Goal: Task Accomplishment & Management: Use online tool/utility

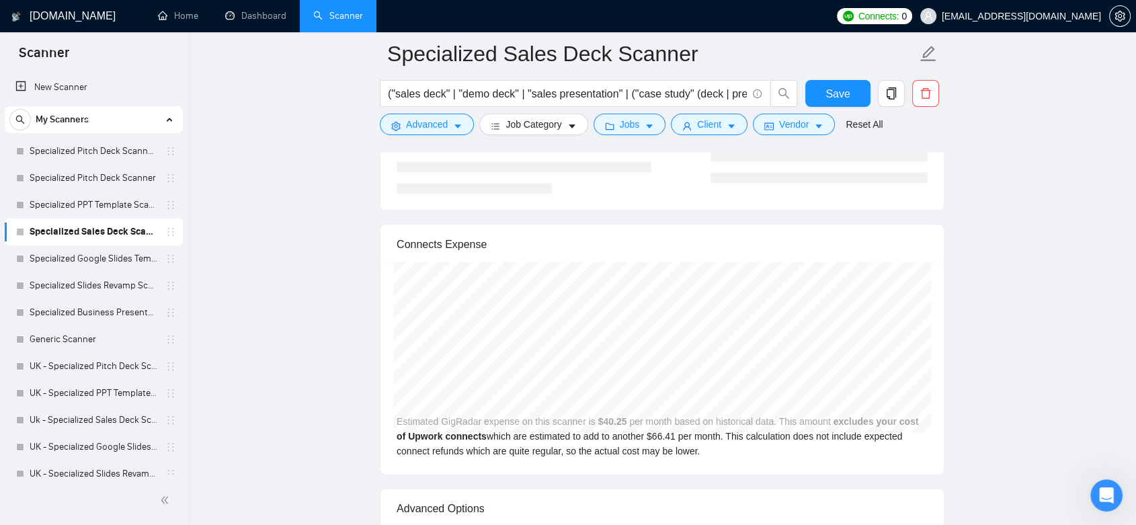
scroll to position [1419, 0]
click at [1037, 16] on span "[EMAIL_ADDRESS][DOMAIN_NAME]" at bounding box center [1021, 16] width 159 height 0
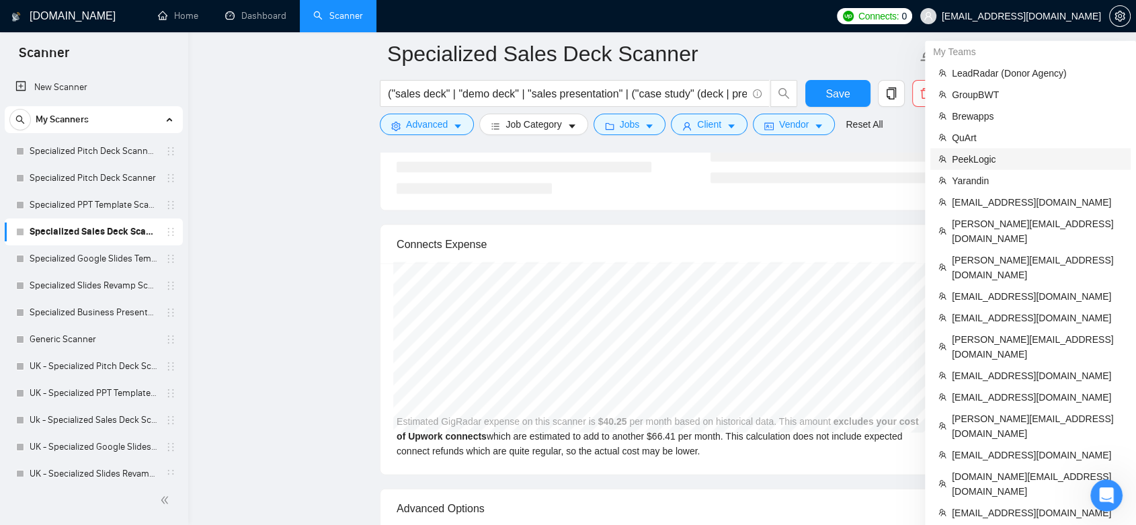
scroll to position [3322, 0]
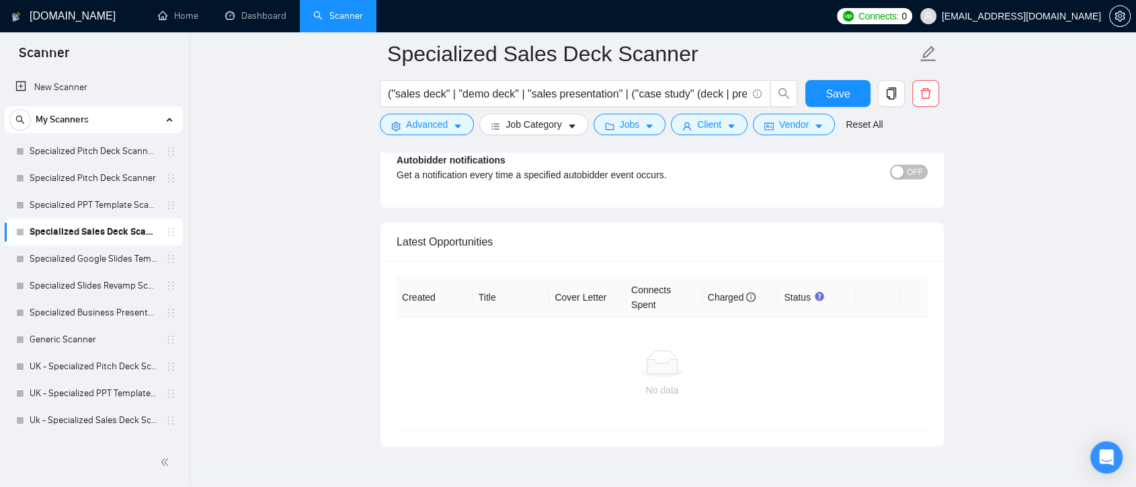
scroll to position [3322, 0]
click at [1034, 16] on span "[EMAIL_ADDRESS][DOMAIN_NAME]" at bounding box center [1021, 16] width 159 height 0
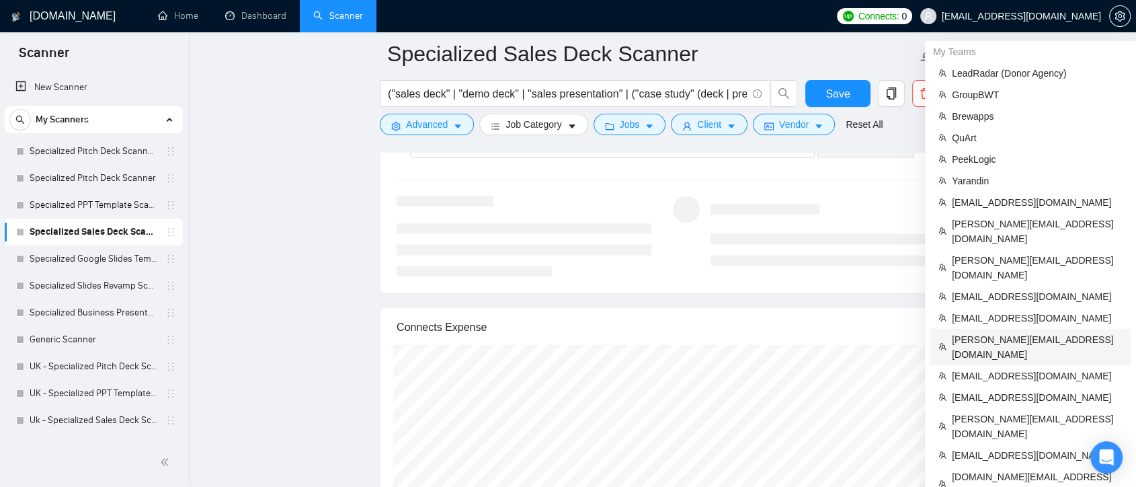
scroll to position [2948, 0]
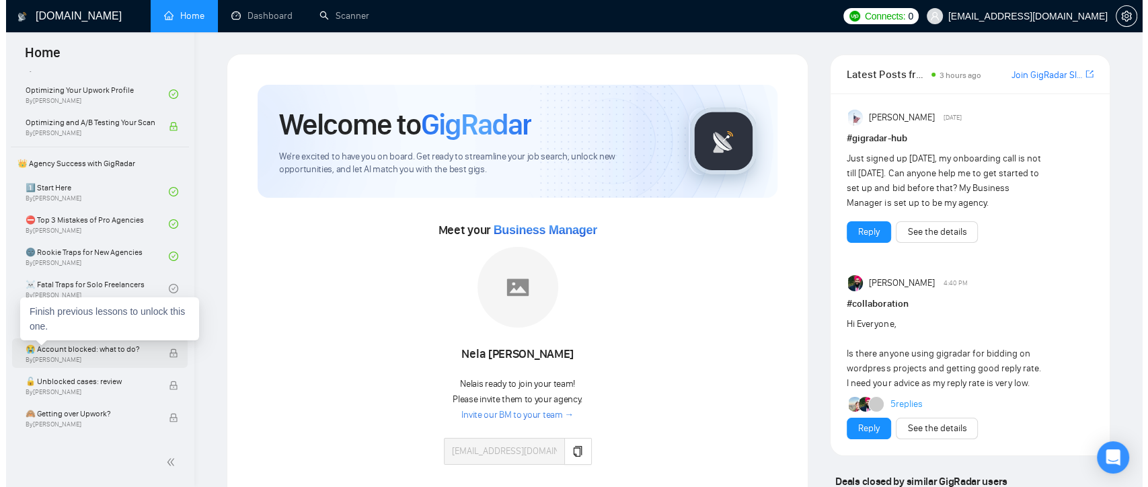
scroll to position [299, 0]
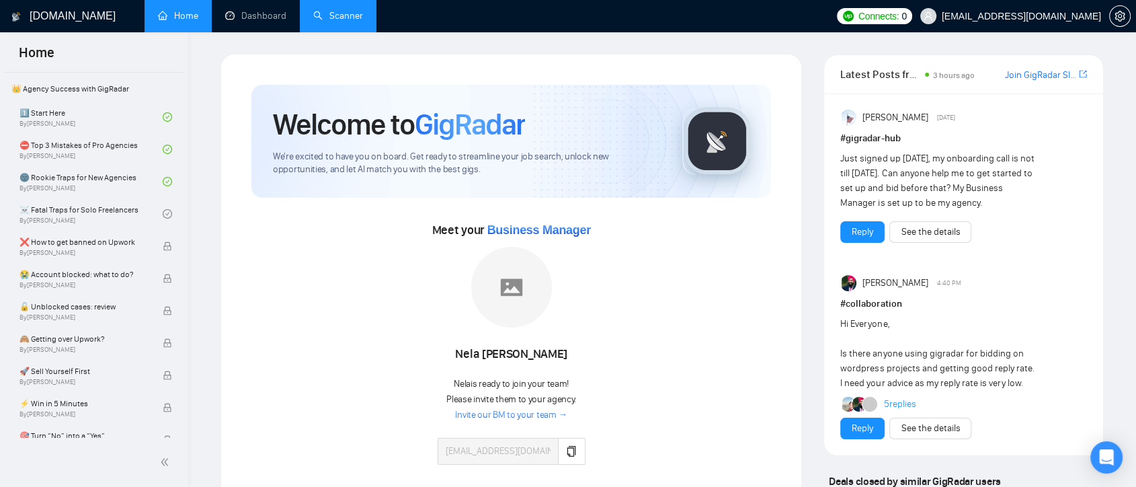
click at [324, 11] on link "Scanner" at bounding box center [338, 15] width 50 height 11
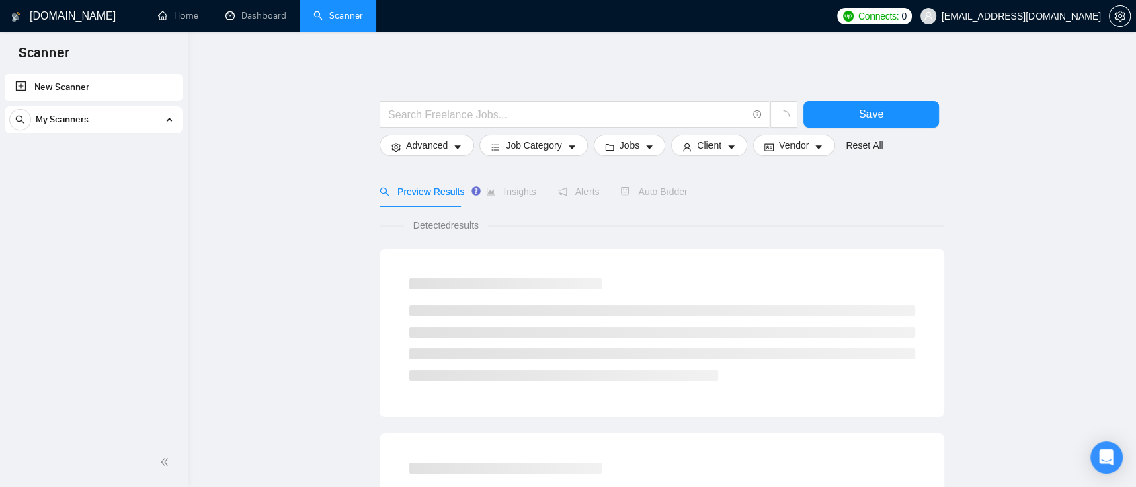
click at [46, 87] on link "New Scanner" at bounding box center [93, 87] width 157 height 27
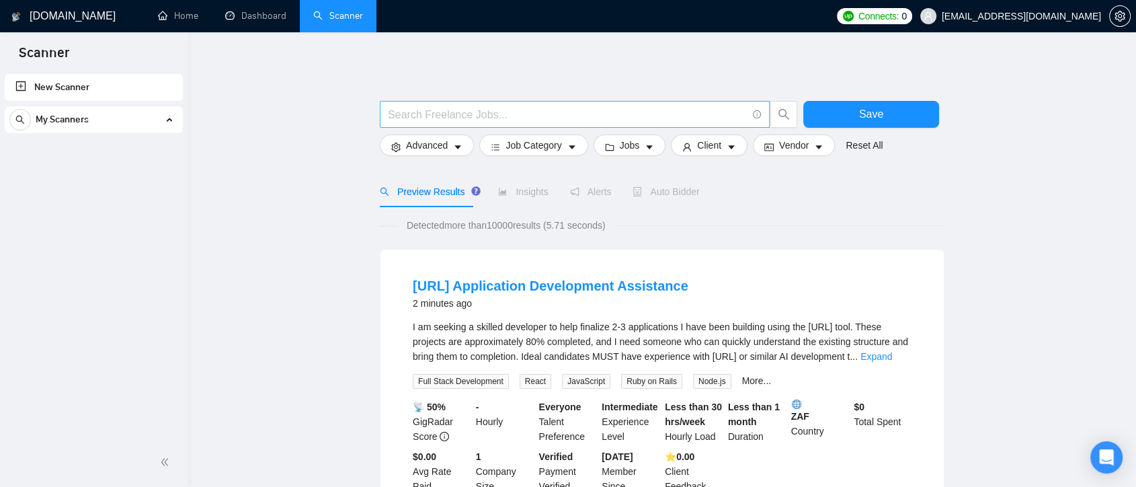
click at [425, 120] on input "text" at bounding box center [567, 114] width 359 height 17
paste input "(email | "e mail" | "e - mail") ((market*) | campaign | company | automation | …"
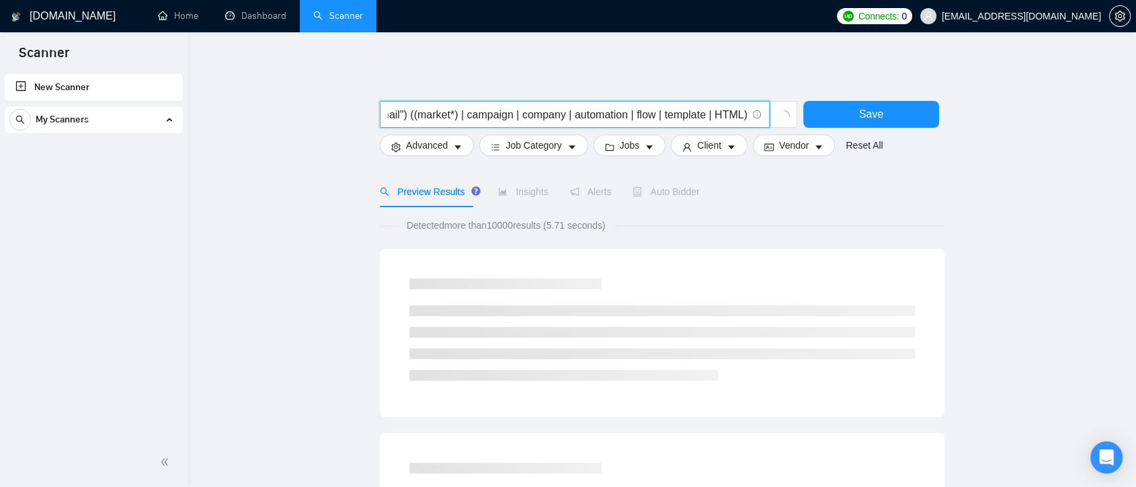
type input "(email | "e mail" | "e - mail") ((market*) | campaign | company | automation | …"
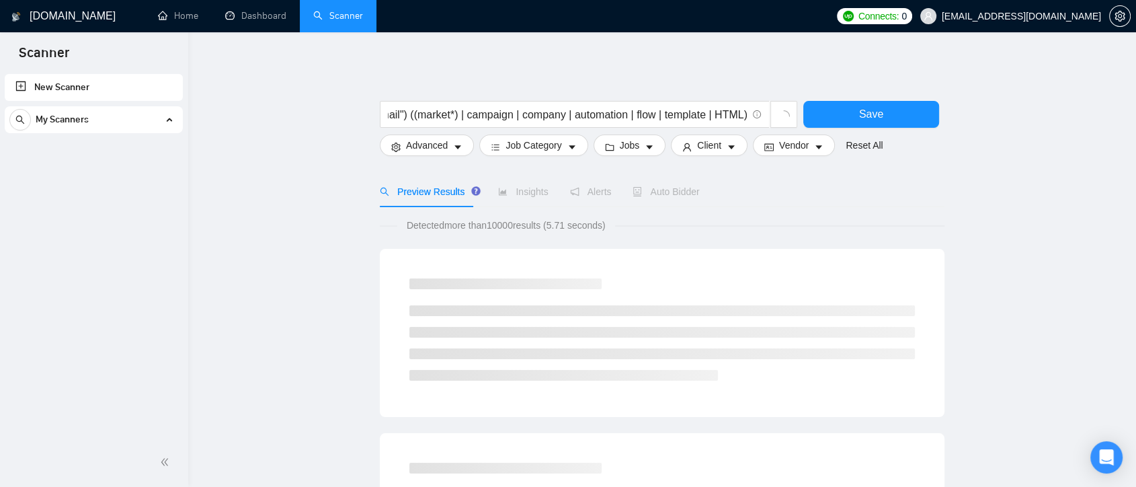
scroll to position [0, 0]
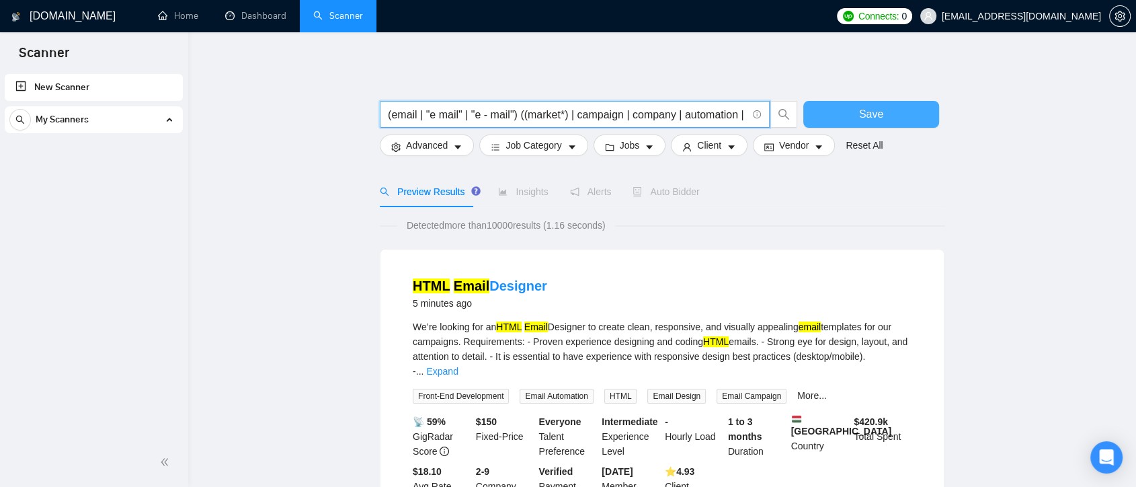
click at [886, 116] on button "Save" at bounding box center [871, 114] width 136 height 27
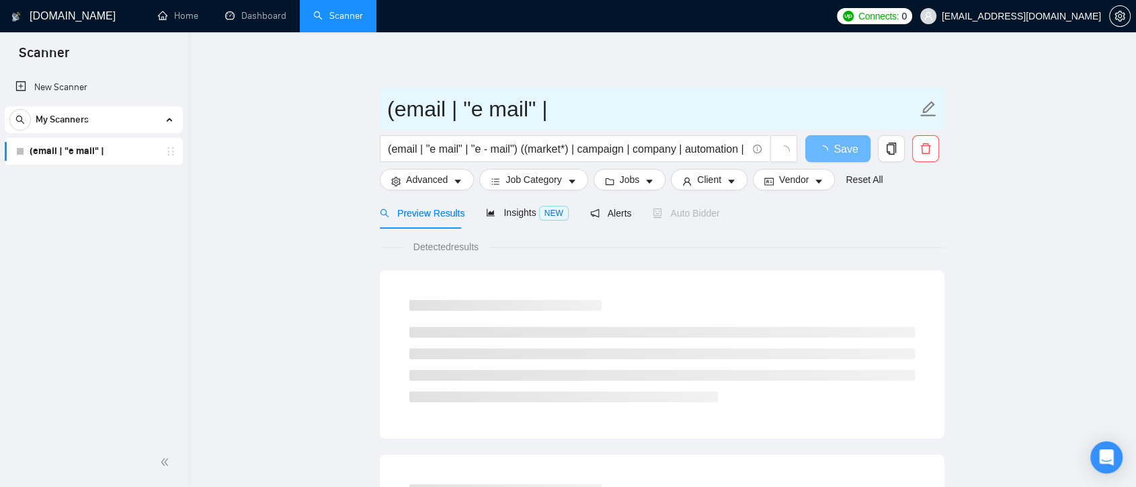
click at [604, 109] on input "(email | "e mail" |" at bounding box center [652, 109] width 530 height 34
drag, startPoint x: 604, startPoint y: 109, endPoint x: 386, endPoint y: 108, distance: 217.9
click at [386, 108] on span "(email | "e mail" |" at bounding box center [662, 108] width 565 height 42
paste input "Email marketing"
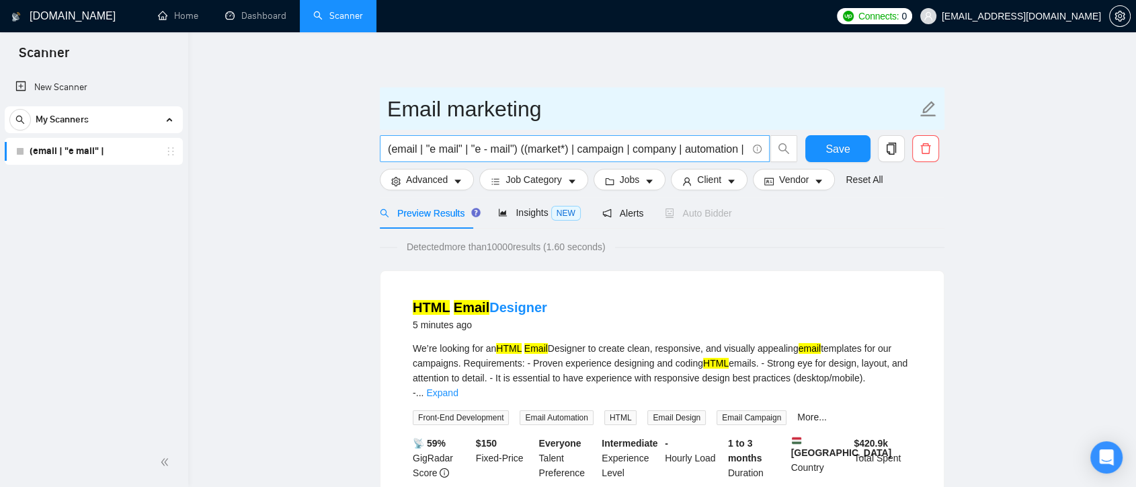
type input "Email marketing"
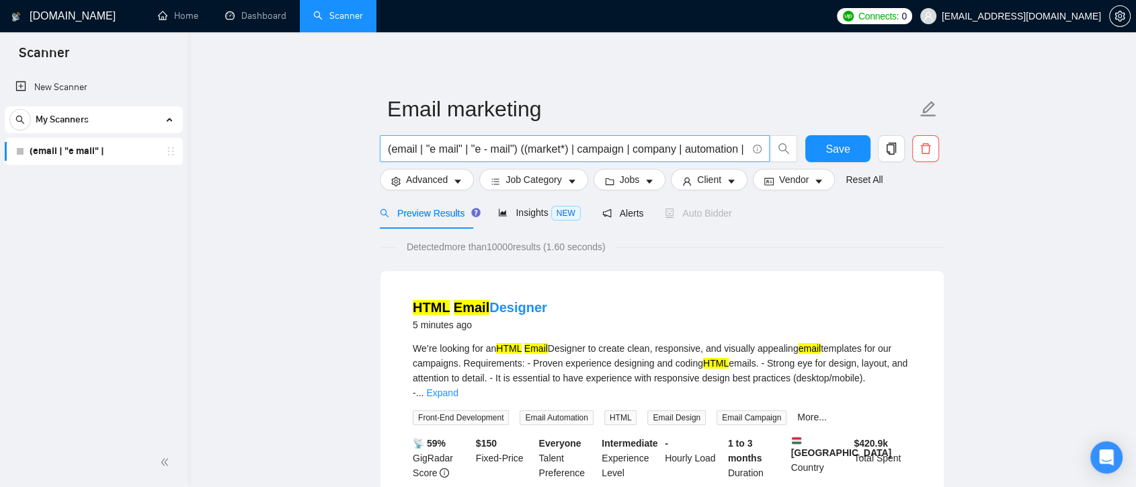
click at [403, 151] on input "(email | "e mail" | "e - mail") ((market*) | campaign | company | automation | …" at bounding box center [567, 149] width 359 height 17
drag, startPoint x: 428, startPoint y: 149, endPoint x: 457, endPoint y: 150, distance: 29.6
click at [457, 150] on input "(email | "e mail" | "e - mail") ((market*) | campaign | company | automation | …" at bounding box center [567, 149] width 359 height 17
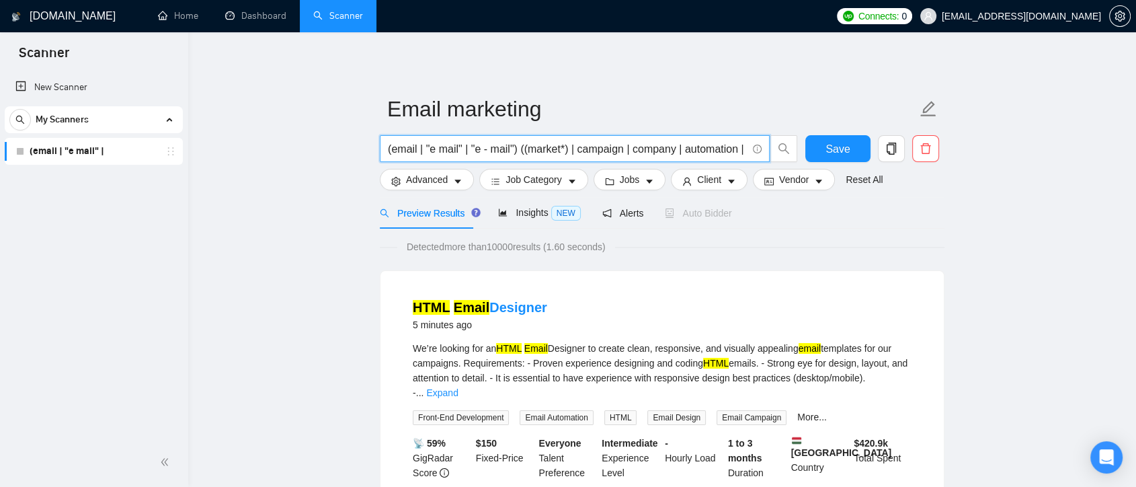
click at [464, 145] on input "(email | "e mail" | "e - mail") ((market*) | campaign | company | automation | …" at bounding box center [567, 149] width 359 height 17
click at [482, 151] on input "(email | "e mail" | "e - mail") ((market*) | campaign | company | automation | …" at bounding box center [567, 149] width 359 height 17
click at [485, 151] on input "(email | "e mail" | "e - mail") ((market*) | campaign | company | automation | …" at bounding box center [567, 149] width 359 height 17
click at [463, 154] on input "(email | "e mail" | "e - mail") ((market*) | campaign | company | automation | …" at bounding box center [567, 149] width 359 height 17
drag, startPoint x: 518, startPoint y: 151, endPoint x: 377, endPoint y: 151, distance: 141.9
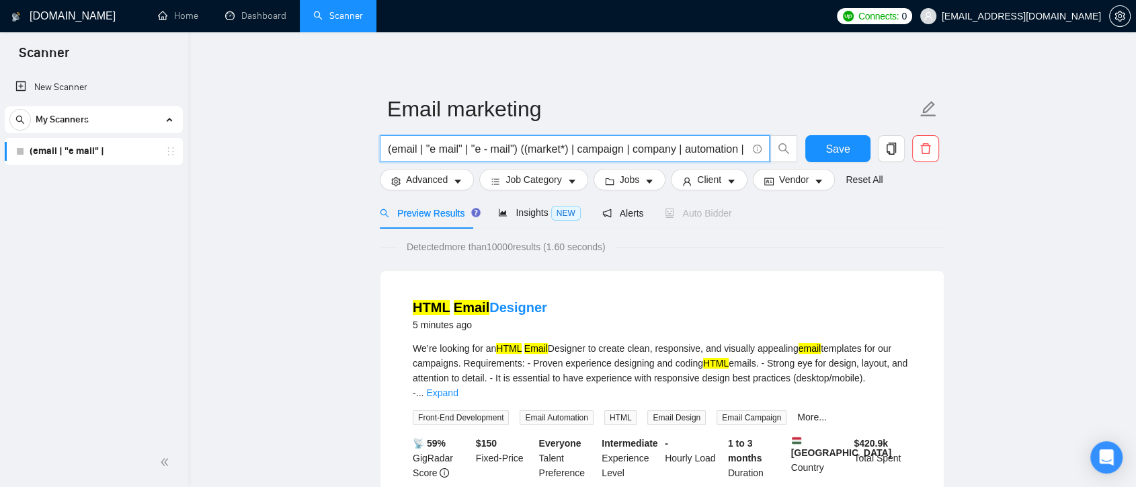
click at [377, 151] on div "(email | "e mail" | "e - mail") ((market*) | campaign | company | automation | …" at bounding box center [589, 152] width 424 height 34
click at [399, 151] on input "(email | "e mail" | "e - mail") ((market*) | campaign | company | automation | …" at bounding box center [567, 149] width 359 height 17
drag, startPoint x: 520, startPoint y: 151, endPoint x: 380, endPoint y: 152, distance: 139.9
click at [380, 152] on span "(email | "e mail" | "e - mail") ((market*) | campaign | company | automation | …" at bounding box center [575, 148] width 390 height 27
click at [414, 148] on input "(email | "e mail" | "e - mail") ((market*) | campaign | company | automation | …" at bounding box center [567, 149] width 359 height 17
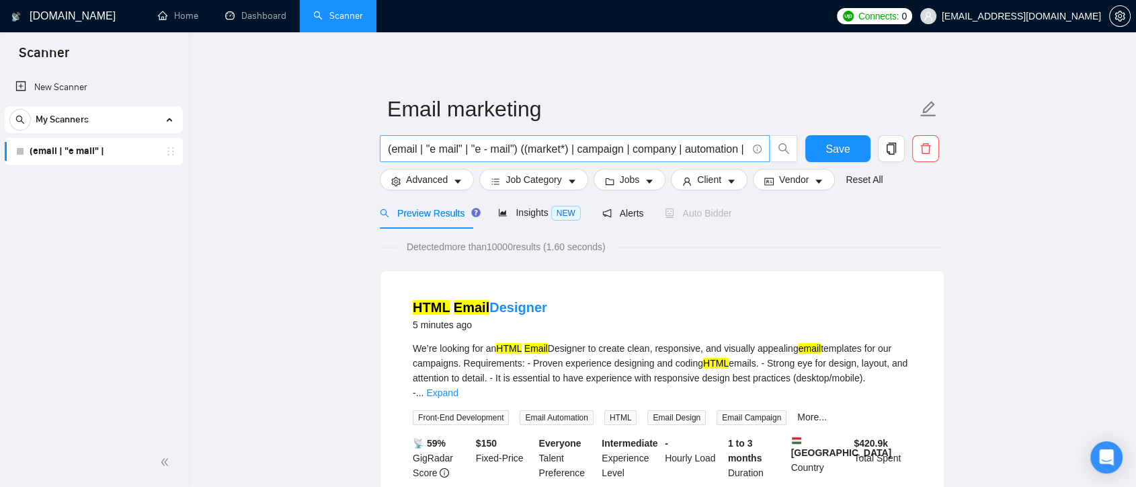
click at [387, 152] on span "(email | "e mail" | "e - mail") ((market*) | campaign | company | automation | …" at bounding box center [575, 148] width 390 height 27
click at [389, 151] on input "(email | "e mail" | "e - mail") ((market*) | campaign | company | automation | …" at bounding box center [567, 149] width 359 height 17
click at [516, 149] on input "(email | "e mail" | "e - mail") ((market*) | campaign | company | automation | …" at bounding box center [567, 149] width 359 height 17
click at [388, 151] on input "(email | "e mail" | "e - mail") ((market*) | campaign | company | automation | …" at bounding box center [567, 149] width 359 height 17
drag, startPoint x: 518, startPoint y: 149, endPoint x: 386, endPoint y: 149, distance: 132.5
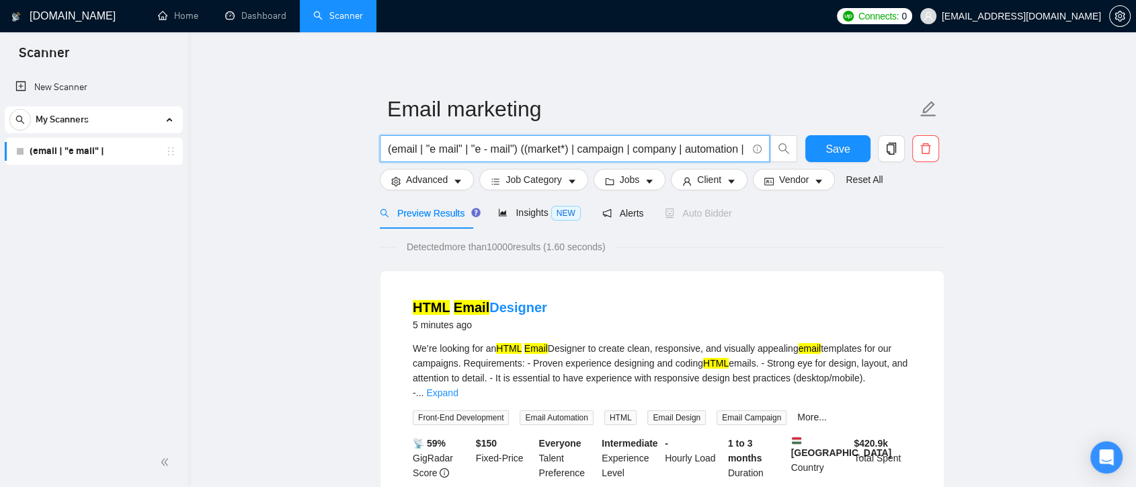
click at [386, 149] on span "(email | "e mail" | "e - mail") ((market*) | campaign | company | automation | …" at bounding box center [575, 148] width 390 height 27
click at [416, 153] on input "(email | "e mail" | "e - mail") ((market*) | campaign | company | automation | …" at bounding box center [567, 149] width 359 height 17
click at [522, 149] on input "(email | "e mail" | "e - mail") ((market*) | campaign | company | automation | …" at bounding box center [567, 149] width 359 height 17
click at [429, 152] on input "(email | "e mail" | "e - mail") ((market*) | campaign | company | automation | …" at bounding box center [567, 149] width 359 height 17
click at [388, 151] on input "(email | "e mail" | "e - mail") ((market*) | campaign | company | automation | …" at bounding box center [567, 149] width 359 height 17
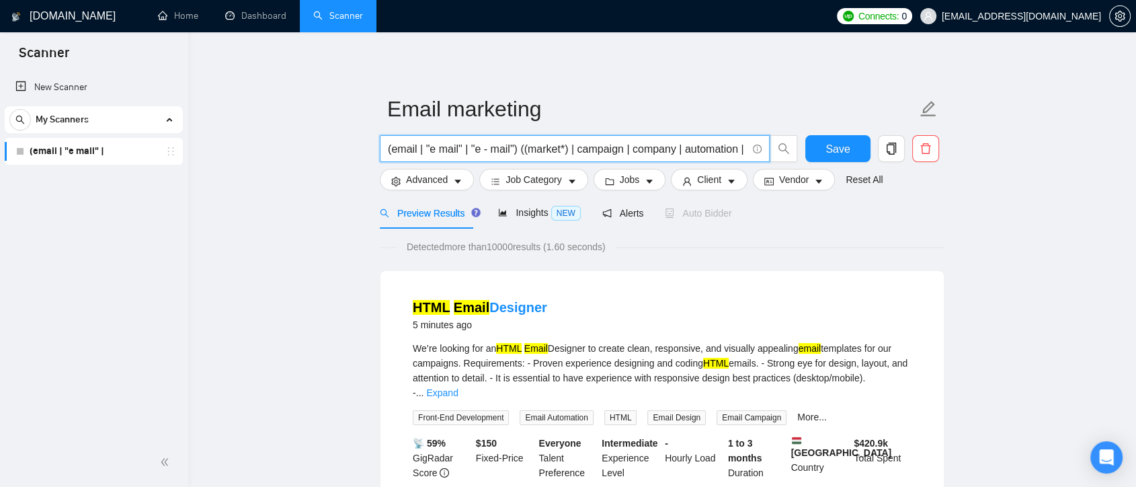
drag, startPoint x: 530, startPoint y: 149, endPoint x: 561, endPoint y: 149, distance: 30.9
click at [561, 149] on input "(email | "e mail" | "e - mail") ((market*) | campaign | company | automation | …" at bounding box center [567, 149] width 359 height 17
click at [563, 149] on input "(email | "e mail" | "e - mail") ((market*) | campaign | company | automation | …" at bounding box center [567, 149] width 359 height 17
click at [547, 149] on input "(email | "e mail" | "e - mail") ((market*) | campaign | company | automation | …" at bounding box center [567, 149] width 359 height 17
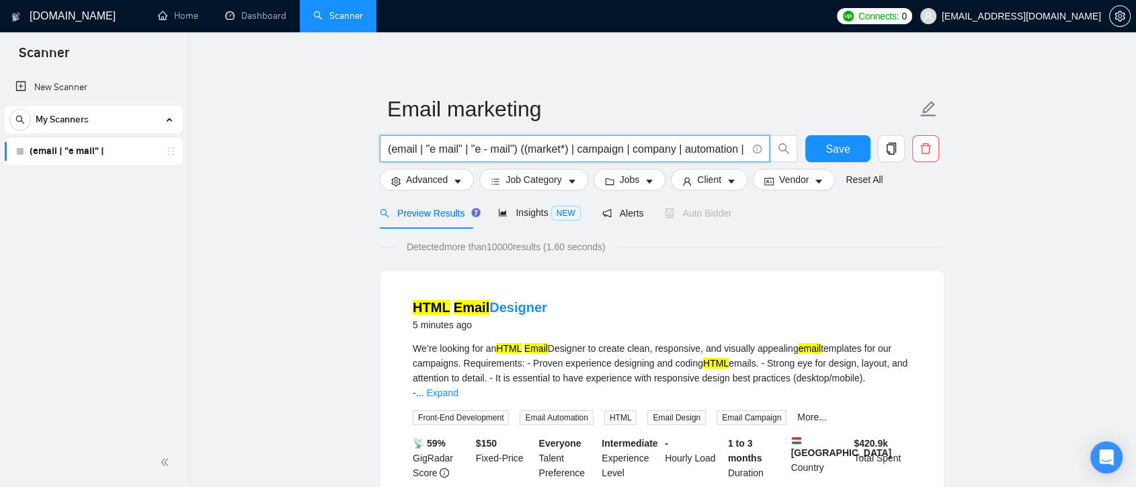
click at [556, 149] on input "(email | "e mail" | "e - mail") ((market*) | campaign | company | automation | …" at bounding box center [567, 149] width 359 height 17
click at [559, 149] on input "(email | "e mail" | "e - mail") ((market*) | campaign | company | automation | …" at bounding box center [567, 149] width 359 height 17
drag, startPoint x: 541, startPoint y: 152, endPoint x: 554, endPoint y: 151, distance: 13.5
click at [554, 151] on input "(email | "e mail" | "e - mail") ((market*) | campaign | company | automation | …" at bounding box center [567, 149] width 359 height 17
click at [563, 151] on input "(email | "e mail" | "e - mail") ((market*) | campaign | company | automation | …" at bounding box center [567, 149] width 359 height 17
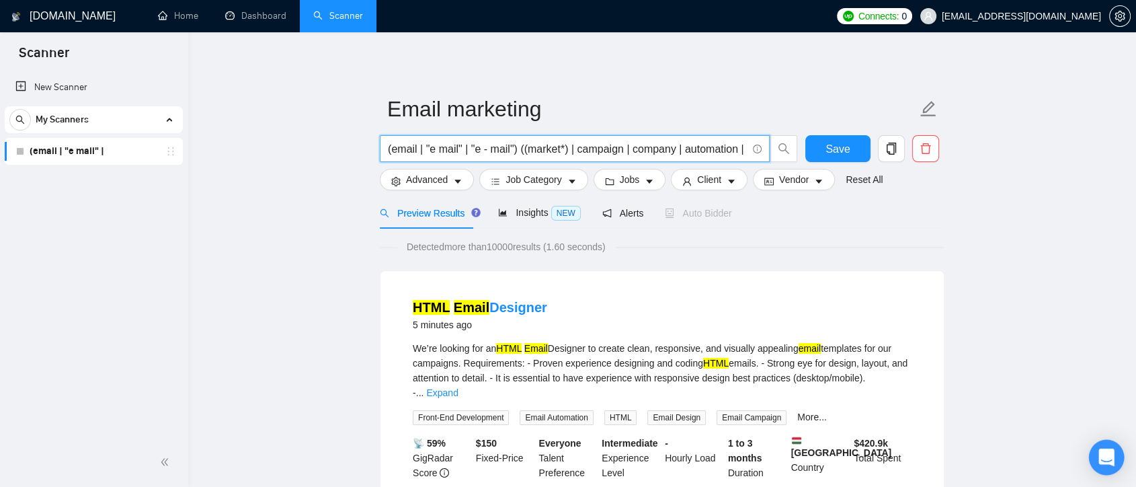
click at [1107, 453] on icon "Open Intercom Messenger" at bounding box center [1106, 456] width 15 height 17
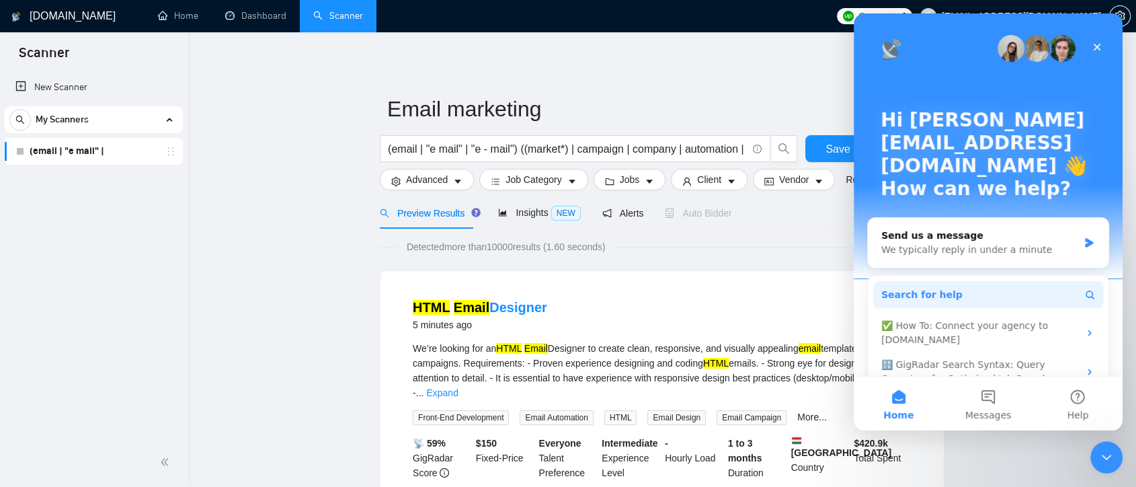
click at [936, 288] on span "Search for help" at bounding box center [921, 295] width 81 height 14
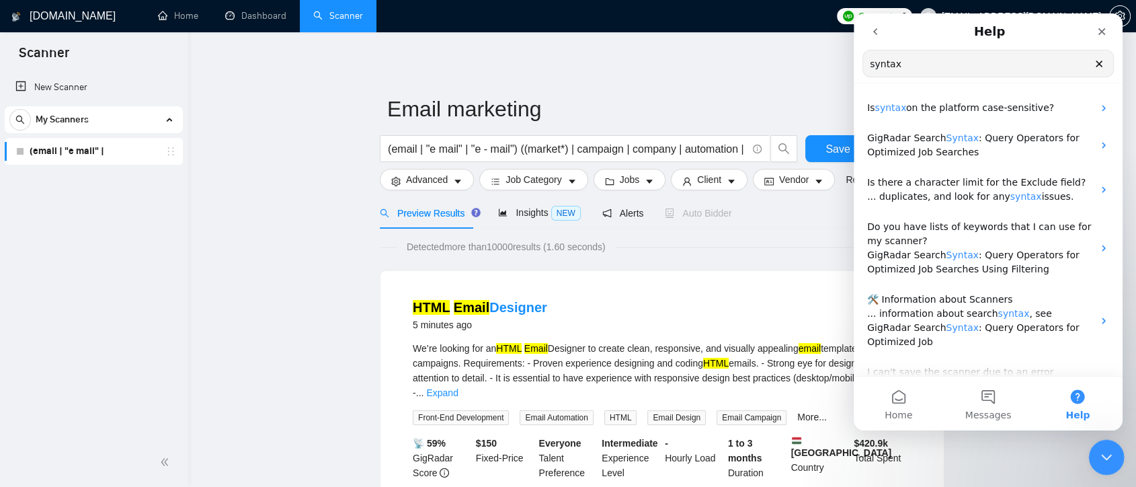
type input "syntax"
click at [1102, 451] on icon "Close Intercom Messenger" at bounding box center [1105, 455] width 16 height 16
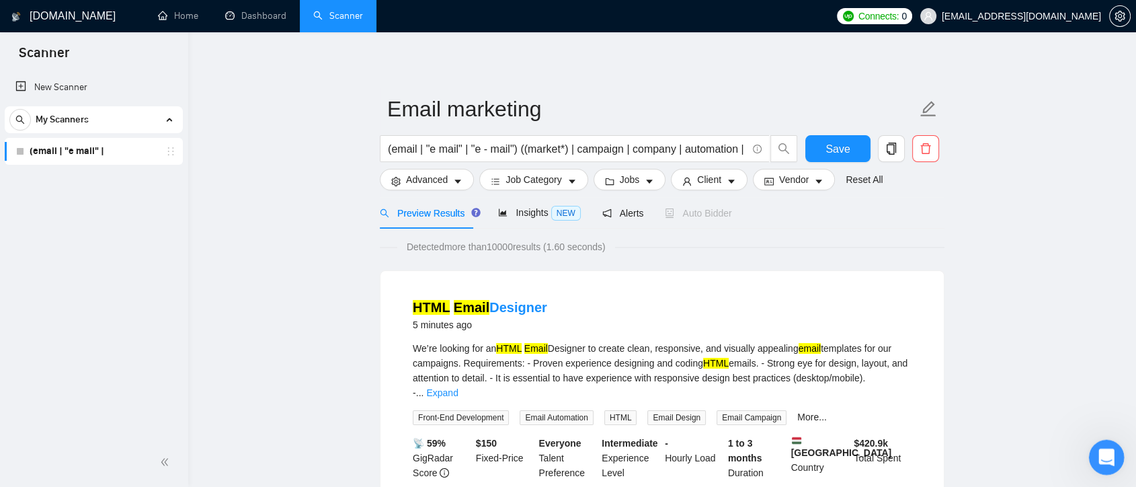
click at [1102, 451] on icon "Open Intercom Messenger" at bounding box center [1105, 455] width 22 height 22
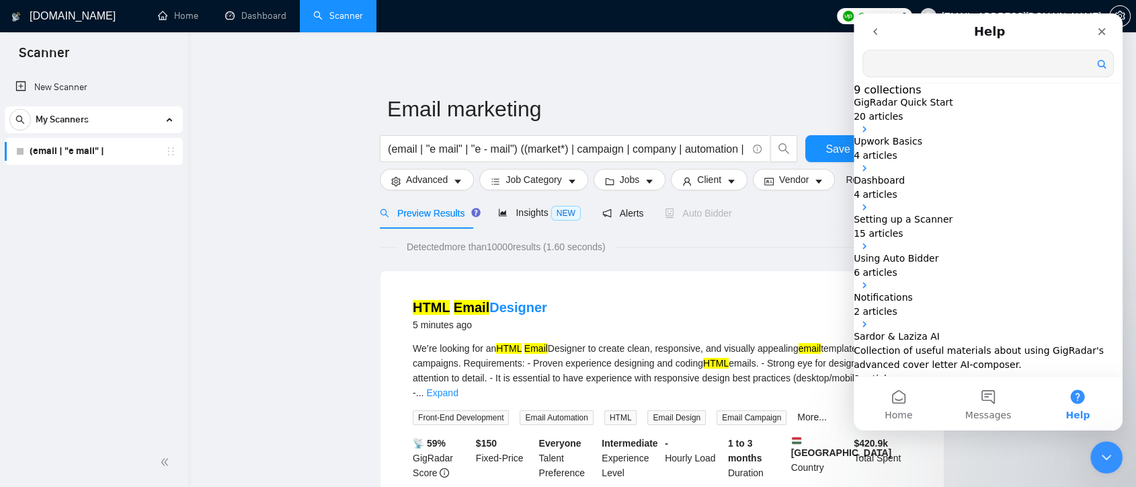
click at [871, 25] on button "go back" at bounding box center [876, 32] width 26 height 26
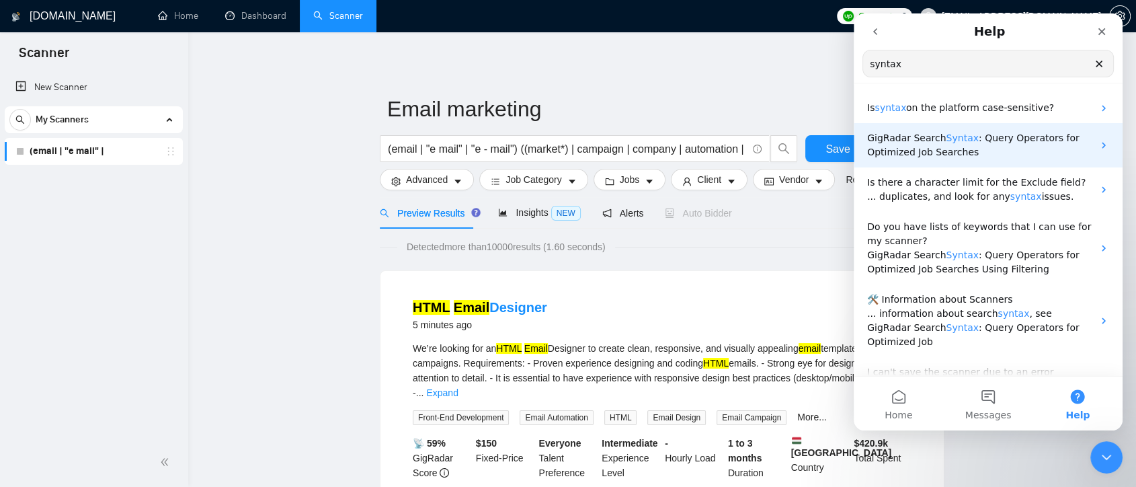
type input "syntax"
click at [953, 144] on p "GigRadar Search Syntax : Query Operators for Optimized Job Searches" at bounding box center [980, 145] width 226 height 28
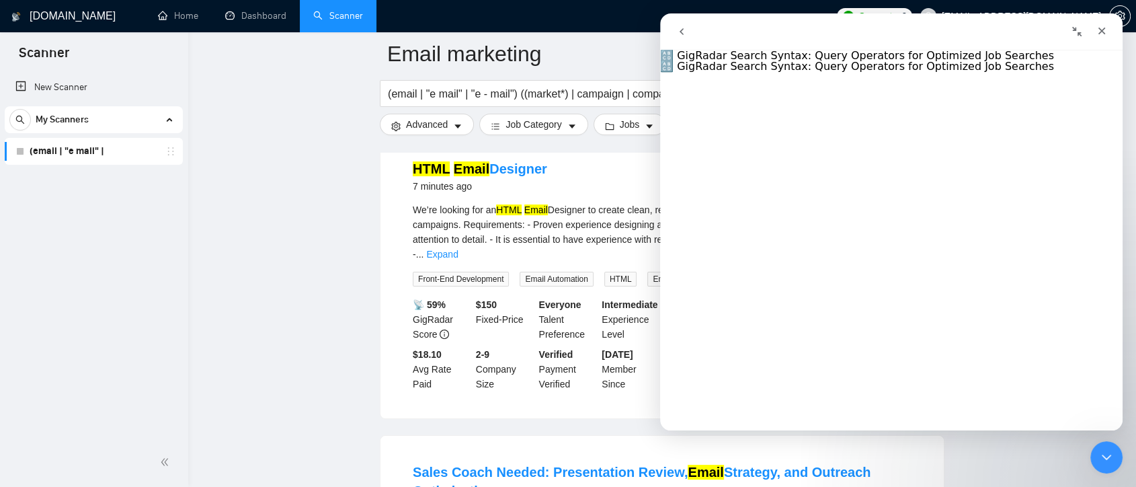
scroll to position [2316, 0]
click at [1106, 455] on icon "Close Intercom Messenger" at bounding box center [1104, 455] width 9 height 5
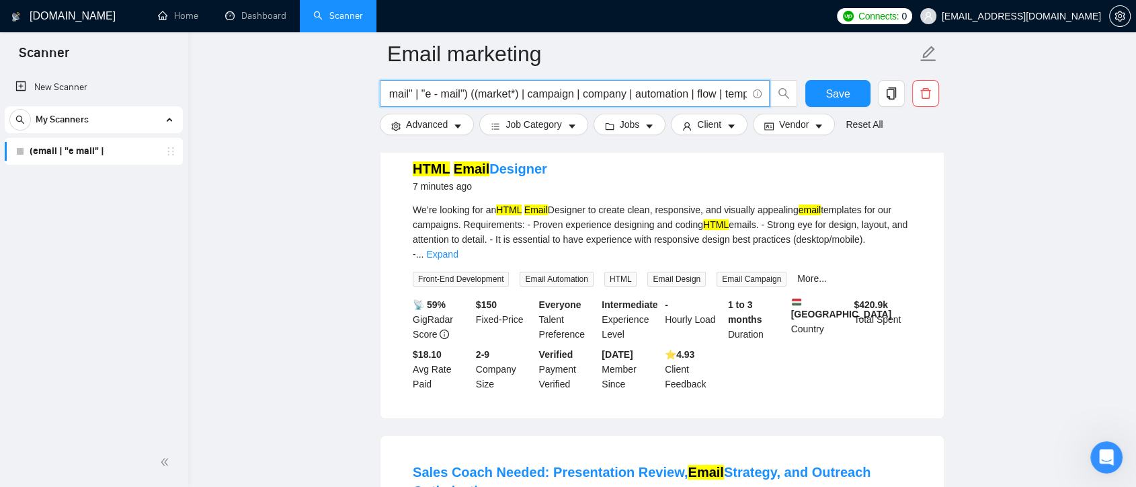
scroll to position [0, 110]
drag, startPoint x: 554, startPoint y: 95, endPoint x: 758, endPoint y: 101, distance: 204.5
click at [758, 101] on span "(email | "e mail" | "e - mail") ((market*) | campaign | company | automation | …" at bounding box center [575, 93] width 390 height 27
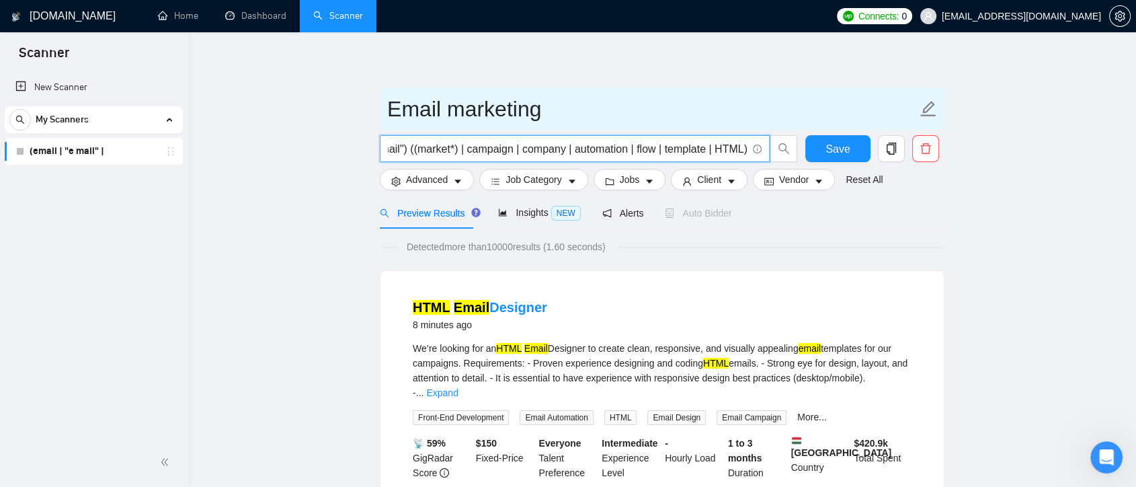
scroll to position [0, 0]
drag, startPoint x: 397, startPoint y: 108, endPoint x: 428, endPoint y: 81, distance: 41.5
click at [395, 108] on input "Email marketing" at bounding box center [652, 109] width 530 height 34
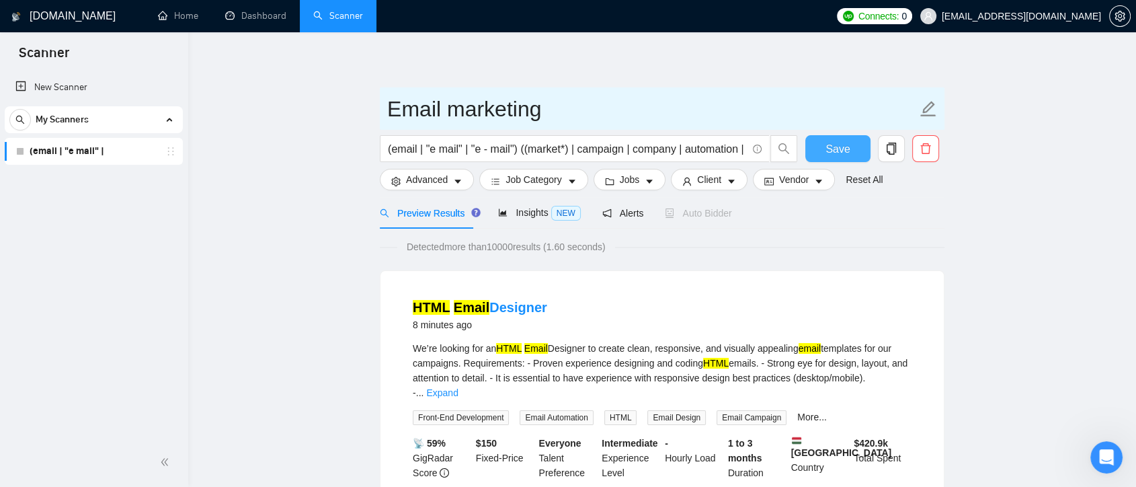
type input "Email marketing"
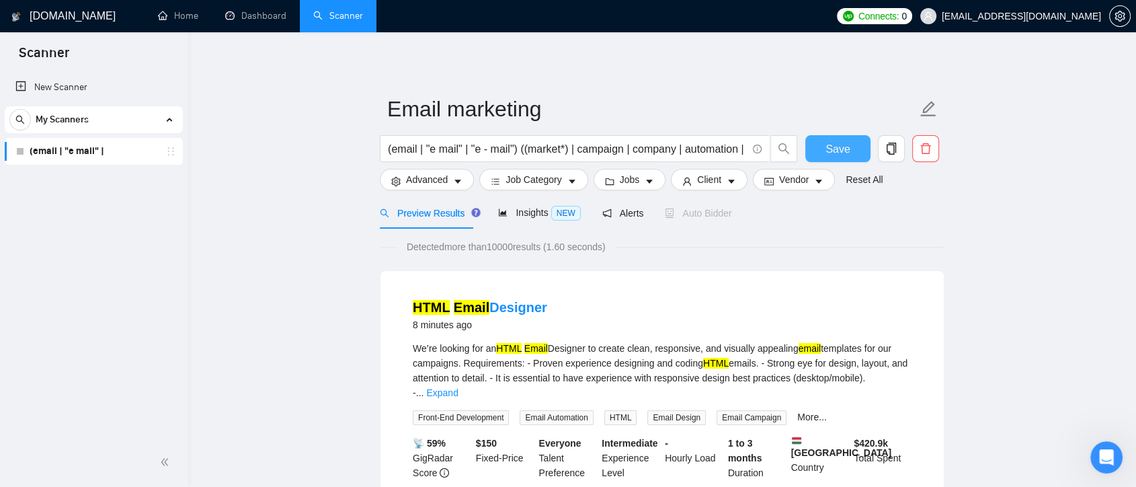
click at [840, 151] on span "Save" at bounding box center [838, 149] width 24 height 17
click at [458, 387] on link "Expand" at bounding box center [442, 392] width 32 height 11
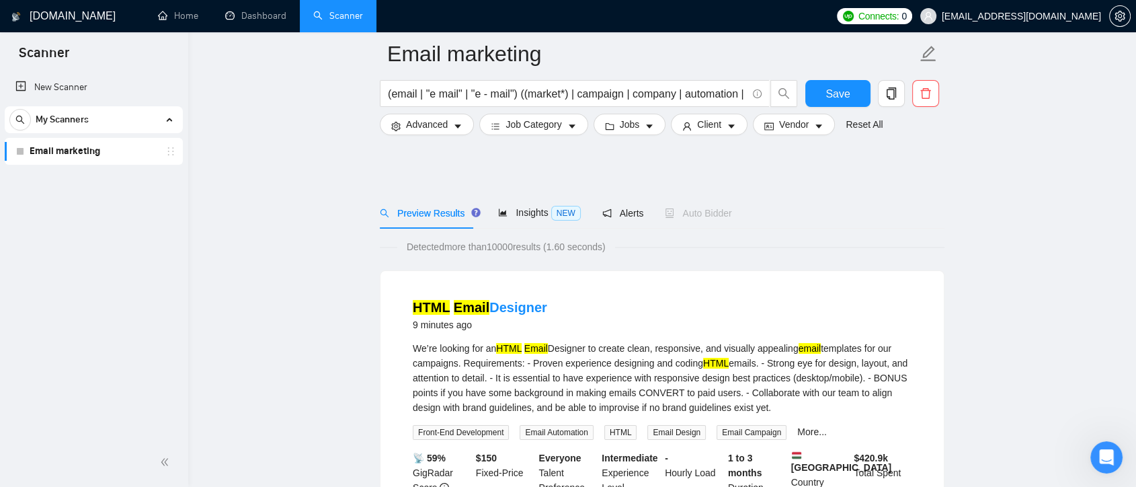
scroll to position [373, 0]
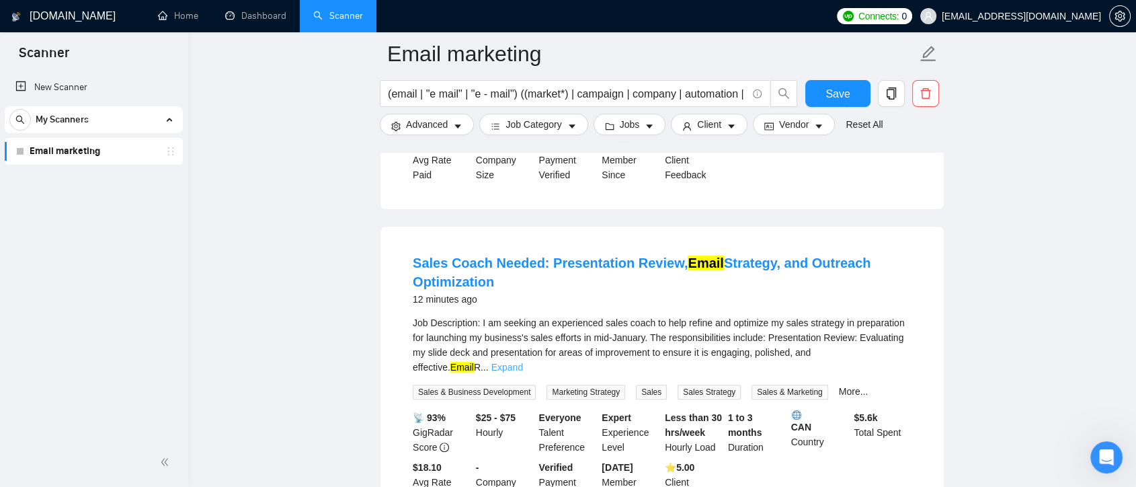
click at [523, 362] on link "Expand" at bounding box center [508, 367] width 32 height 11
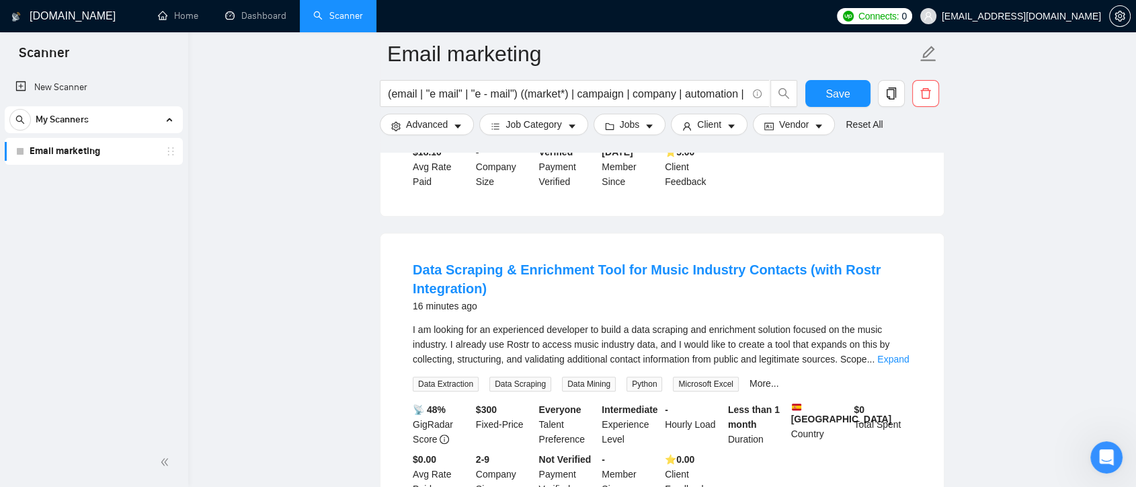
scroll to position [971, 0]
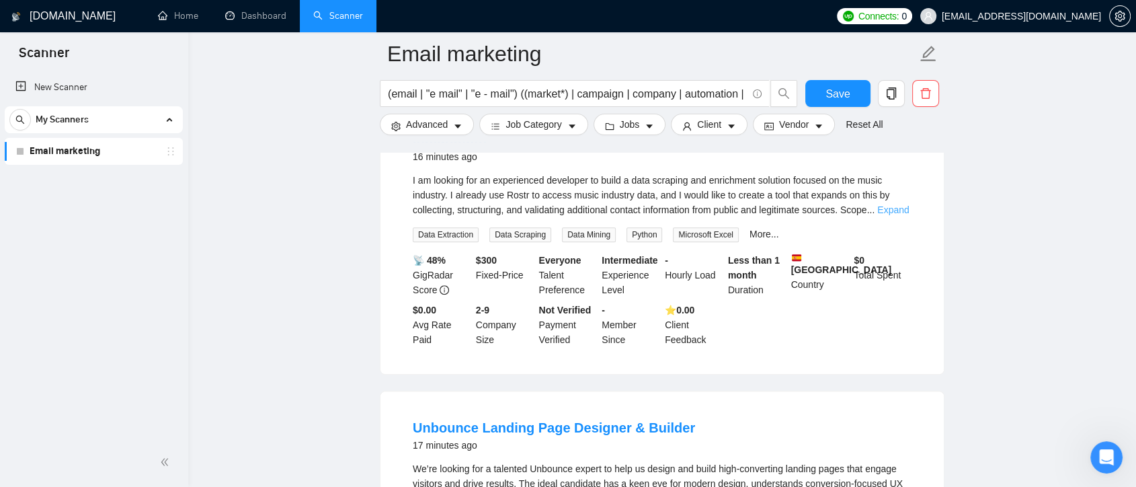
click at [886, 208] on link "Expand" at bounding box center [893, 209] width 32 height 11
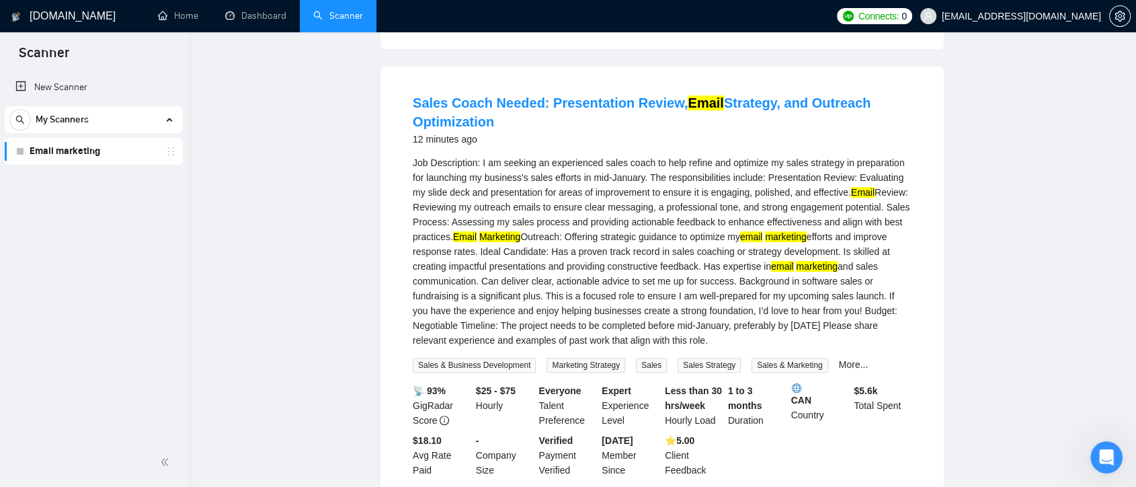
scroll to position [0, 0]
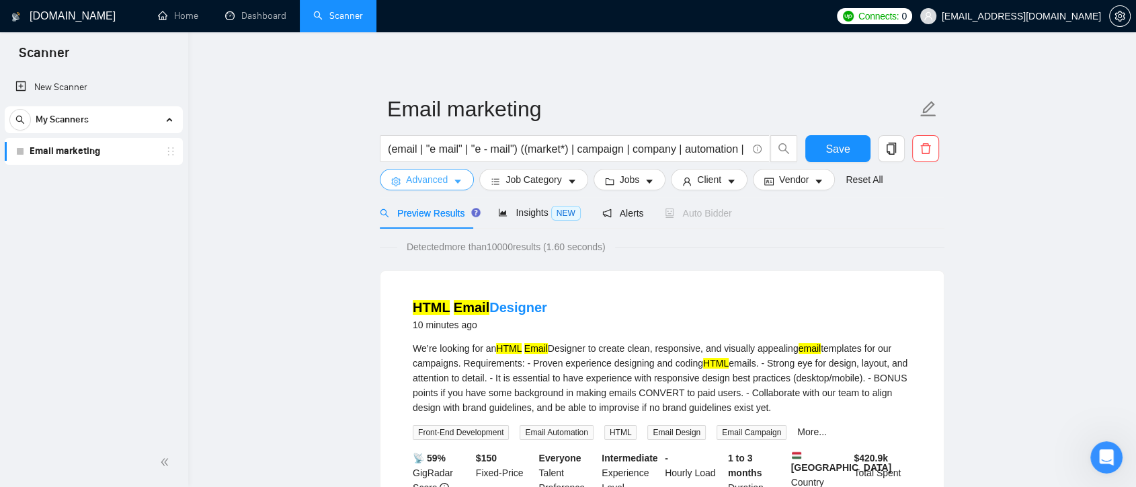
click at [457, 182] on icon "caret-down" at bounding box center [458, 182] width 7 height 4
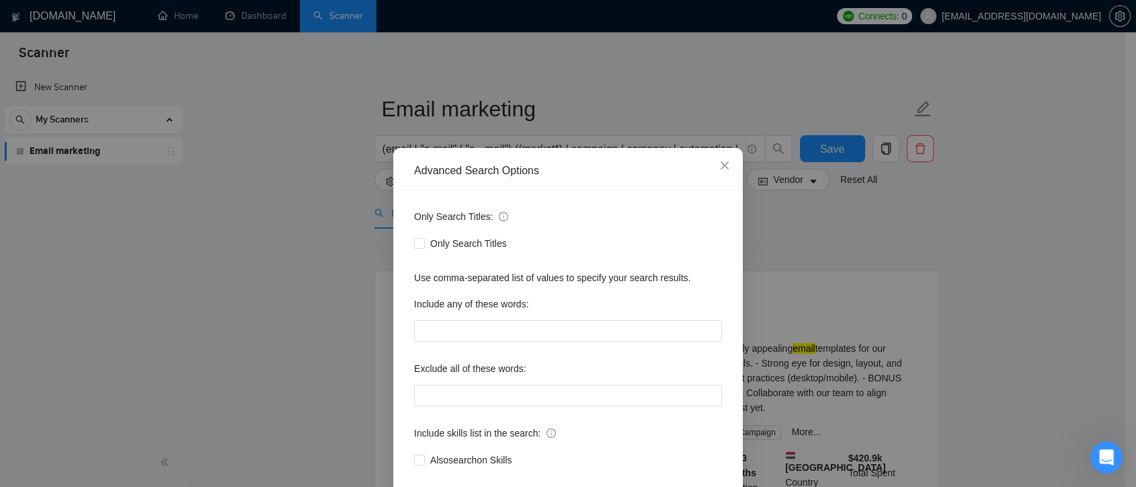
scroll to position [73, 0]
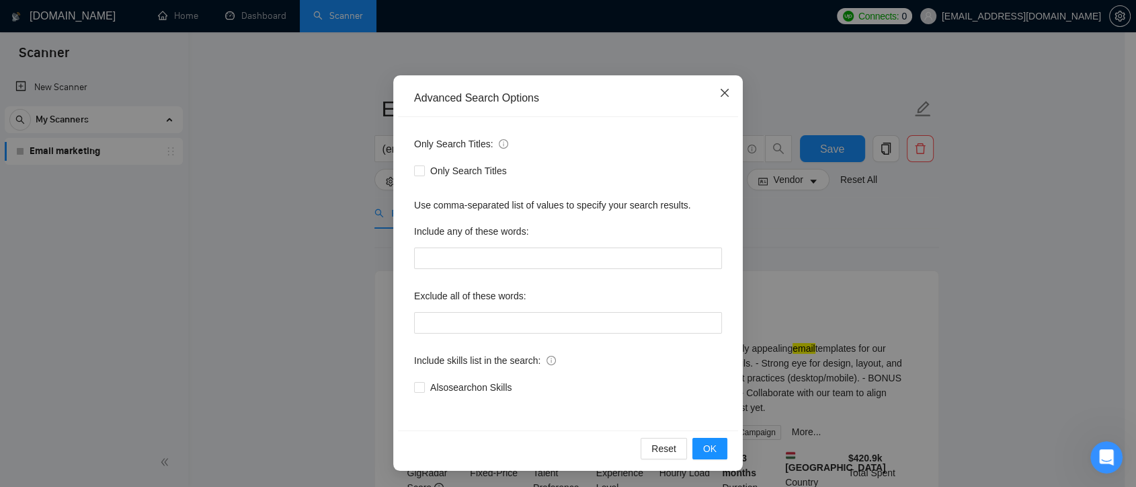
click at [717, 98] on span "Close" at bounding box center [725, 93] width 36 height 36
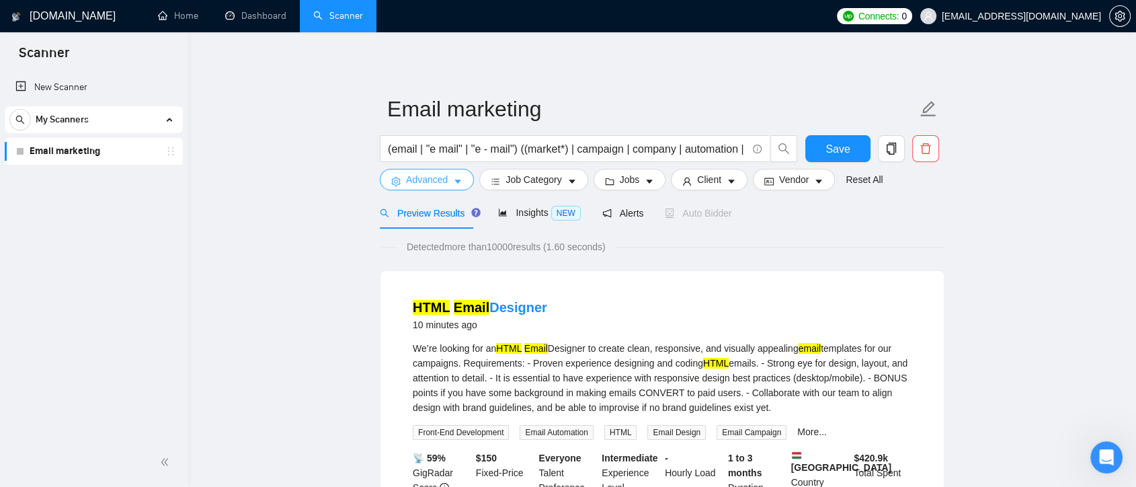
click at [457, 180] on icon "caret-down" at bounding box center [458, 182] width 7 height 4
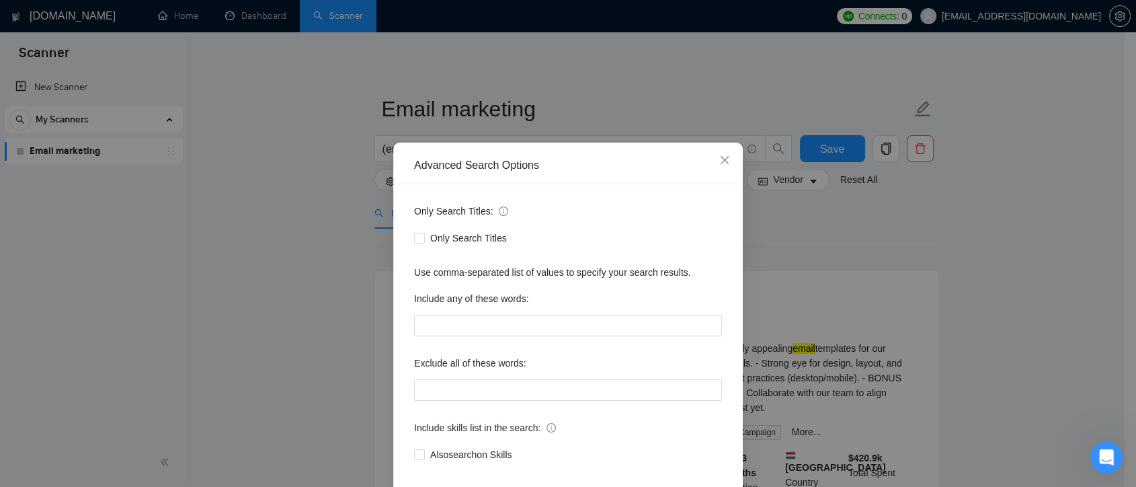
scroll to position [73, 0]
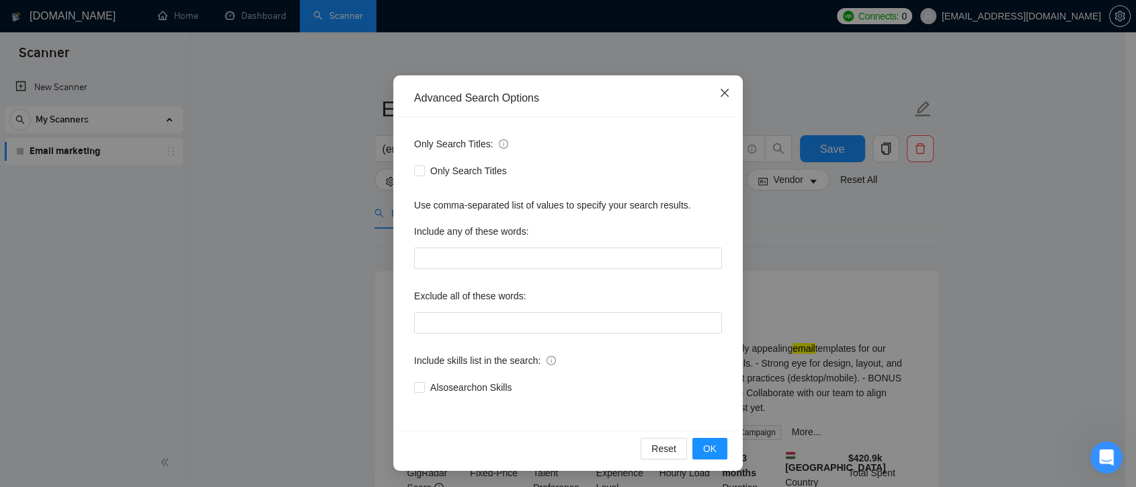
click at [719, 93] on icon "close" at bounding box center [724, 92] width 11 height 11
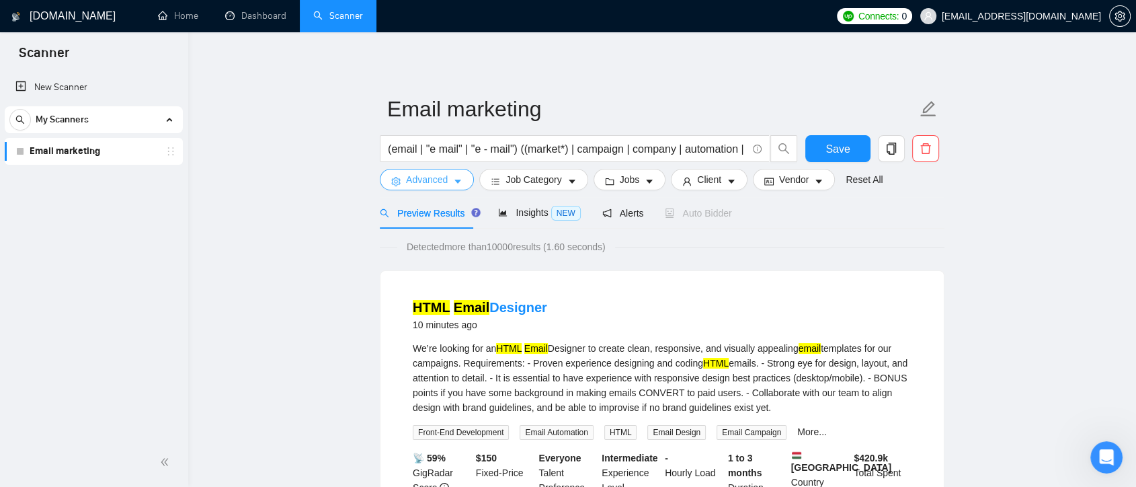
click at [448, 182] on button "Advanced" at bounding box center [427, 180] width 94 height 22
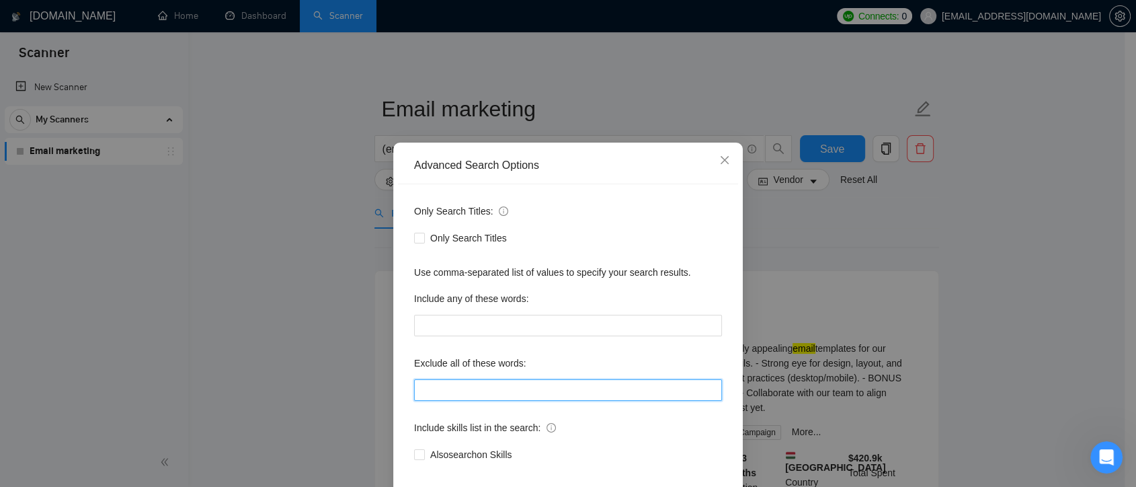
click at [443, 395] on input "text" at bounding box center [568, 390] width 308 height 22
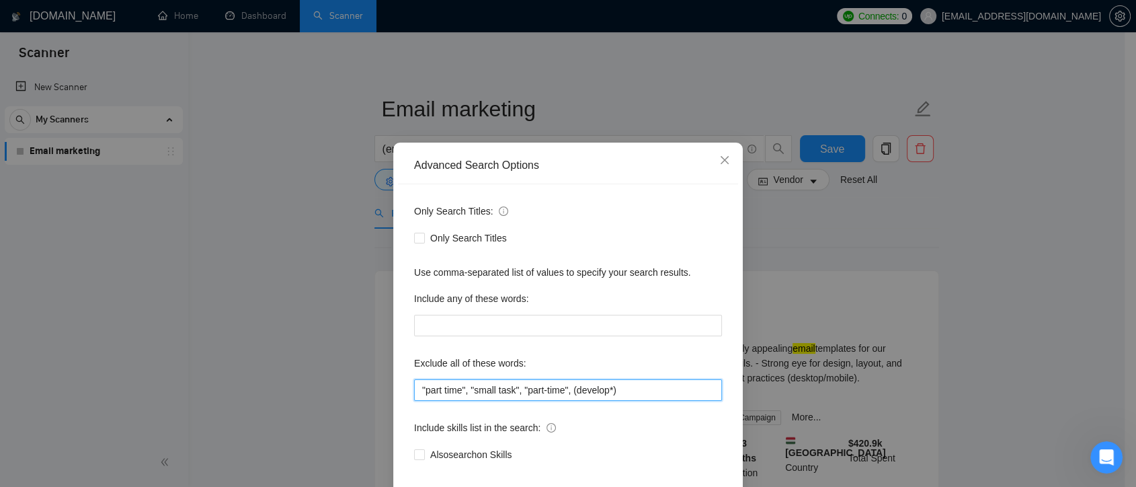
click at [468, 398] on input ""part time", "small task", "part-time", (develop*)" at bounding box center [568, 390] width 308 height 22
click at [463, 396] on input ""part time", "small task", "part-time", (develop*)" at bounding box center [568, 390] width 308 height 22
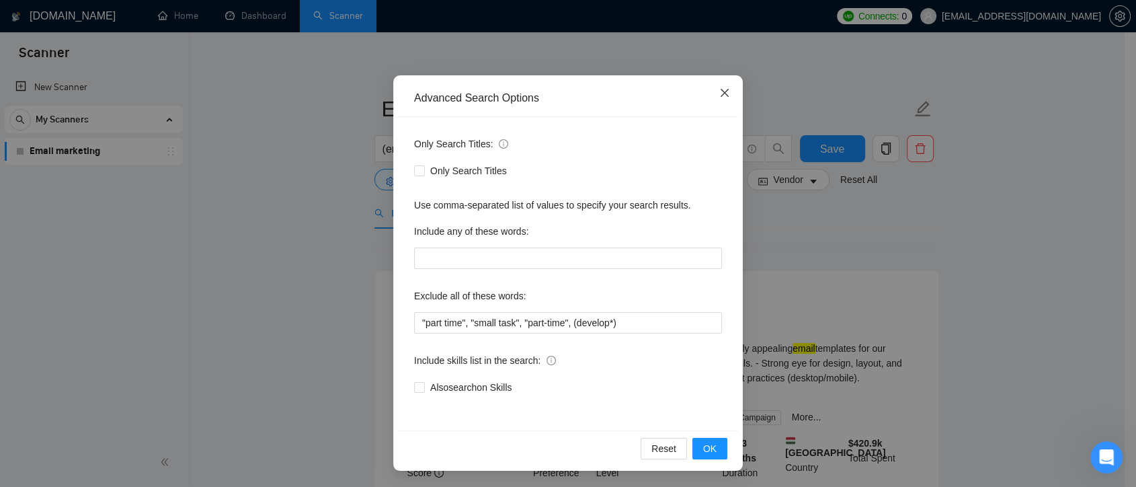
click at [719, 95] on icon "close" at bounding box center [724, 92] width 11 height 11
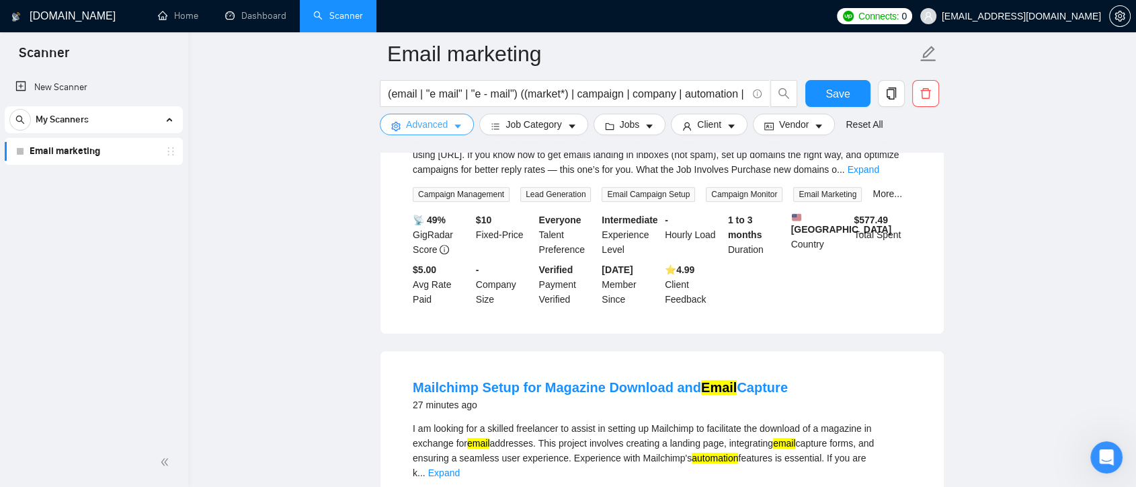
scroll to position [373, 0]
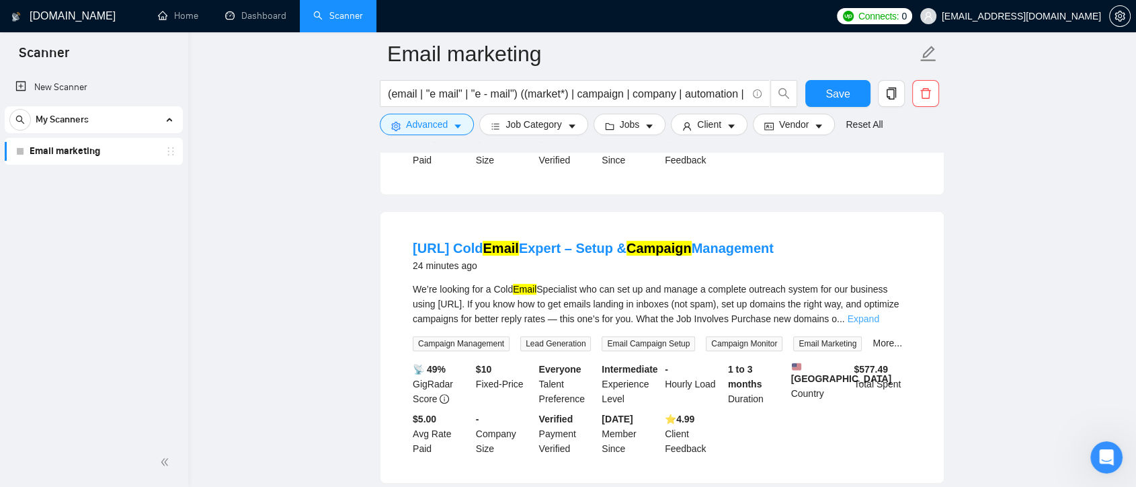
click at [879, 313] on link "Expand" at bounding box center [864, 318] width 32 height 11
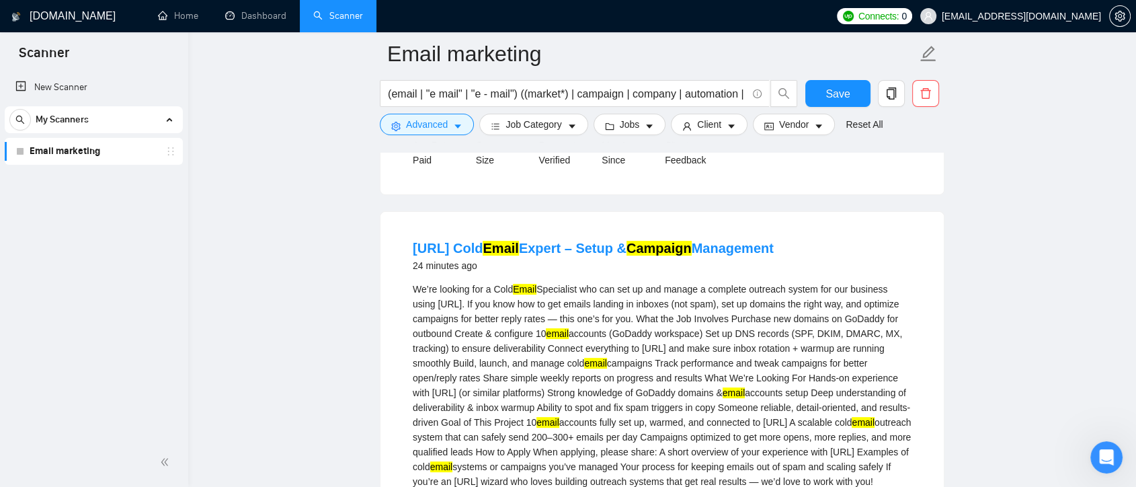
scroll to position [448, 0]
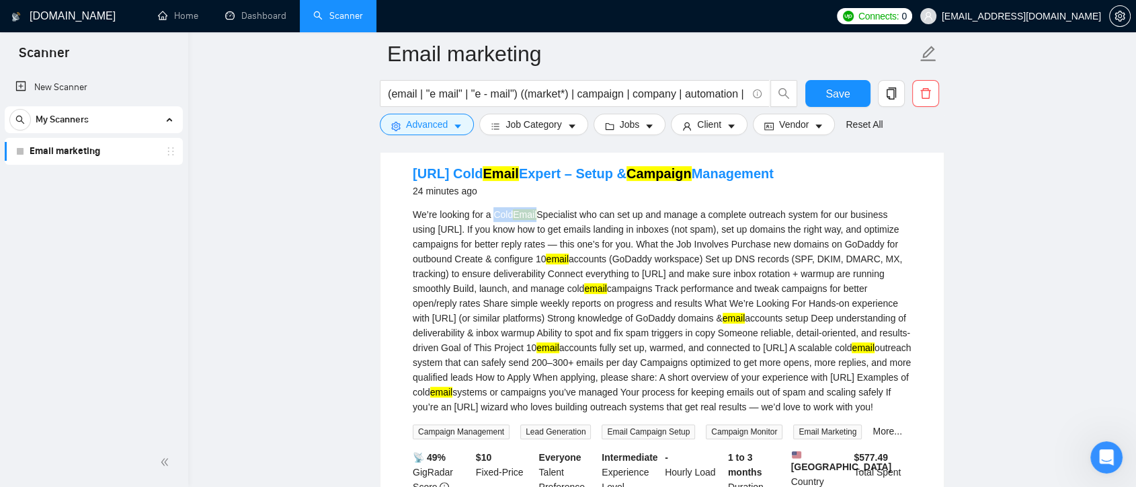
drag, startPoint x: 494, startPoint y: 195, endPoint x: 537, endPoint y: 198, distance: 43.1
click at [537, 207] on div "We’re looking for a Cold Email Specialist who can set up and manage a complete …" at bounding box center [662, 310] width 499 height 207
copy div "Cold Email"
click at [440, 121] on span "Advanced" at bounding box center [427, 124] width 42 height 15
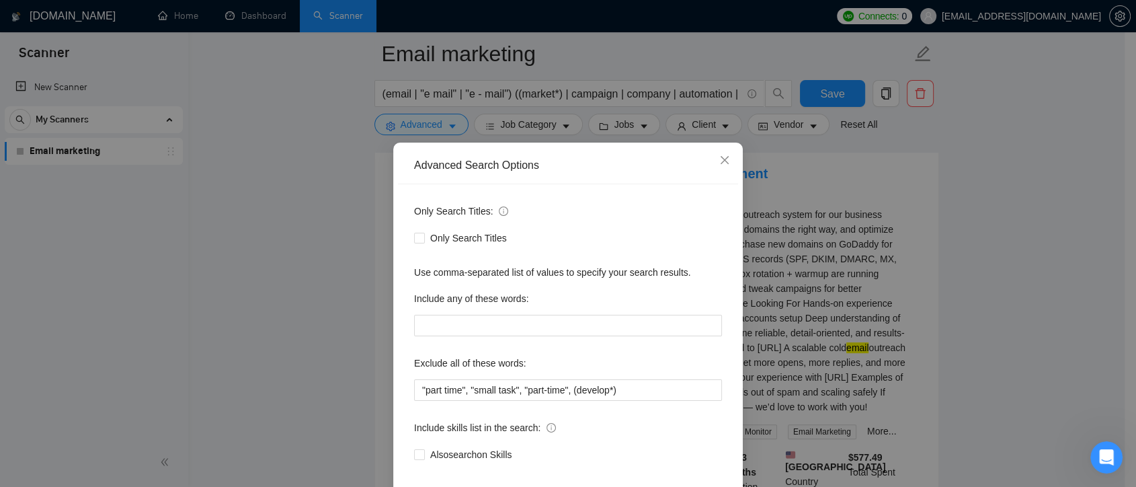
scroll to position [73, 0]
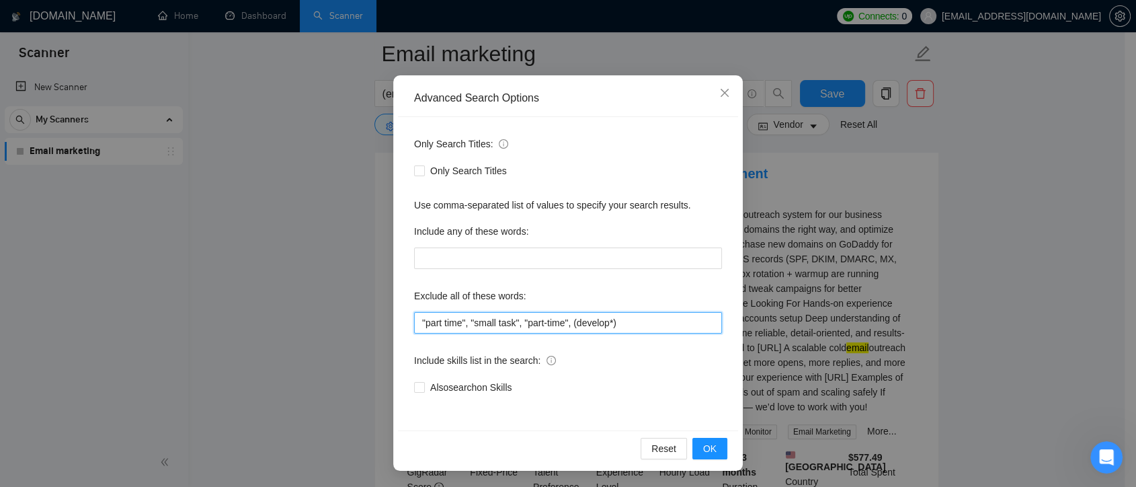
drag, startPoint x: 568, startPoint y: 327, endPoint x: 420, endPoint y: 327, distance: 148.6
click at [420, 327] on input ""part time", "small task", "part-time", (develop*)" at bounding box center [568, 323] width 308 height 22
paste input "Cold Email"
click at [707, 446] on span "OK" at bounding box center [709, 448] width 13 height 15
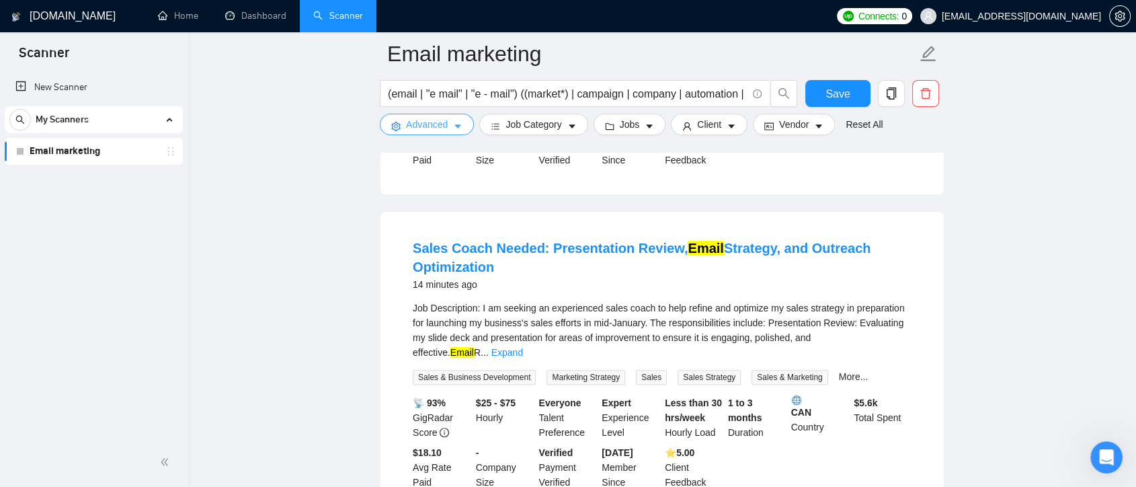
scroll to position [448, 0]
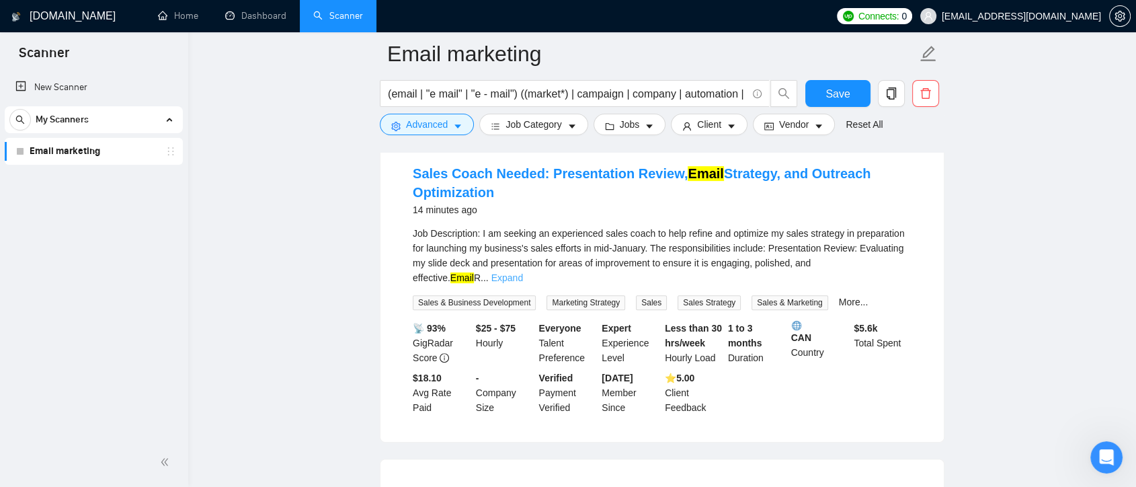
click at [523, 272] on link "Expand" at bounding box center [508, 277] width 32 height 11
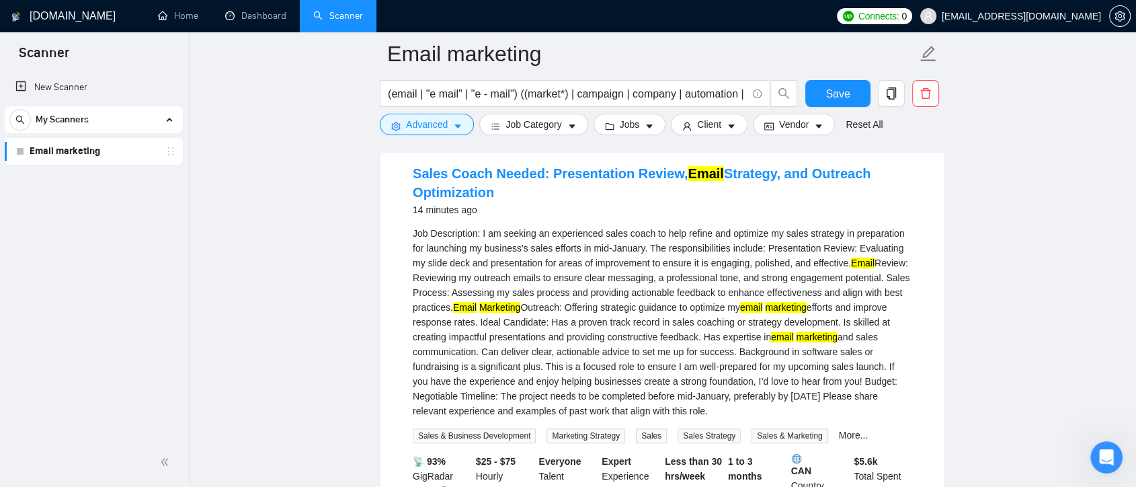
scroll to position [373, 0]
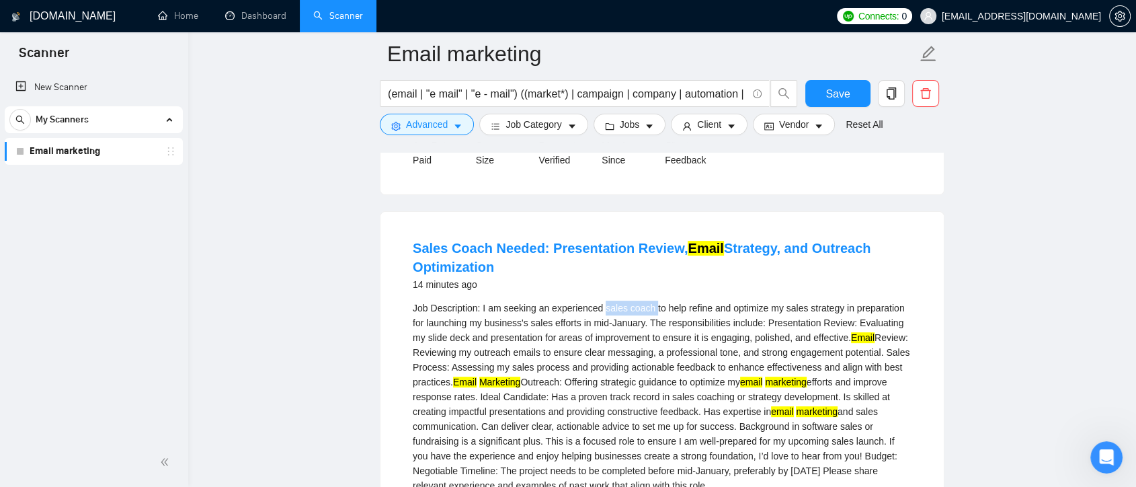
drag, startPoint x: 651, startPoint y: 290, endPoint x: 602, endPoint y: 291, distance: 48.4
click at [602, 301] on div "Job Description: I am seeking an experienced sales coach to help refine and opt…" at bounding box center [662, 397] width 499 height 192
copy div "sales coach"
click at [461, 117] on button "Advanced" at bounding box center [427, 125] width 94 height 22
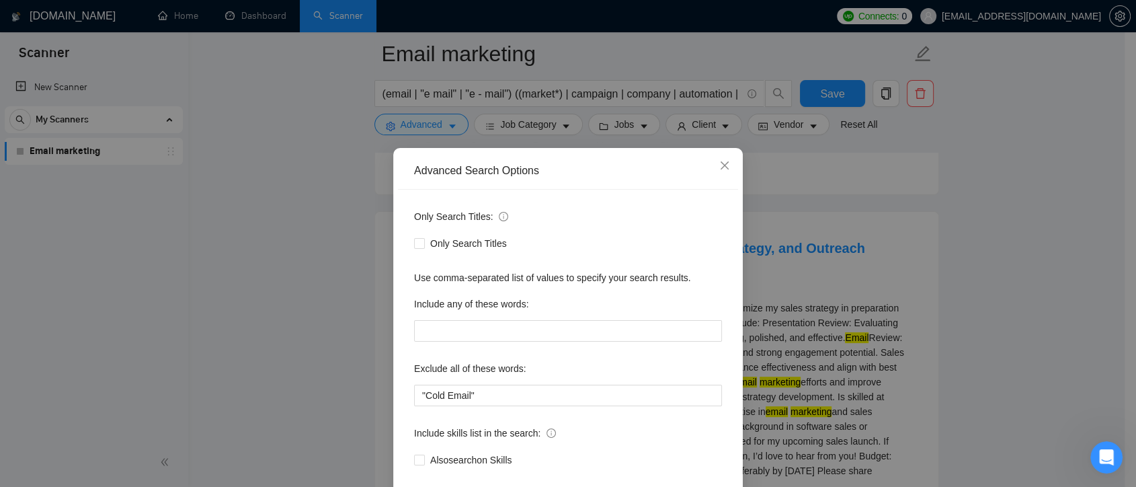
scroll to position [73, 0]
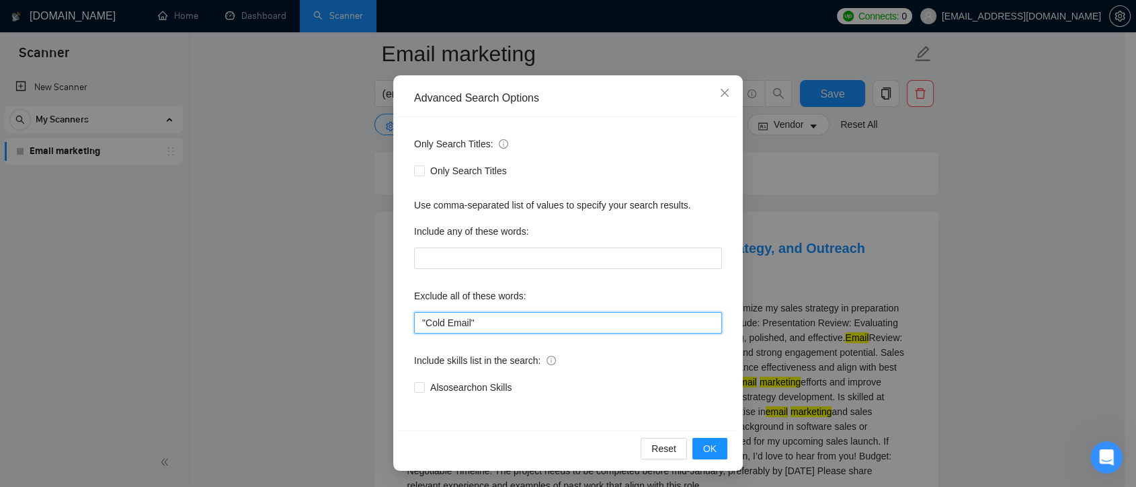
click at [500, 325] on input ""Cold Email"" at bounding box center [568, 323] width 308 height 22
paste input "sales coach"
click at [479, 320] on input ""Cold Email", " sales coach"" at bounding box center [568, 323] width 308 height 22
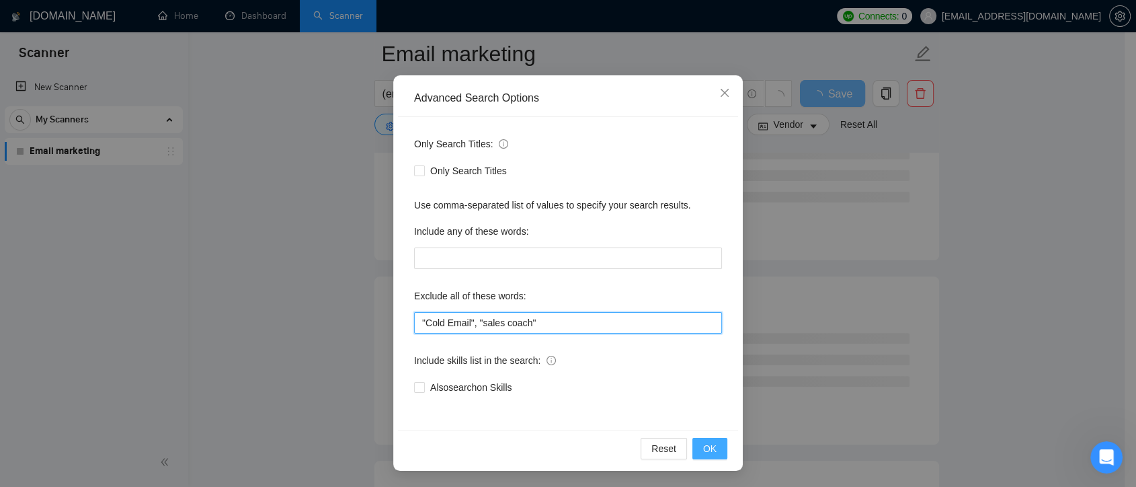
type input ""Cold Email", "sales coach""
click at [703, 447] on span "OK" at bounding box center [709, 448] width 13 height 15
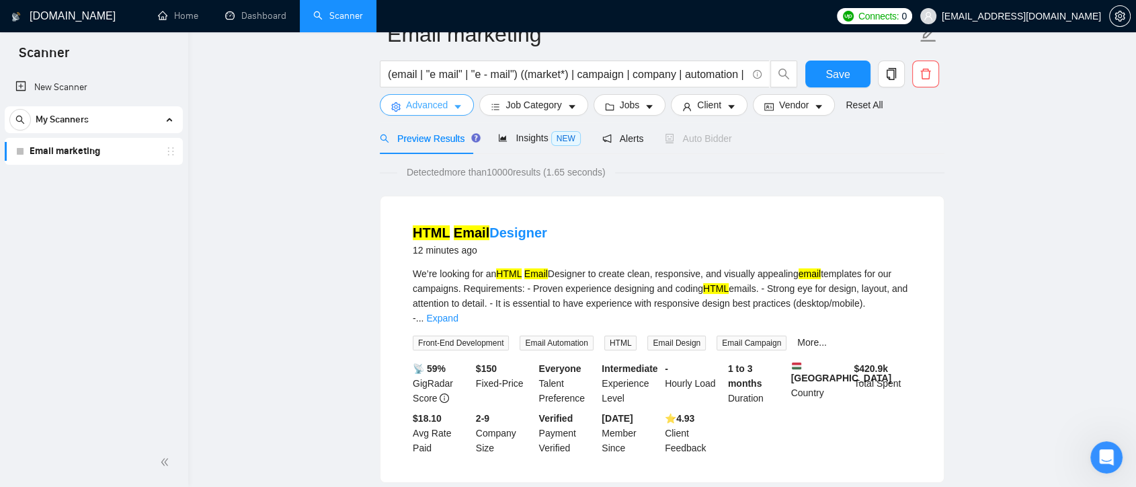
scroll to position [0, 0]
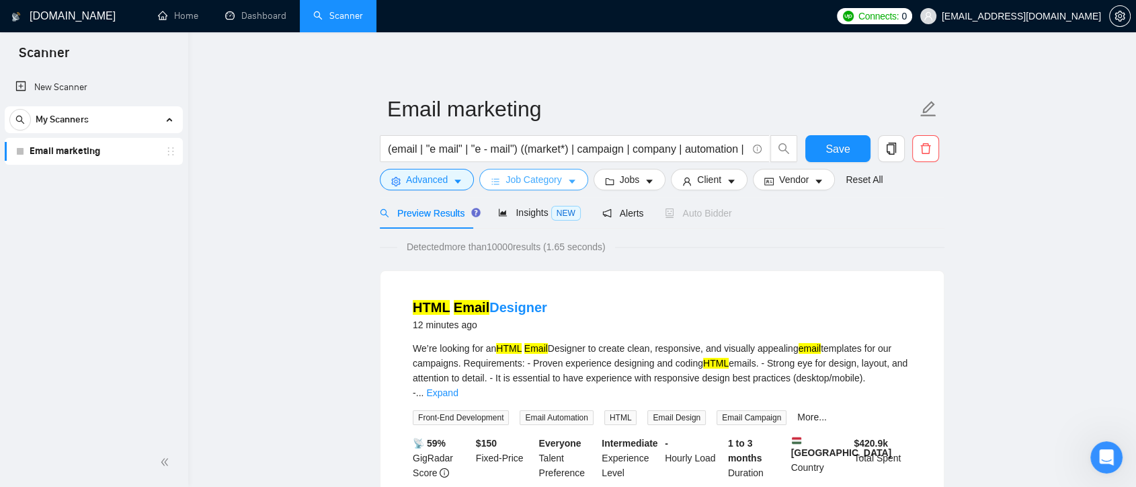
click at [539, 182] on span "Job Category" at bounding box center [534, 179] width 56 height 15
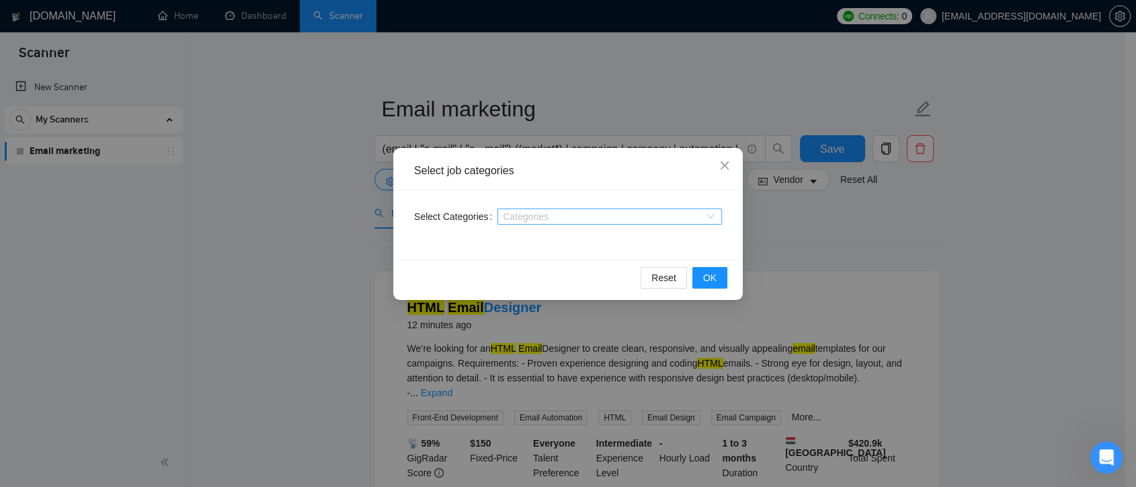
click at [621, 213] on div at bounding box center [603, 216] width 204 height 11
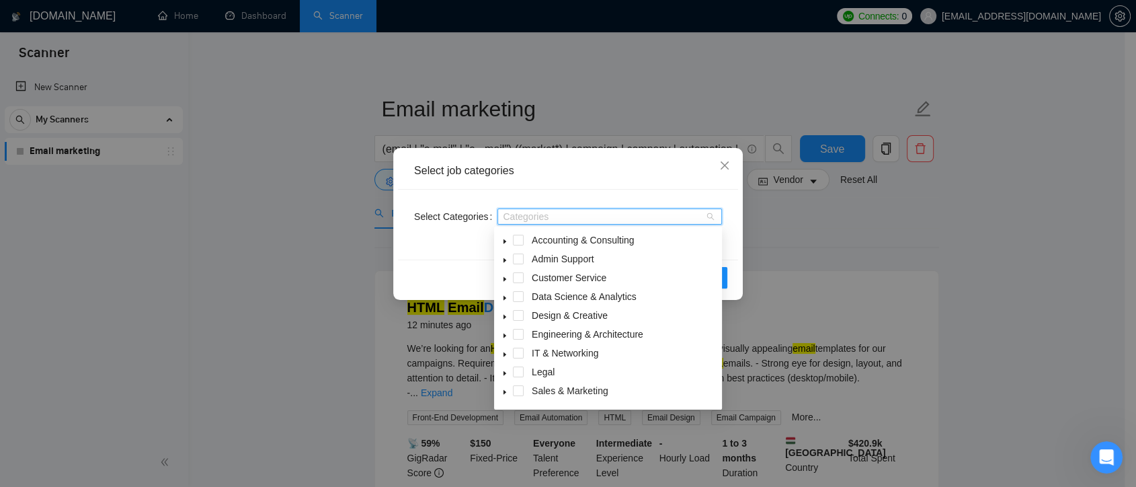
click at [502, 391] on icon "caret-down" at bounding box center [505, 392] width 7 height 7
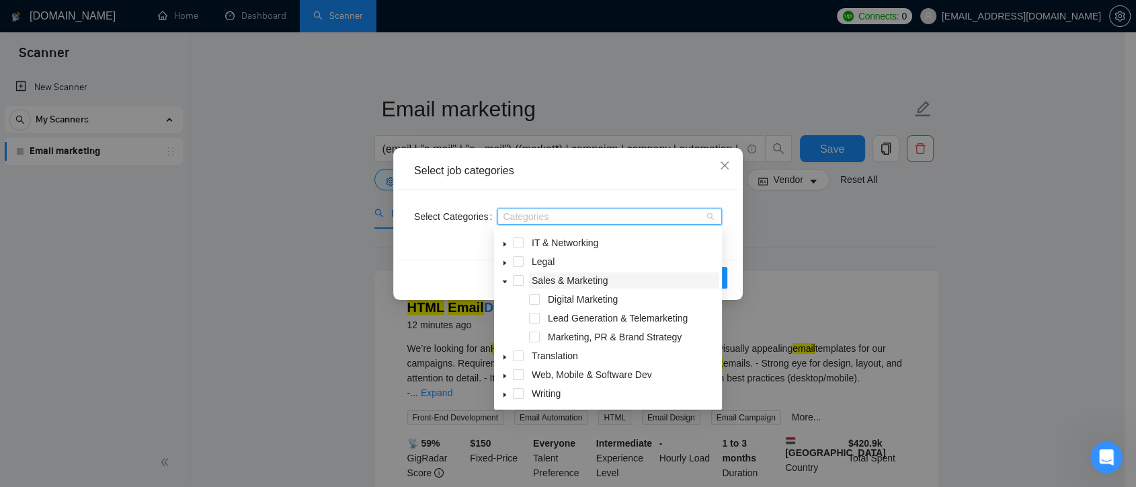
scroll to position [36, 0]
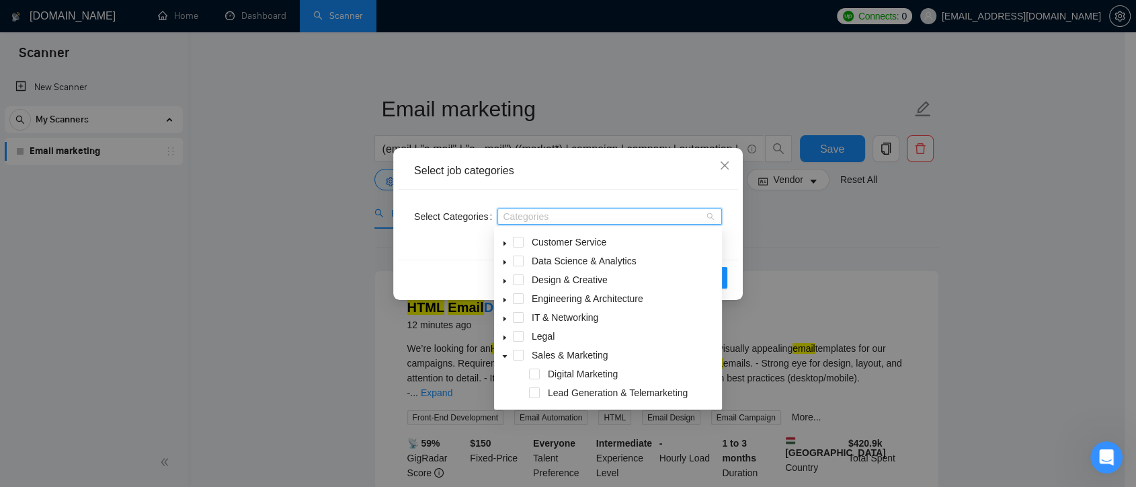
click at [506, 279] on icon "caret-down" at bounding box center [505, 281] width 7 height 7
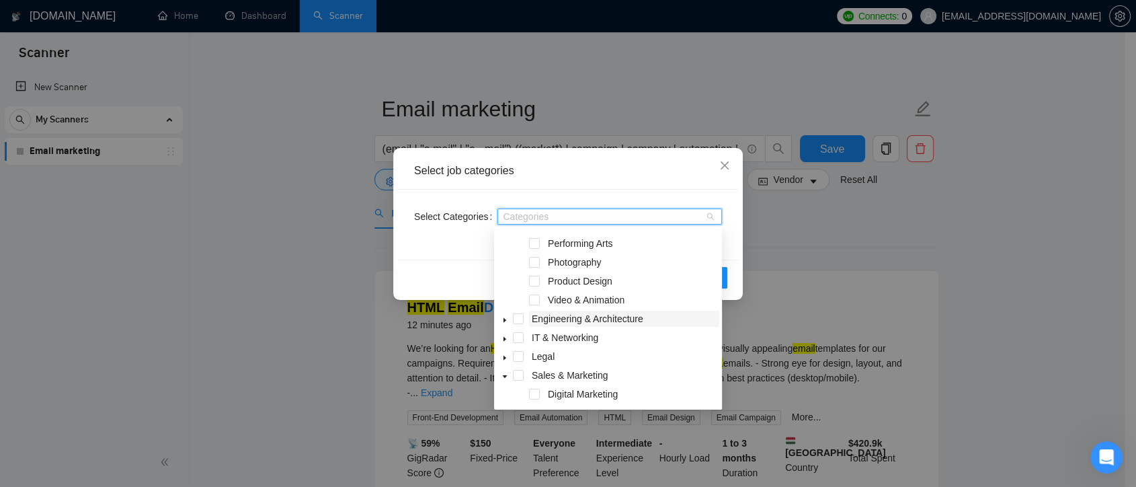
scroll to position [260, 0]
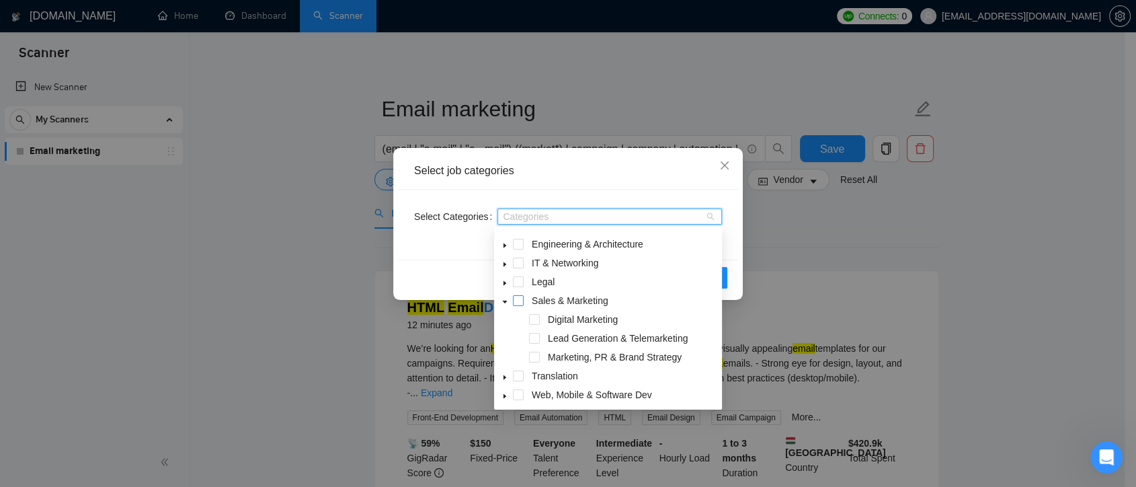
click at [516, 304] on span at bounding box center [518, 300] width 11 height 11
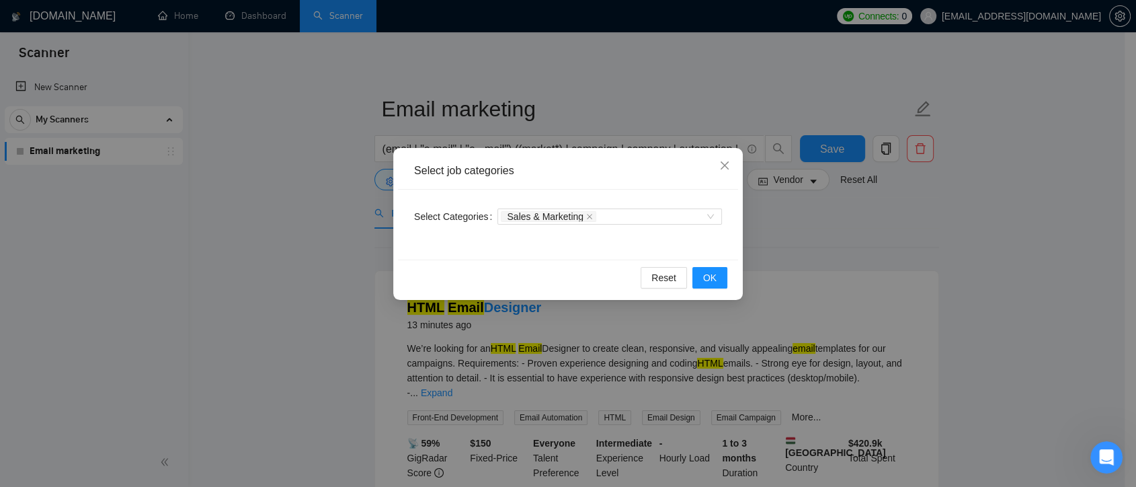
click at [734, 245] on div "Select Categories Sales & Marketing" at bounding box center [568, 225] width 340 height 70
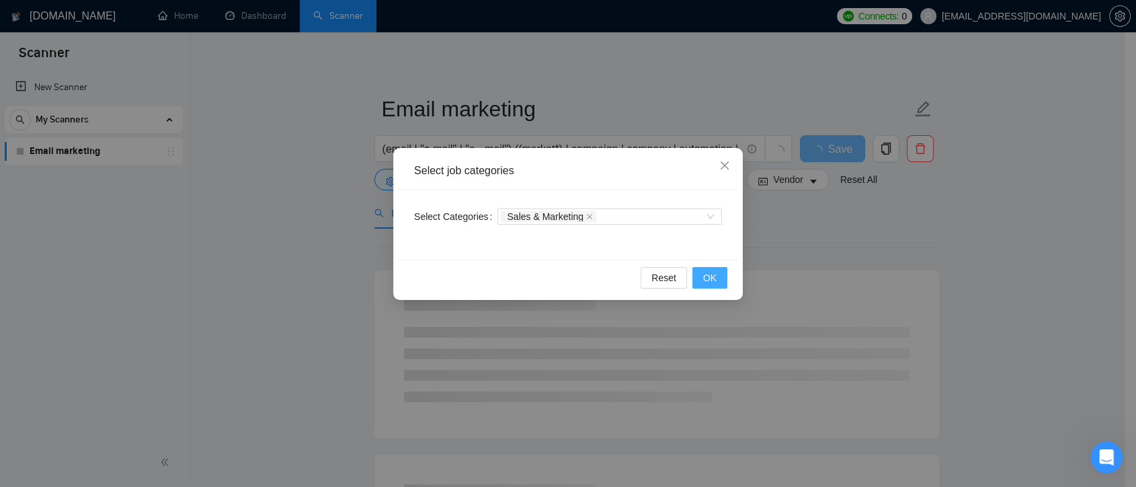
click at [721, 272] on button "OK" at bounding box center [710, 278] width 35 height 22
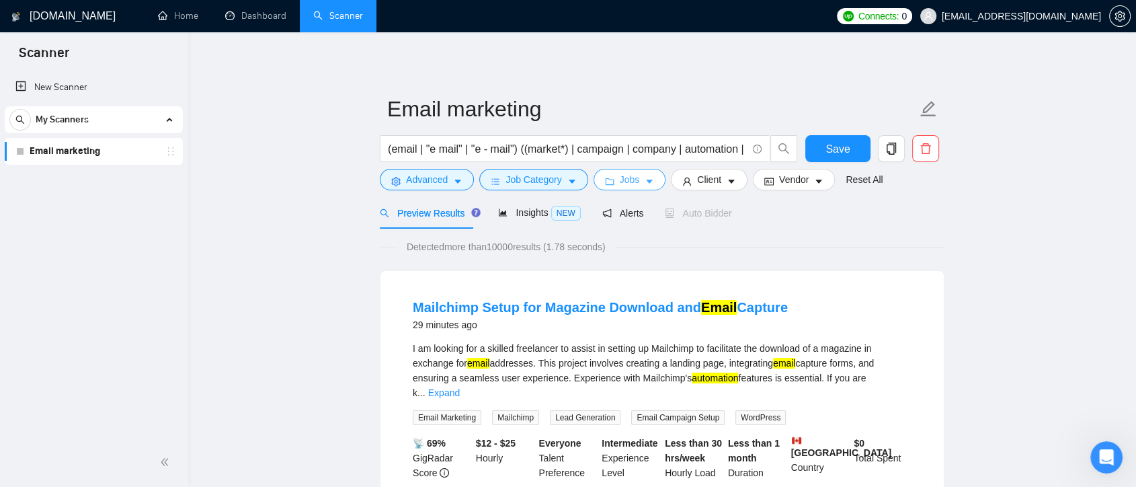
click at [645, 180] on icon "caret-down" at bounding box center [649, 181] width 9 height 9
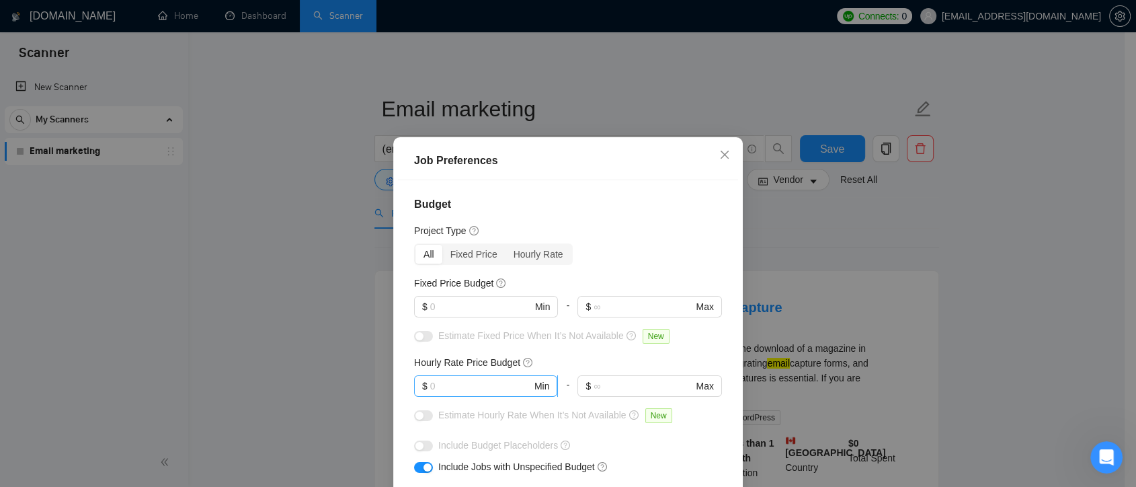
click at [489, 385] on input "text" at bounding box center [481, 386] width 102 height 15
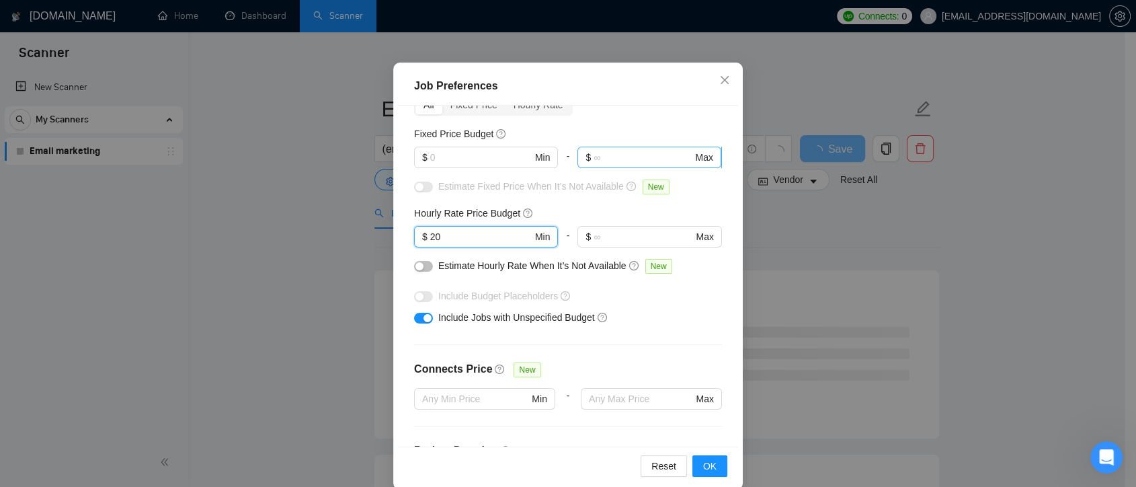
scroll to position [149, 0]
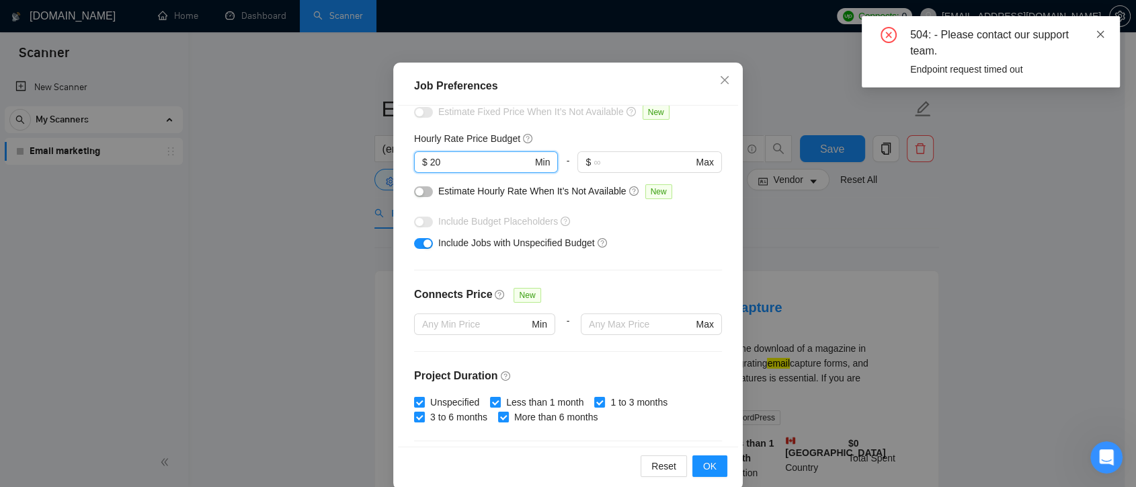
type input "20"
click at [1098, 32] on icon "close" at bounding box center [1100, 34] width 9 height 9
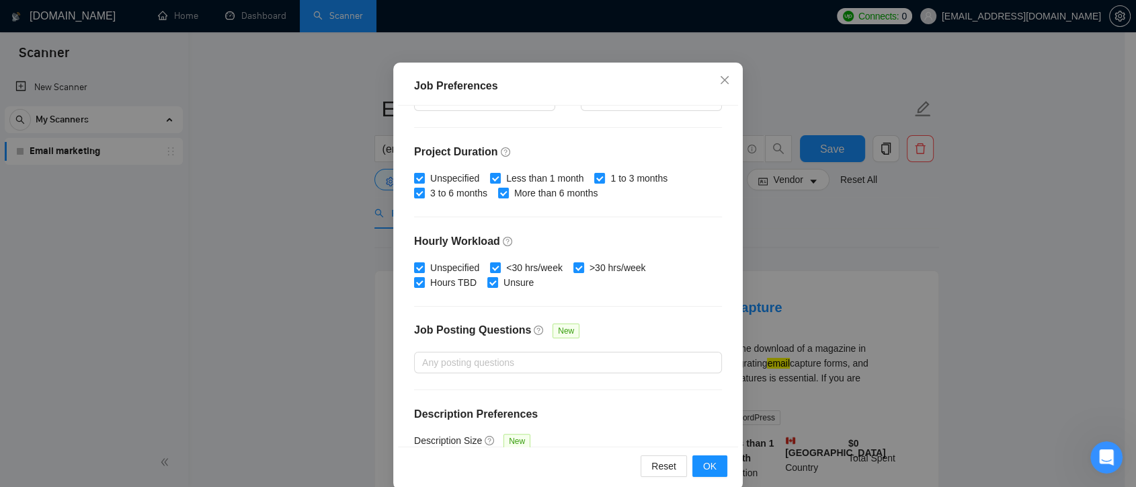
scroll to position [417, 0]
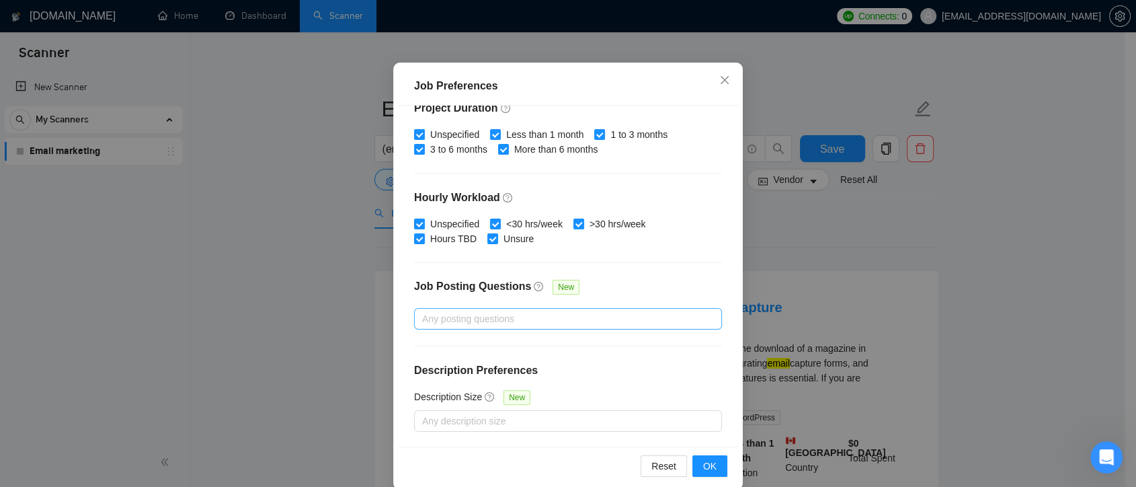
click at [507, 322] on div at bounding box center [562, 319] width 288 height 16
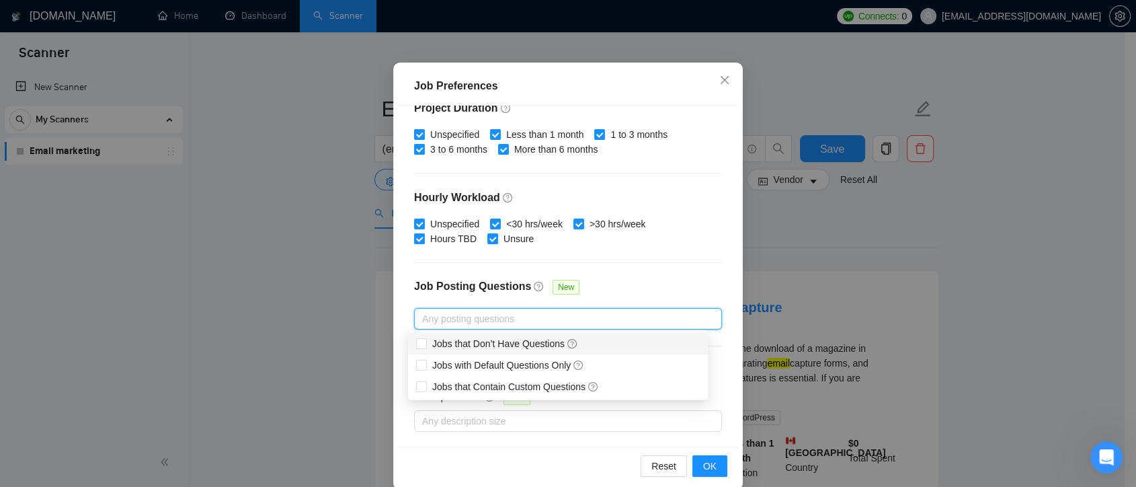
click at [662, 270] on div "Budget Project Type All Fixed Price Hourly Rate Fixed Price Budget $ Min - $ Ma…" at bounding box center [568, 276] width 340 height 341
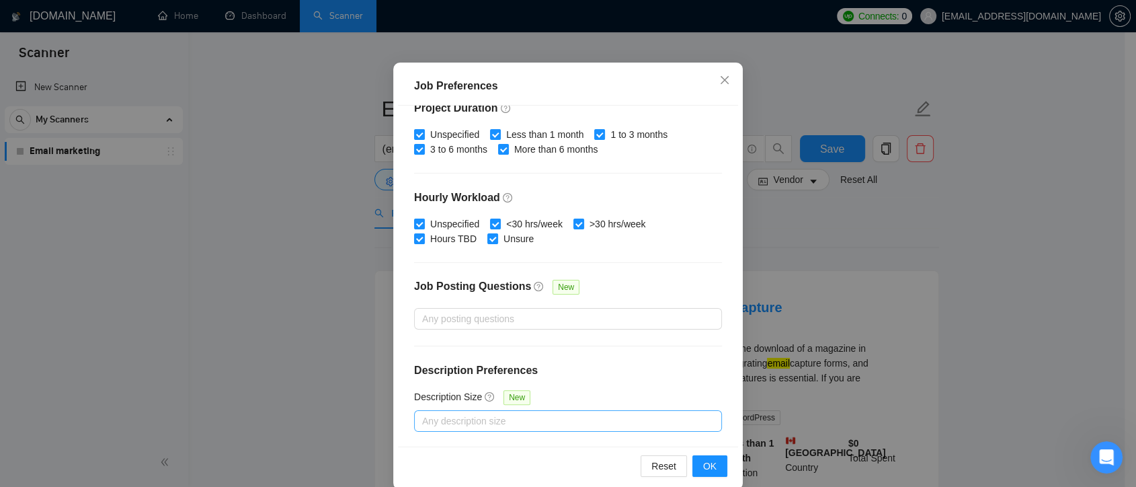
click at [465, 422] on div at bounding box center [562, 421] width 288 height 16
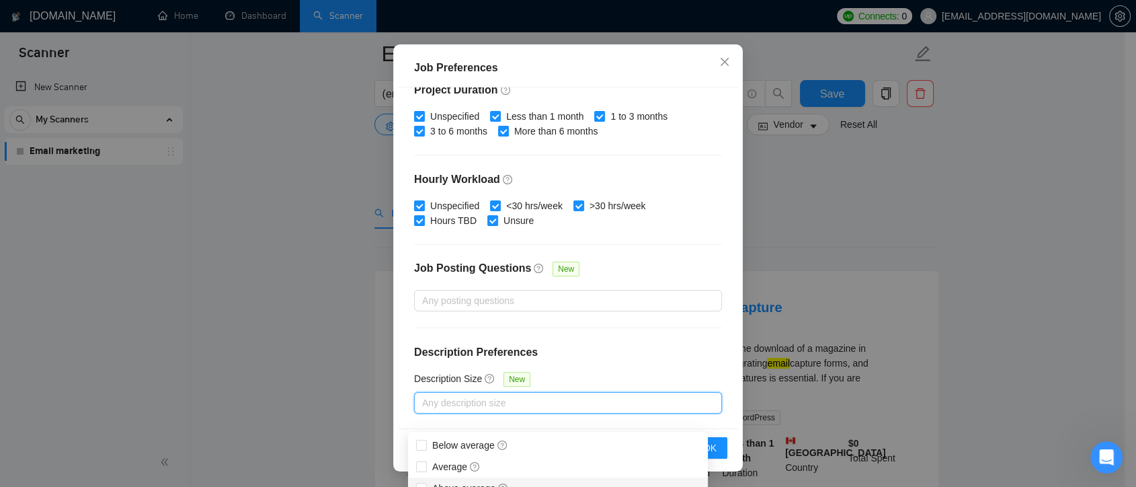
scroll to position [75, 0]
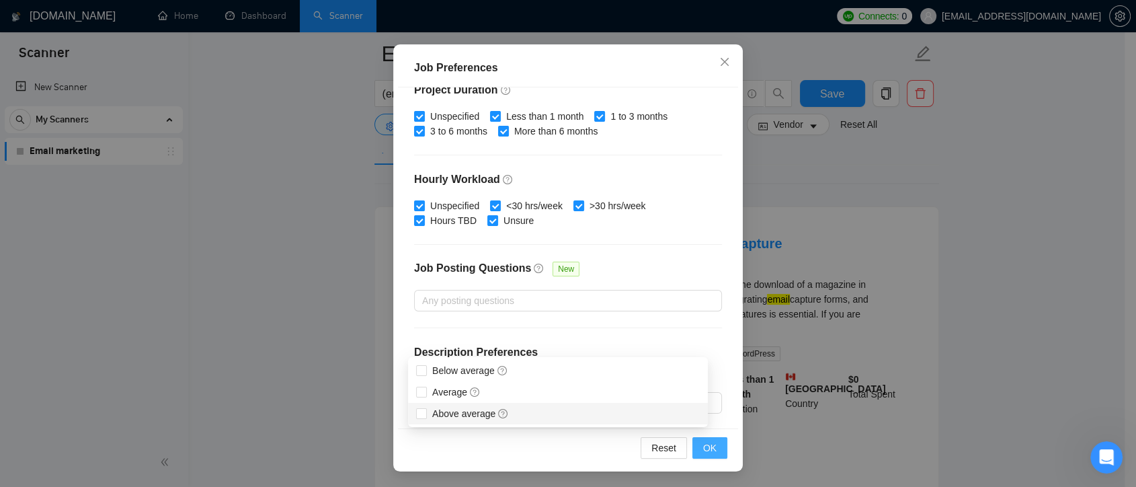
click at [715, 455] on button "OK" at bounding box center [710, 448] width 35 height 22
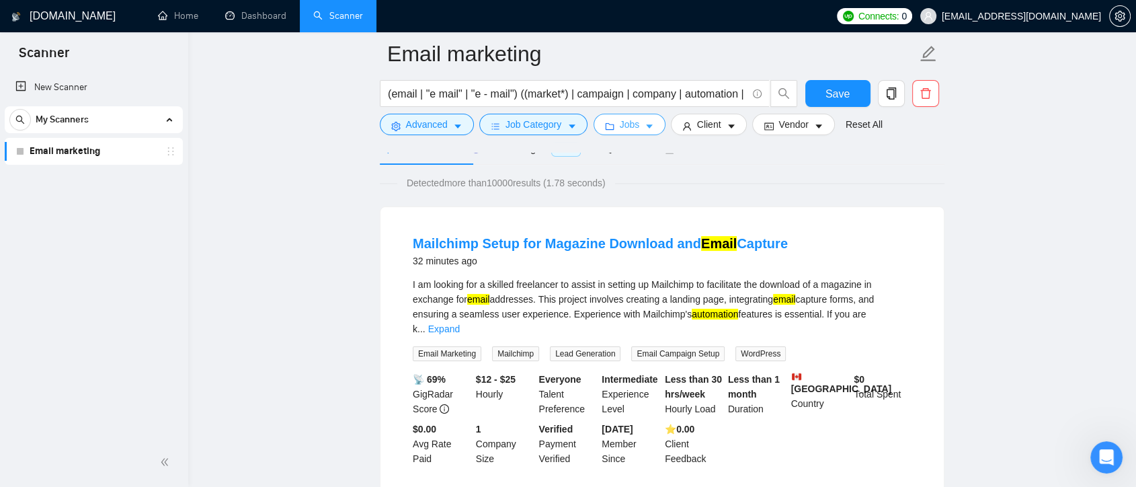
scroll to position [0, 0]
click at [712, 115] on button "Client" at bounding box center [709, 125] width 77 height 22
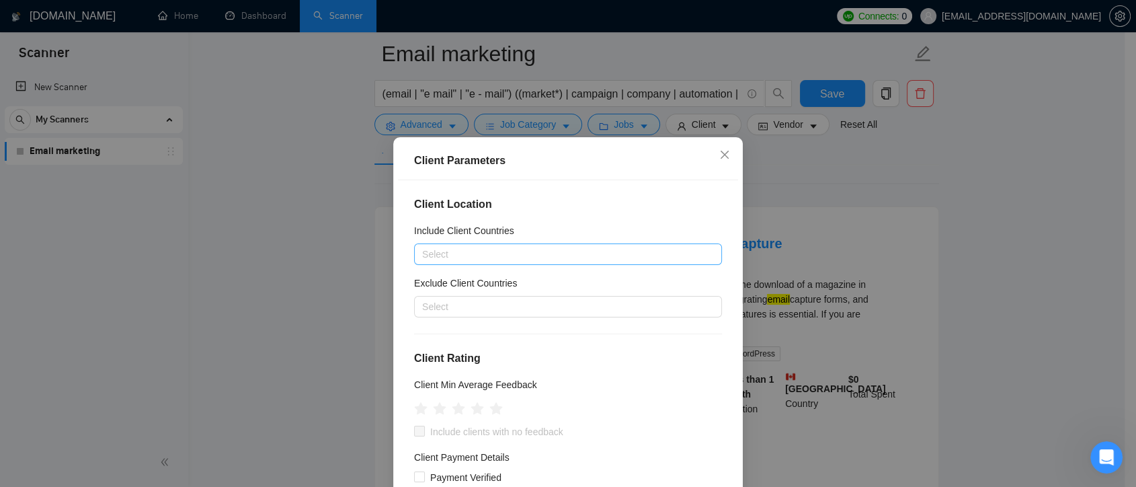
click at [565, 259] on div at bounding box center [562, 254] width 288 height 16
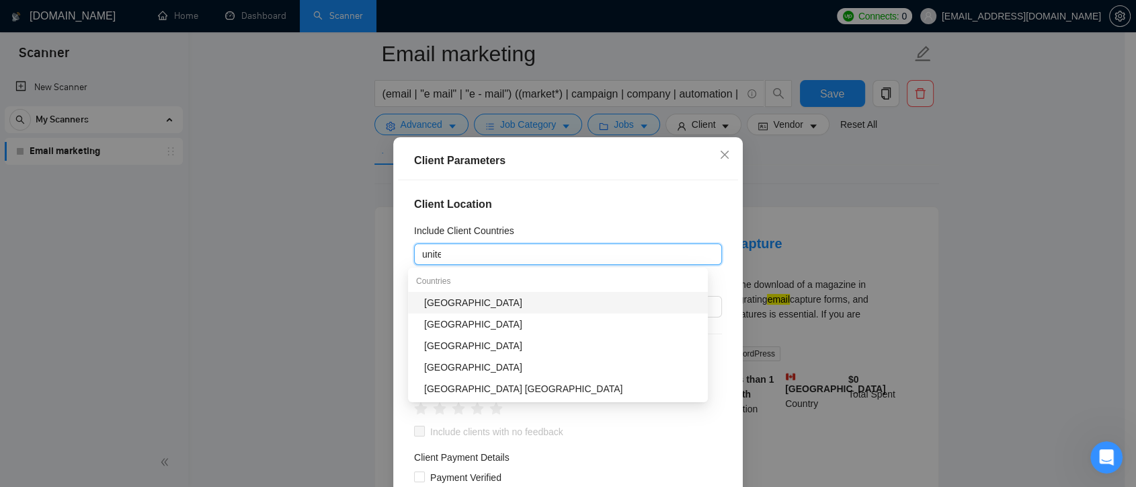
type input "united"
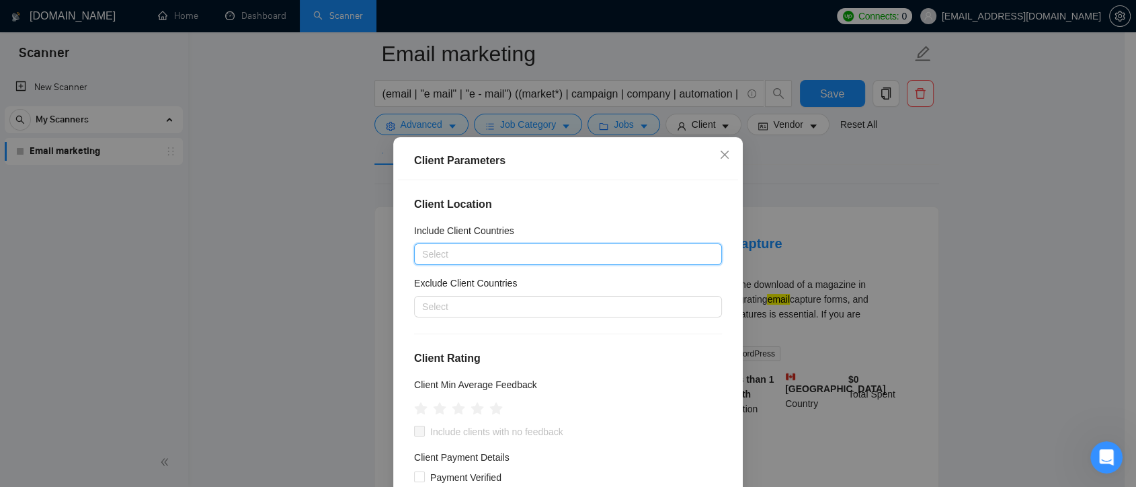
drag, startPoint x: 475, startPoint y: 264, endPoint x: 409, endPoint y: 264, distance: 65.9
click at [414, 264] on div "Select" at bounding box center [568, 254] width 308 height 22
click at [462, 305] on div at bounding box center [562, 307] width 288 height 16
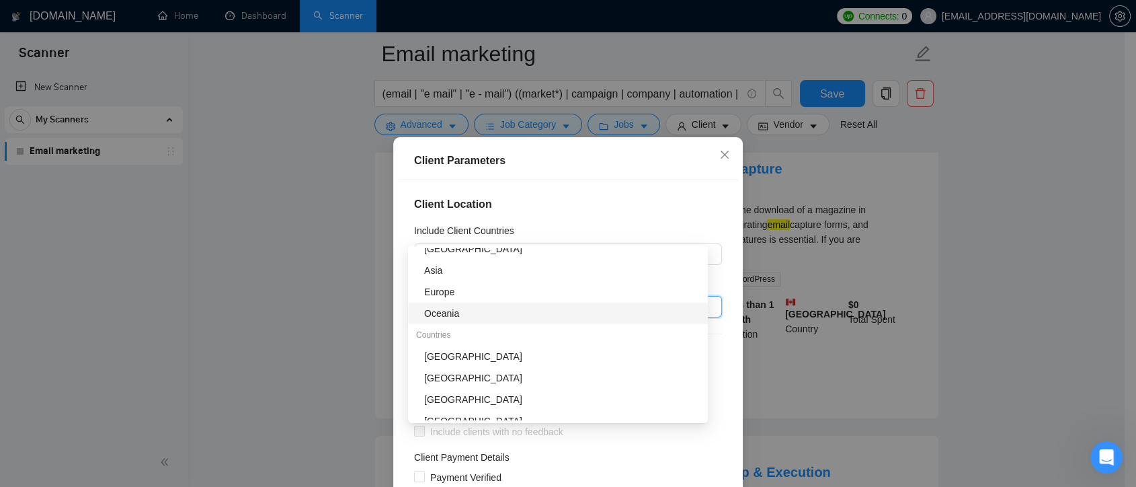
scroll to position [149, 0]
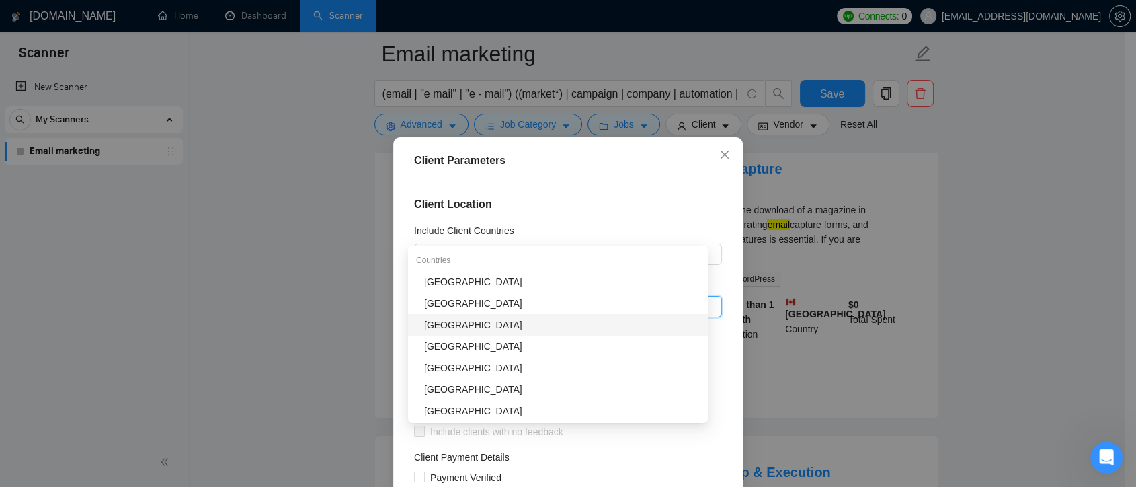
click at [530, 325] on div "[GEOGRAPHIC_DATA]" at bounding box center [562, 324] width 276 height 15
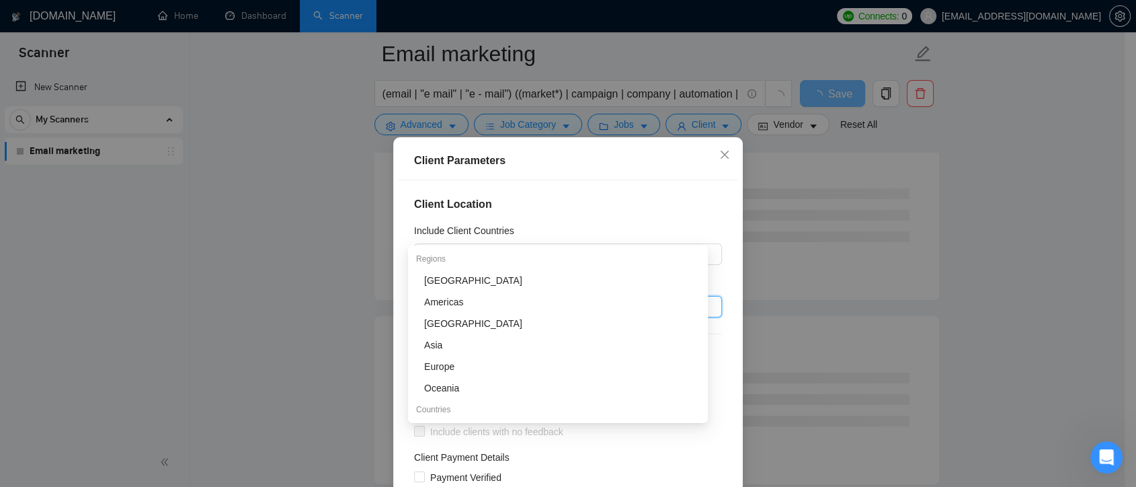
scroll to position [75, 0]
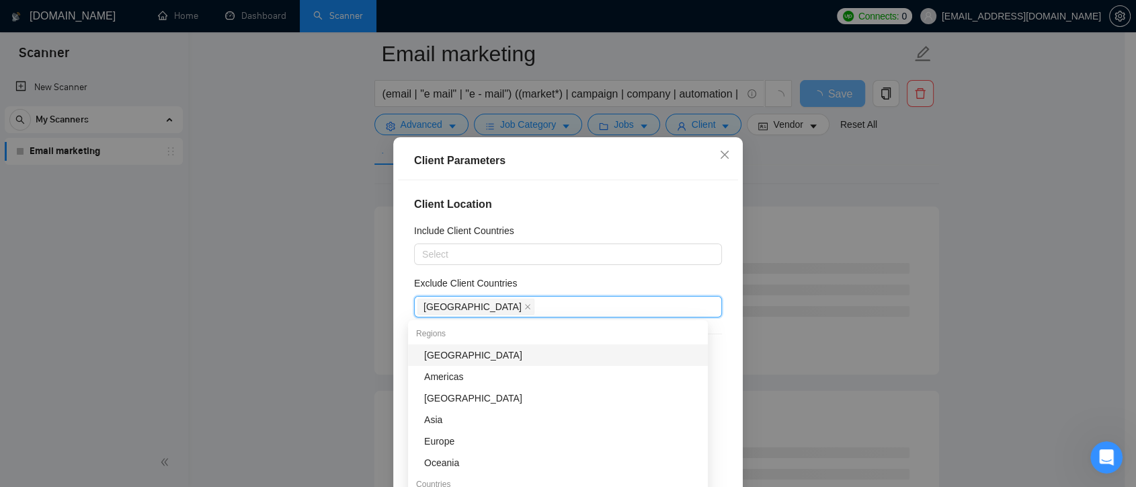
click at [473, 355] on div "[GEOGRAPHIC_DATA]" at bounding box center [562, 355] width 276 height 15
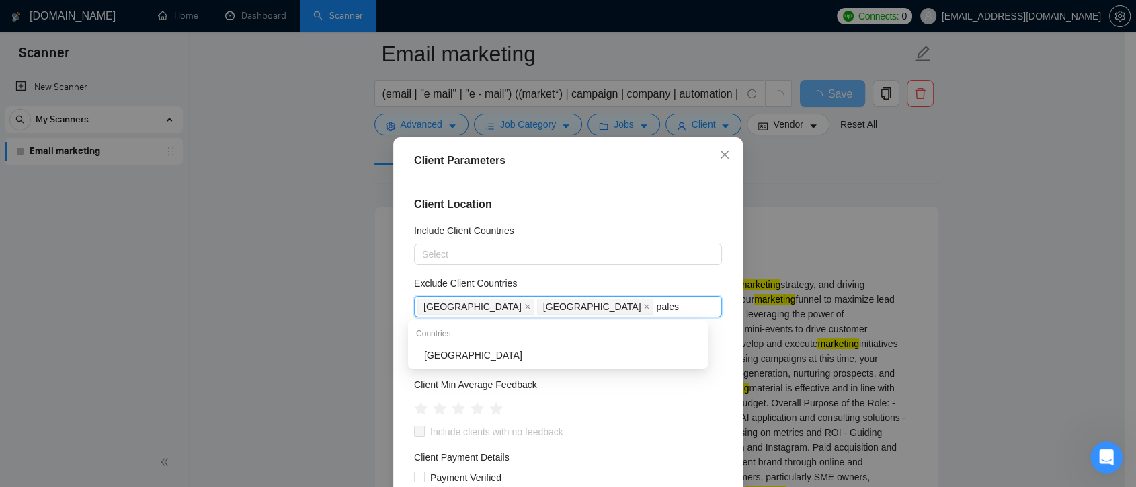
type input "palest"
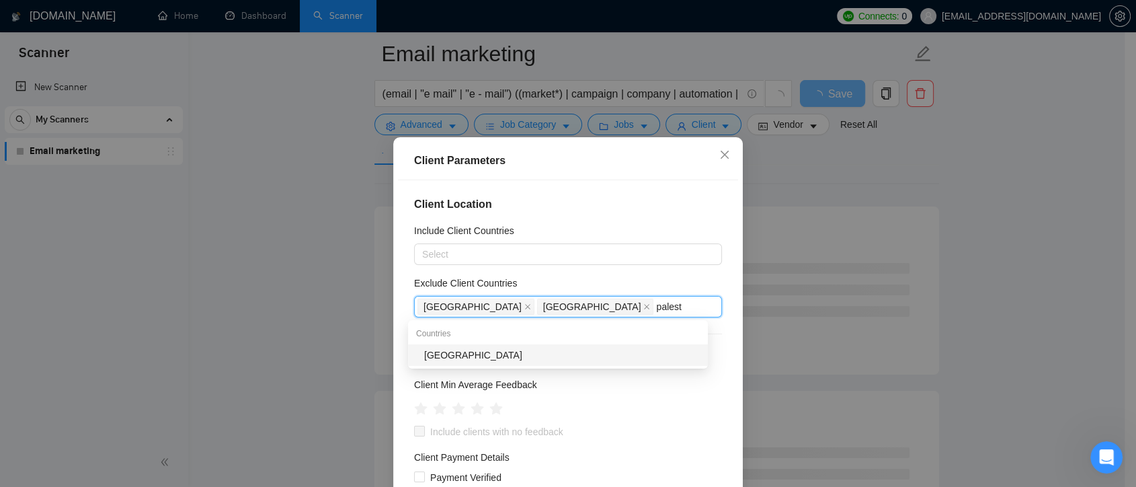
click at [508, 354] on div "[GEOGRAPHIC_DATA]" at bounding box center [562, 355] width 276 height 15
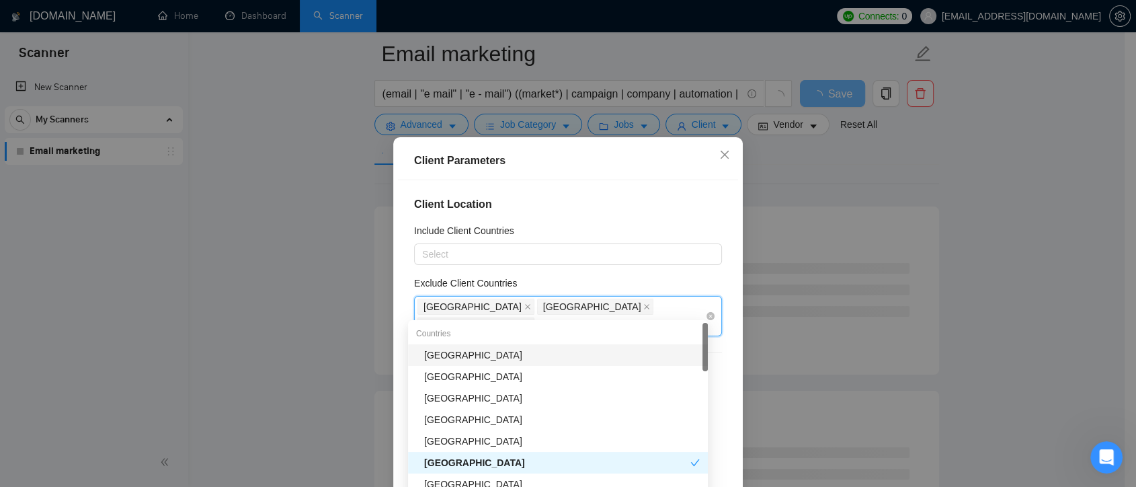
type input "paki"
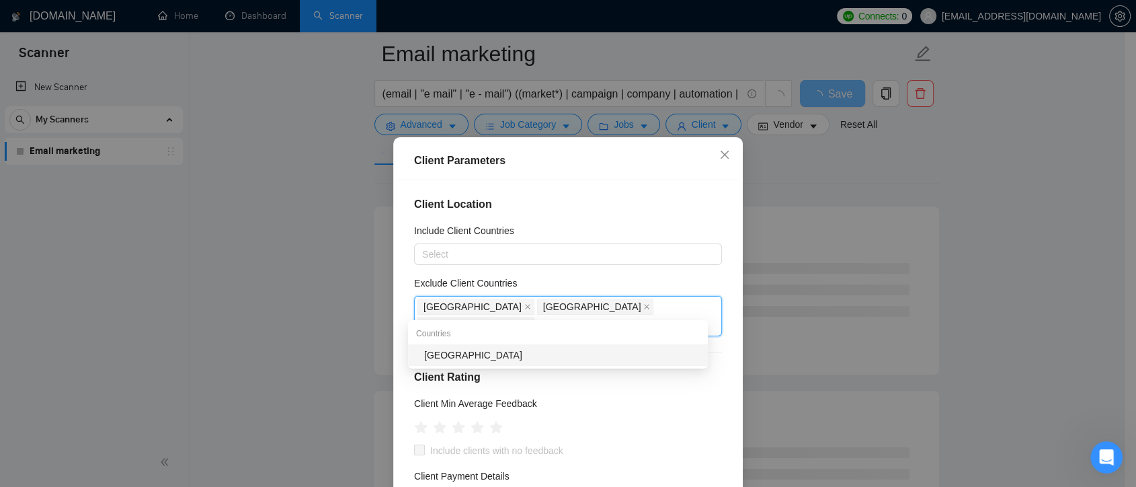
click at [579, 351] on div "[GEOGRAPHIC_DATA]" at bounding box center [562, 355] width 276 height 15
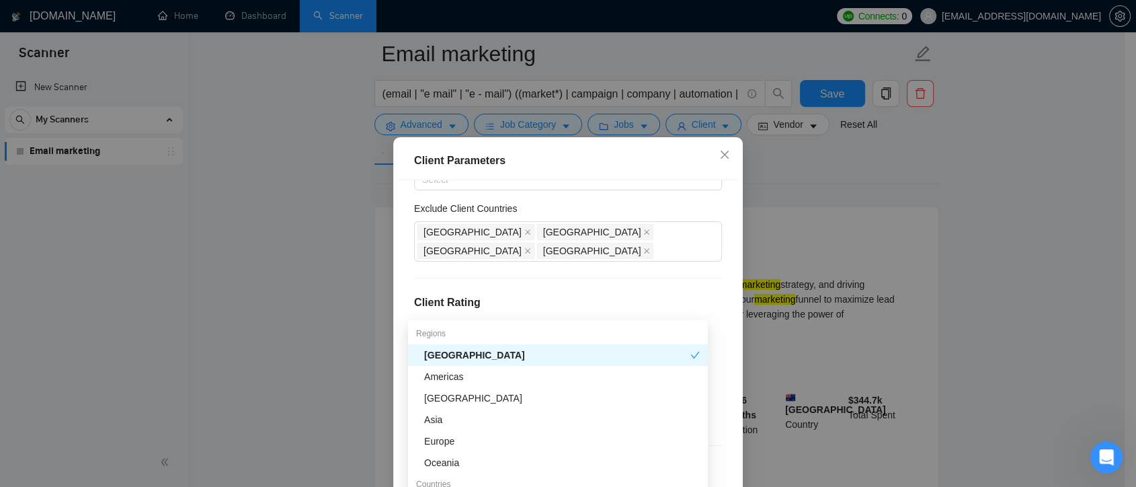
click at [672, 294] on h4 "Client Rating" at bounding box center [568, 302] width 308 height 16
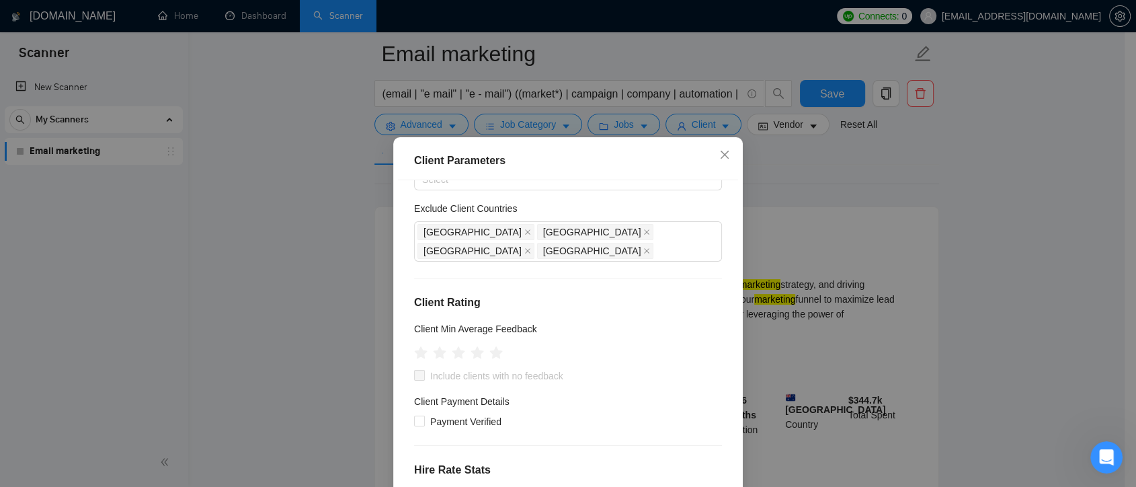
scroll to position [0, 0]
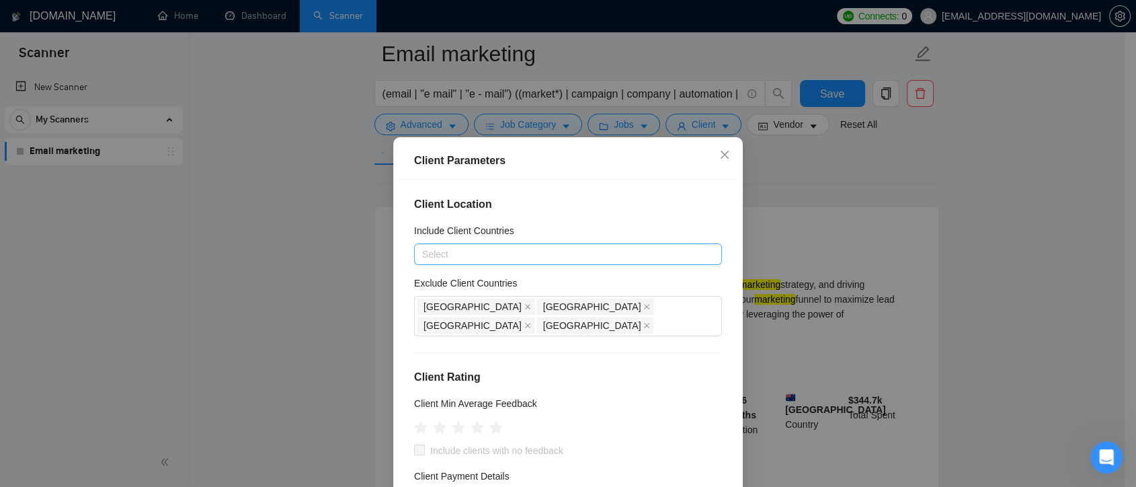
click at [579, 253] on div at bounding box center [562, 254] width 288 height 16
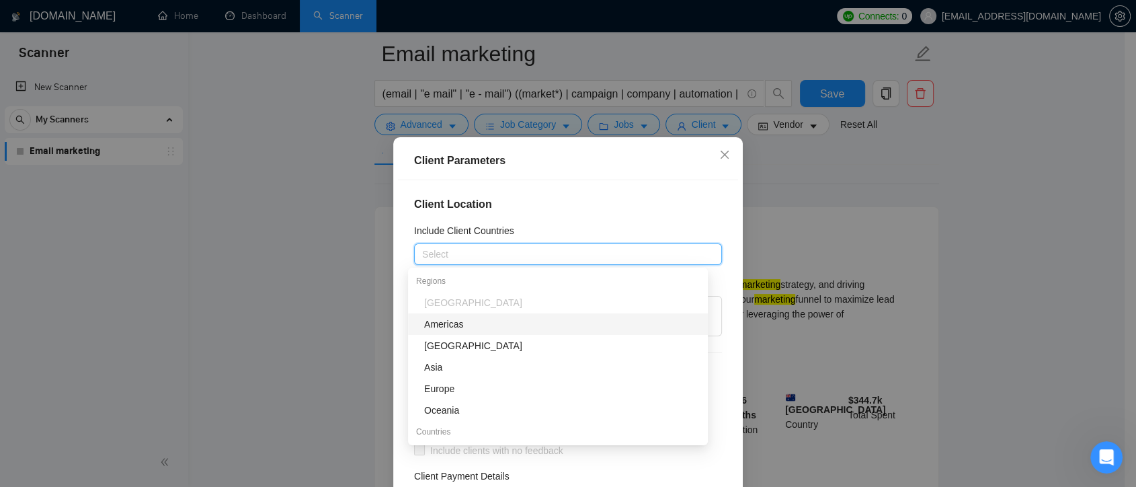
click at [450, 326] on div "Americas" at bounding box center [562, 324] width 276 height 15
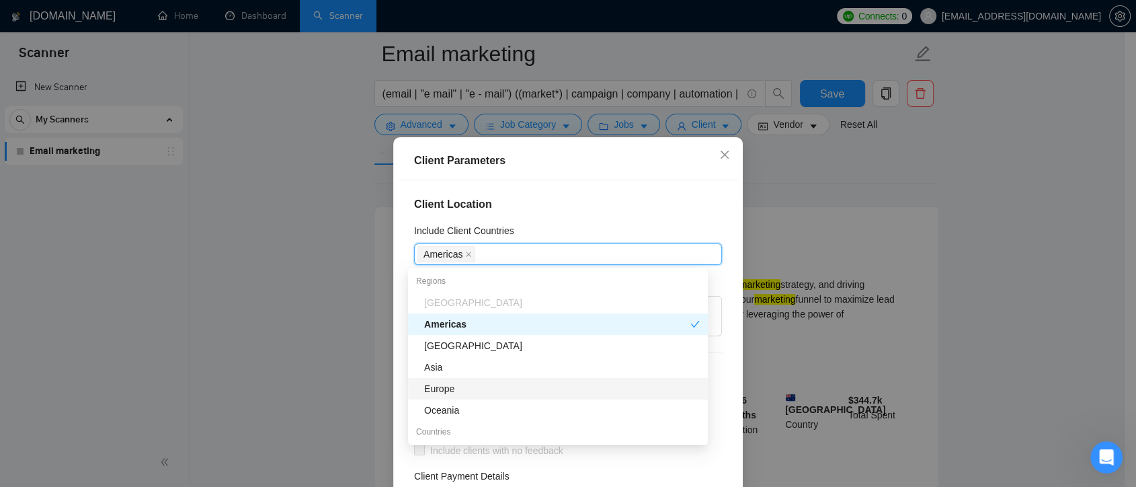
click at [450, 391] on div "Europe" at bounding box center [562, 388] width 276 height 15
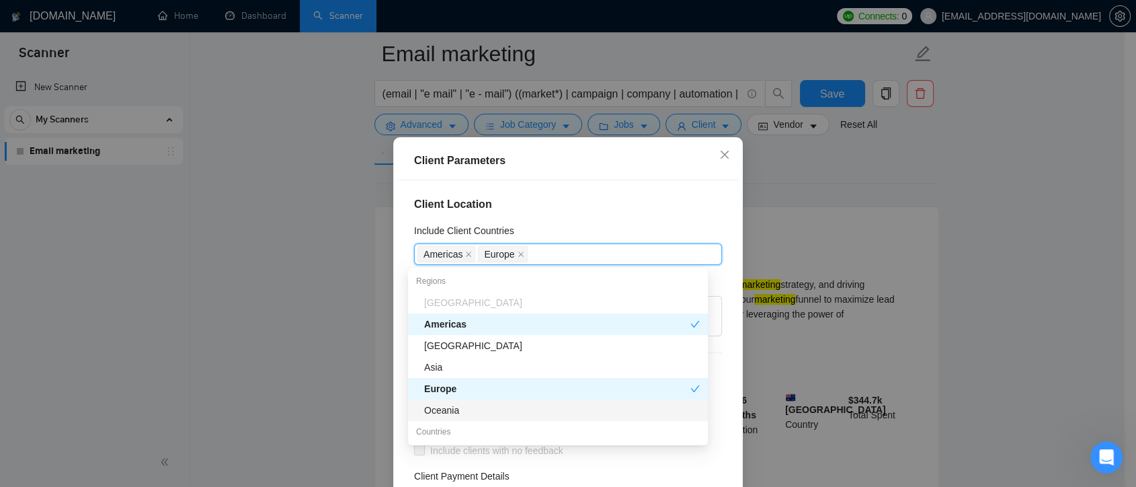
click at [455, 413] on div "Oceania" at bounding box center [562, 410] width 276 height 15
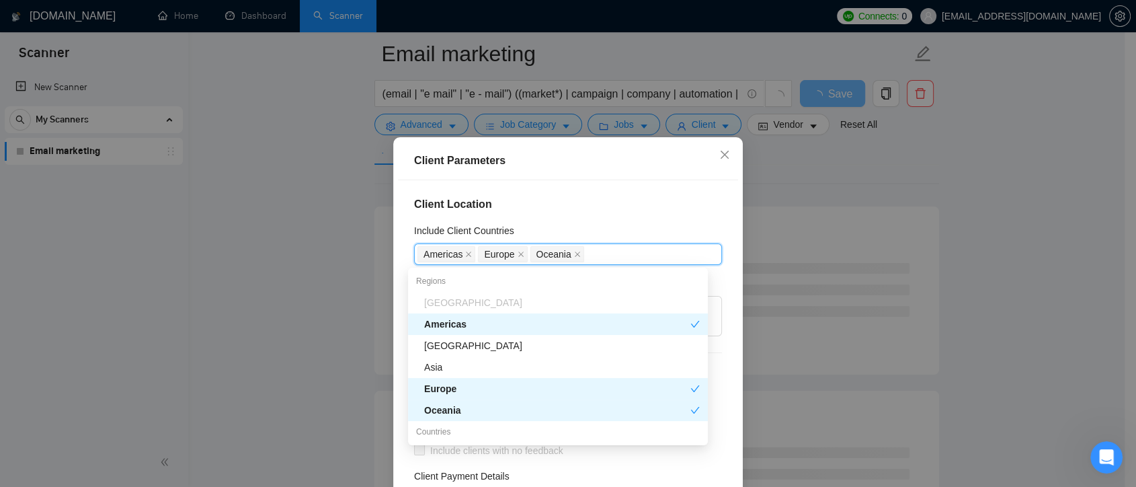
click at [717, 343] on div "Client Location Include Client Countries [GEOGRAPHIC_DATA] [GEOGRAPHIC_DATA] [G…" at bounding box center [568, 350] width 340 height 341
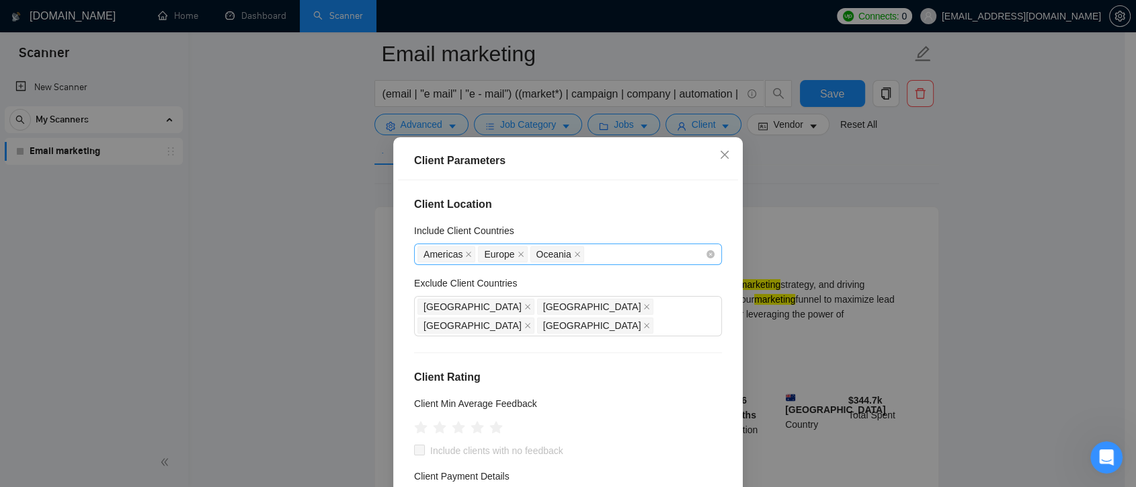
click at [623, 260] on div "Americas [GEOGRAPHIC_DATA] [GEOGRAPHIC_DATA]" at bounding box center [562, 254] width 288 height 19
type input "indon"
click at [617, 304] on div "[GEOGRAPHIC_DATA]" at bounding box center [562, 302] width 276 height 15
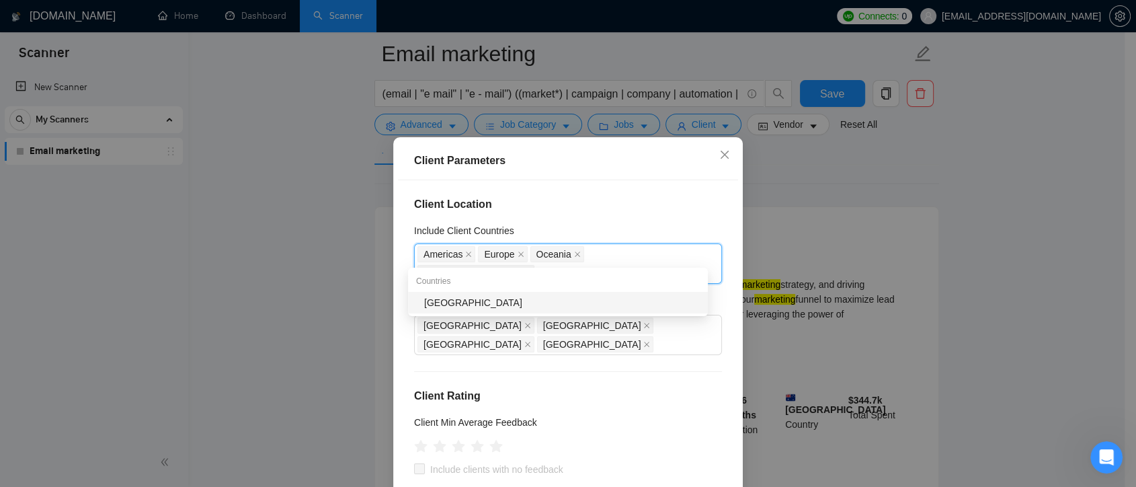
type input "thail"
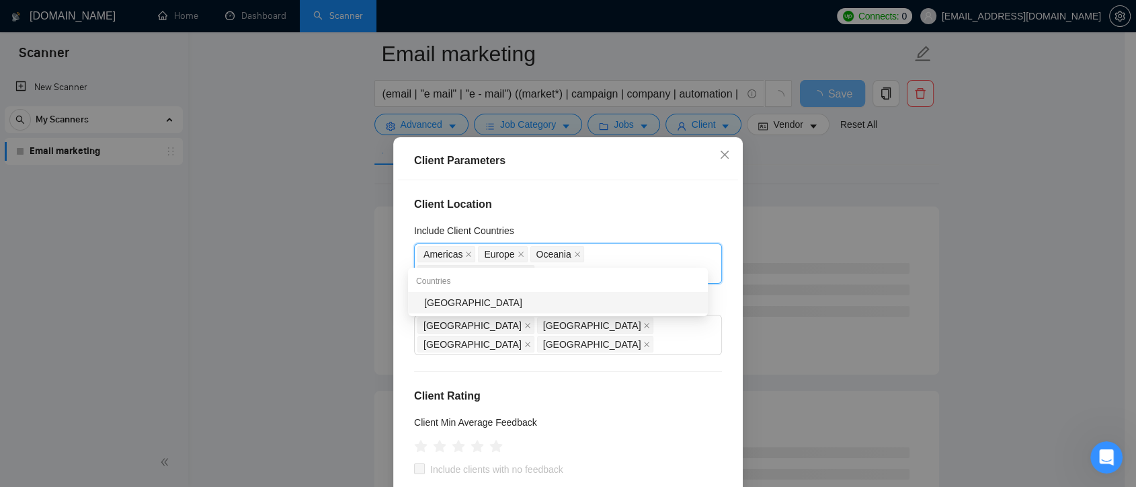
click at [645, 297] on div "[GEOGRAPHIC_DATA]" at bounding box center [562, 302] width 276 height 15
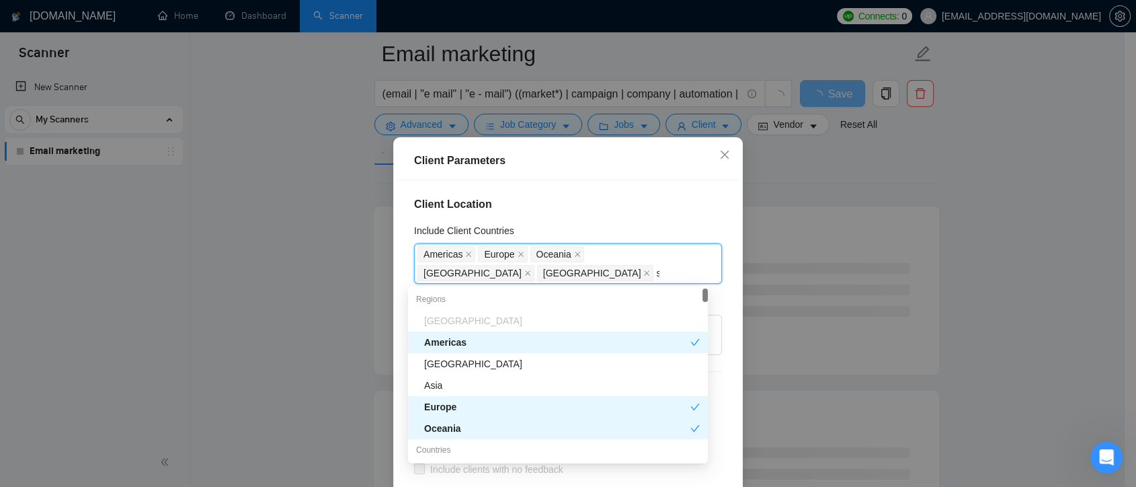
type input "singa"
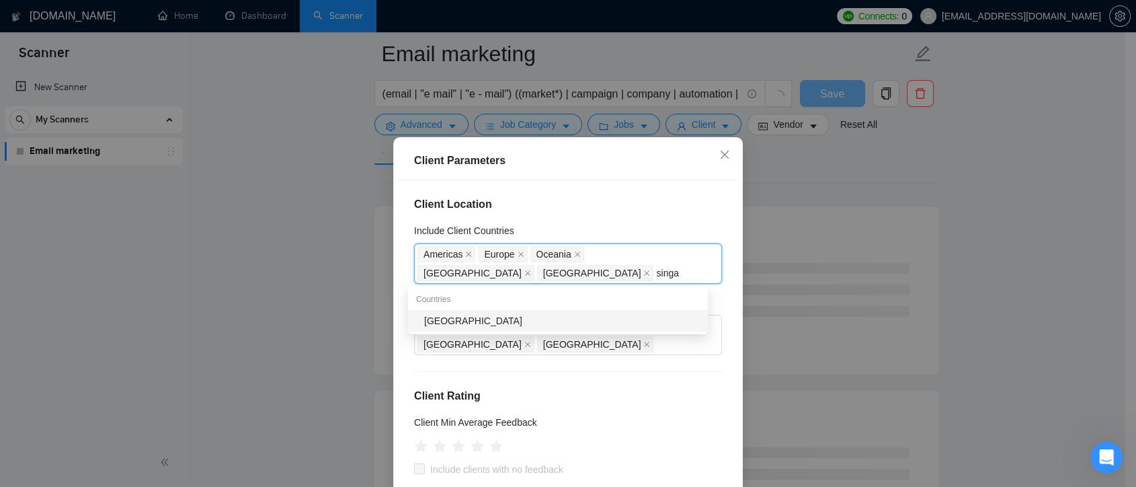
click at [473, 323] on div "[GEOGRAPHIC_DATA]" at bounding box center [562, 320] width 276 height 15
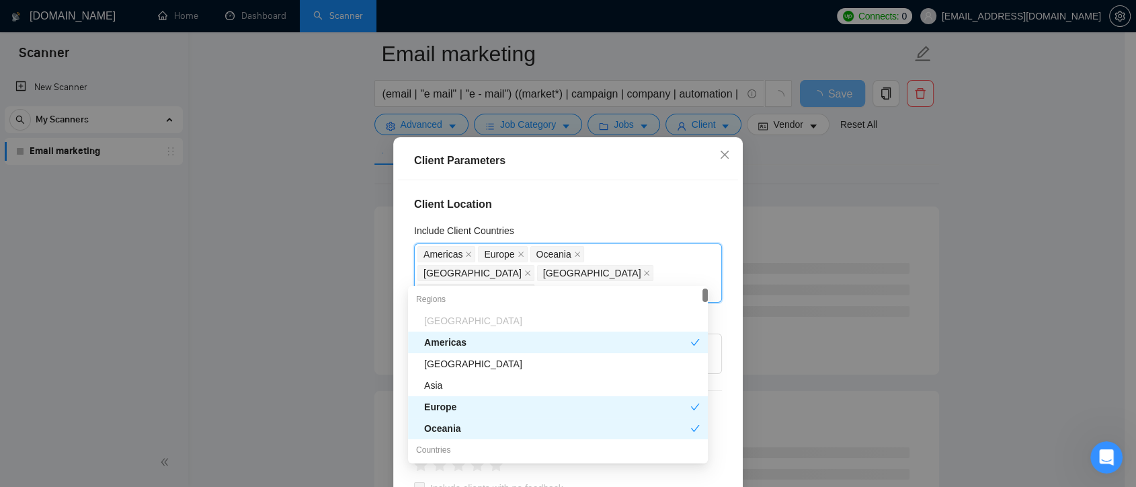
click at [715, 318] on div "Client Location Include Client Countries [GEOGRAPHIC_DATA] [GEOGRAPHIC_DATA] [G…" at bounding box center [568, 350] width 340 height 341
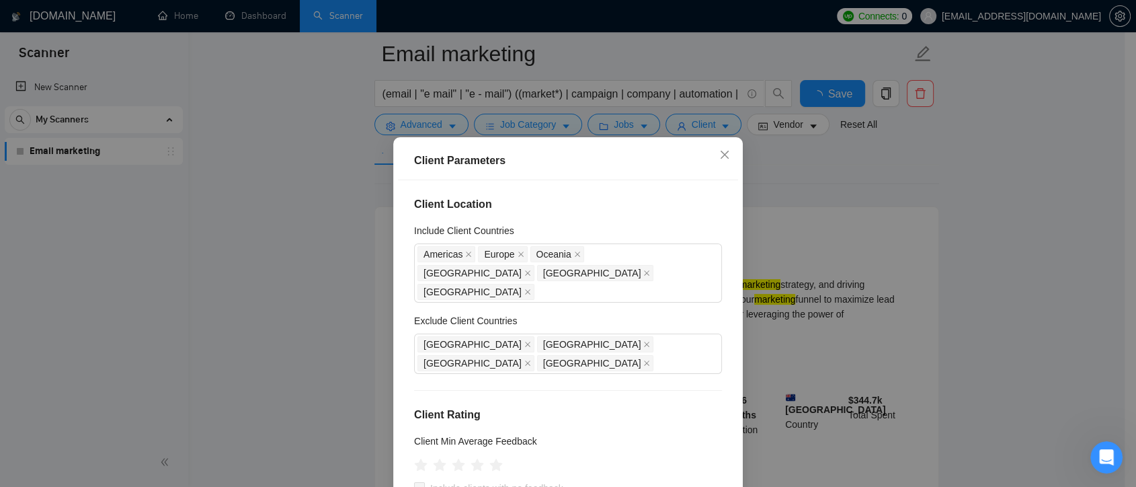
scroll to position [75, 0]
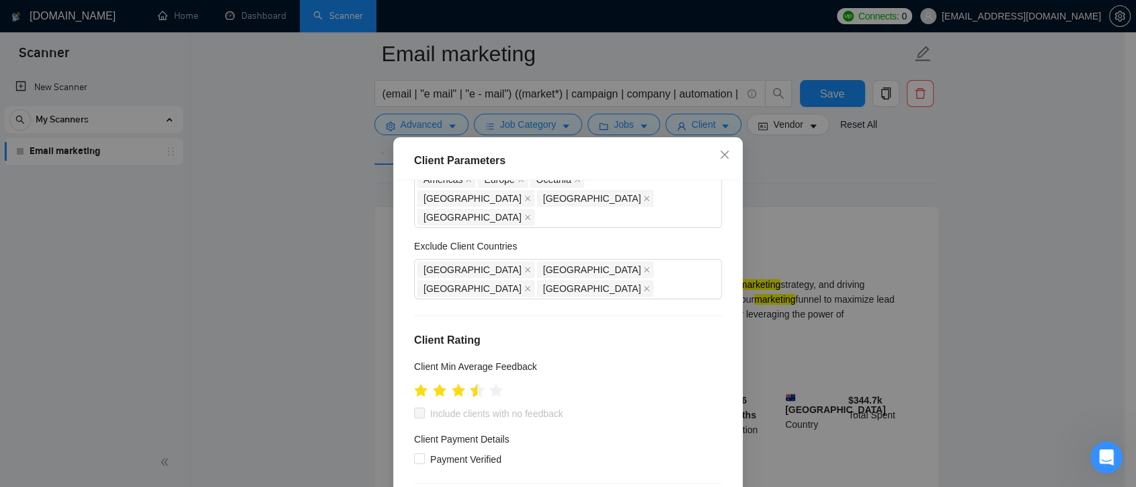
click at [471, 383] on icon "star" at bounding box center [478, 389] width 14 height 13
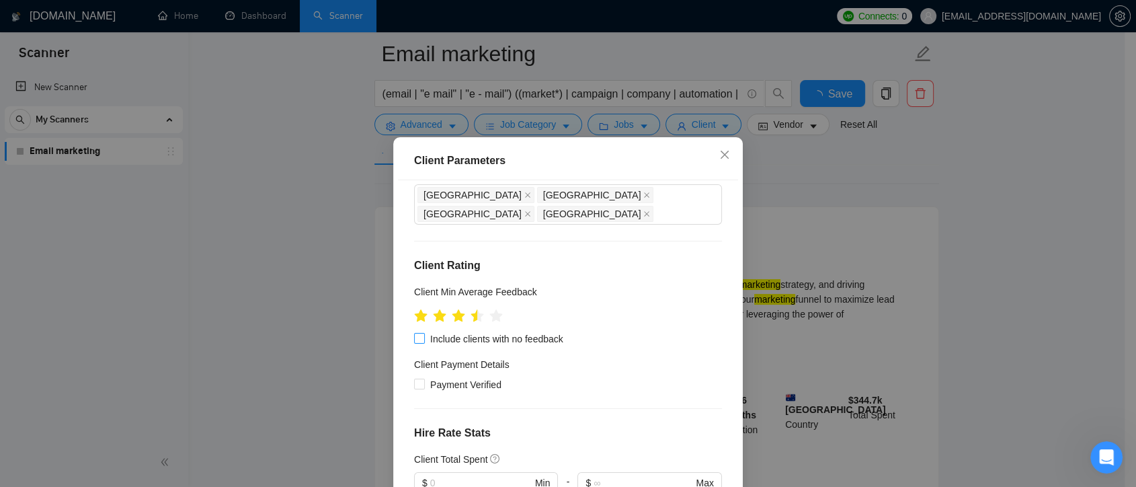
scroll to position [224, 0]
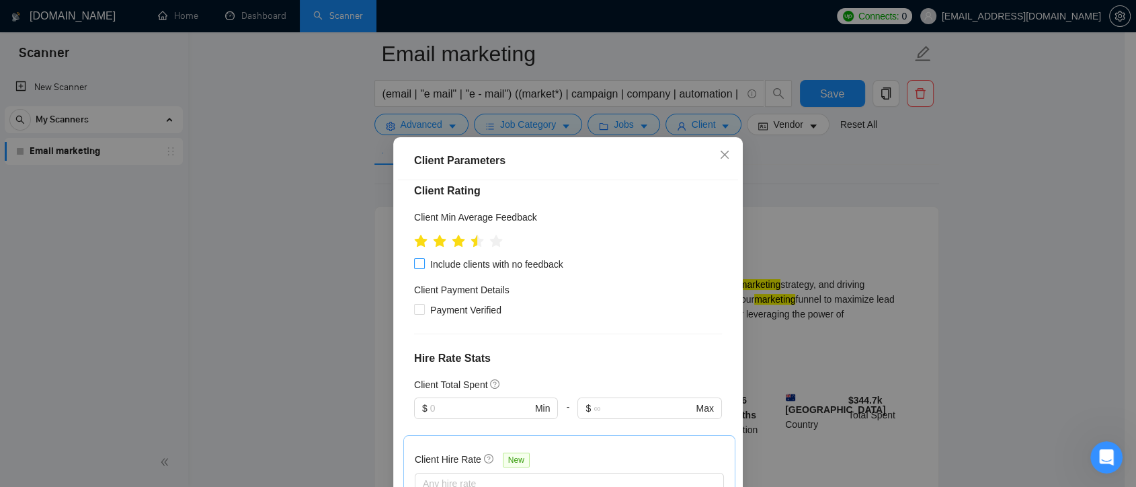
click at [414, 258] on input "Include clients with no feedback" at bounding box center [418, 262] width 9 height 9
checkbox input "true"
click at [414, 304] on input "Payment Verified" at bounding box center [418, 308] width 9 height 9
checkbox input "true"
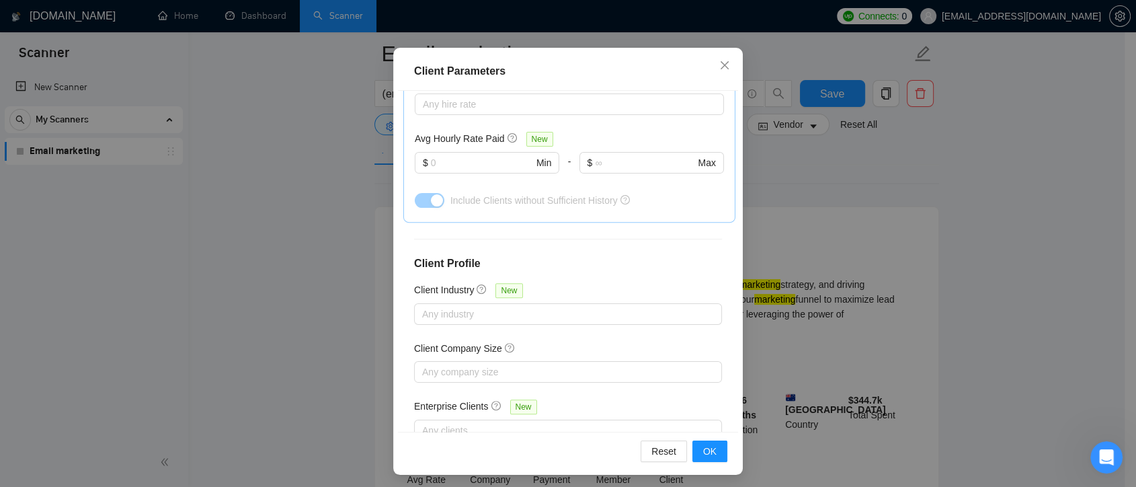
scroll to position [93, 0]
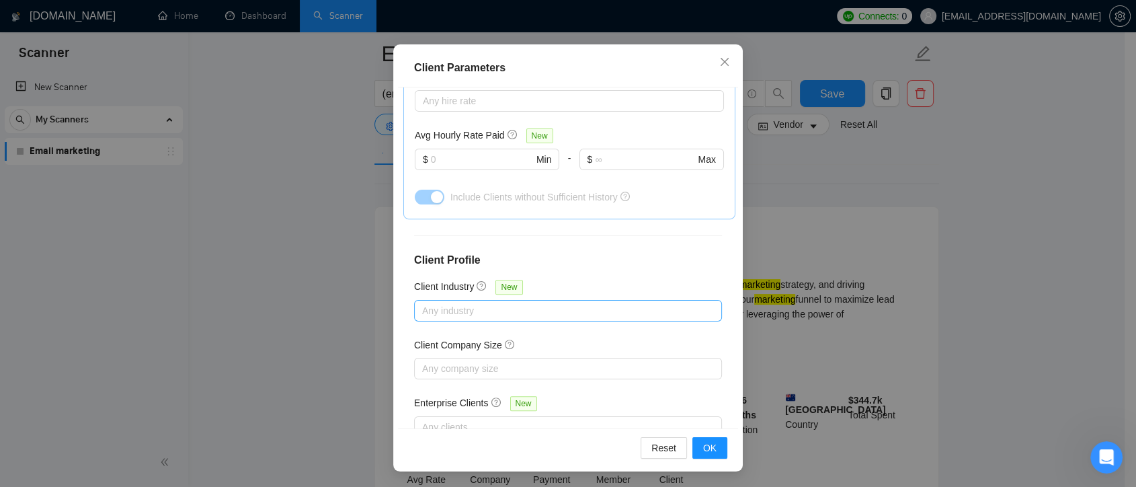
click at [484, 303] on div at bounding box center [562, 311] width 288 height 16
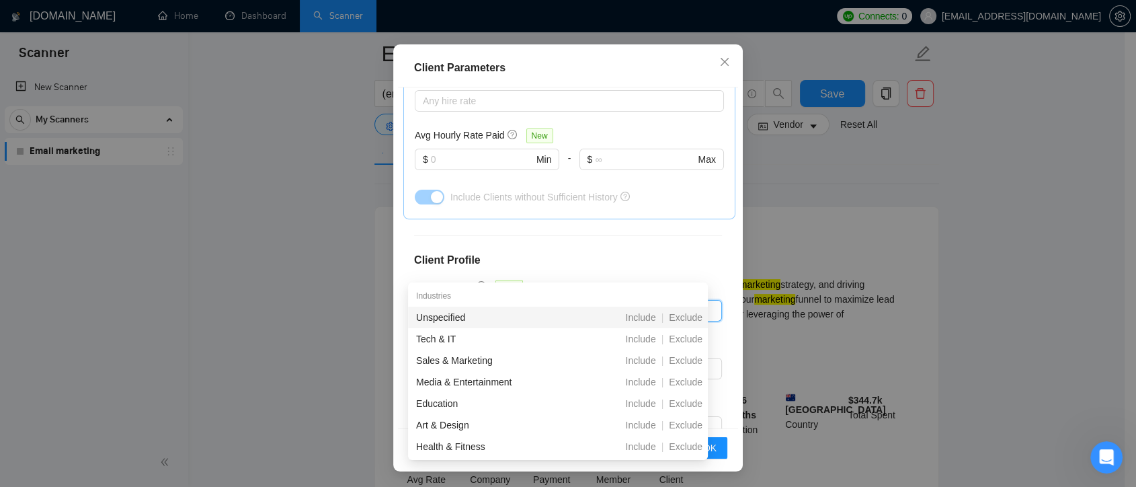
click at [661, 252] on h4 "Client Profile" at bounding box center [568, 260] width 308 height 16
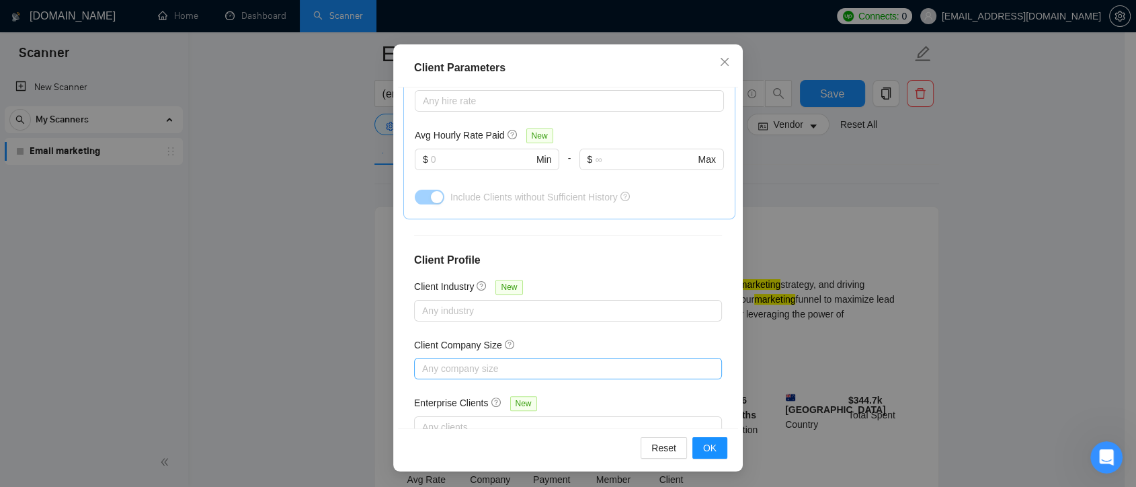
click at [548, 360] on div at bounding box center [562, 368] width 288 height 16
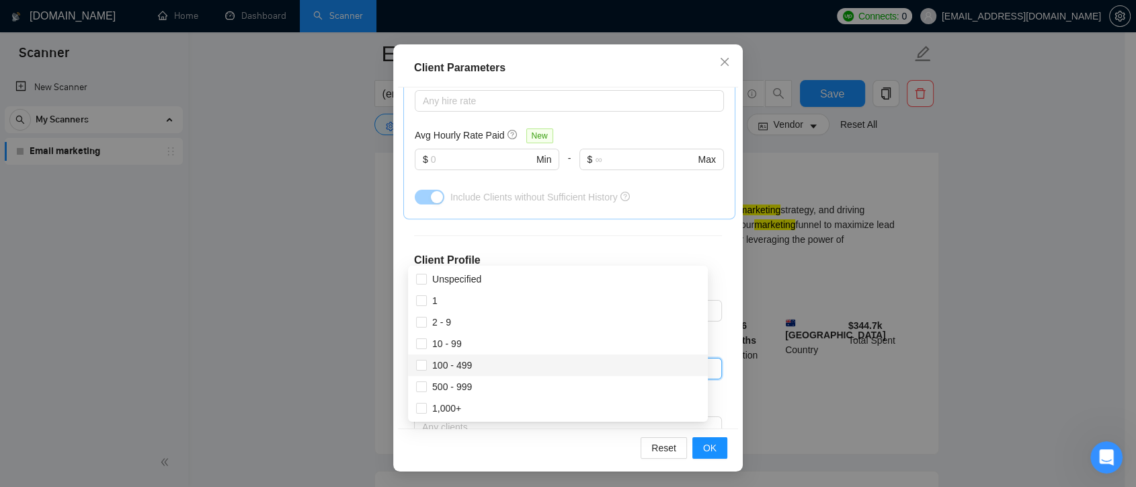
scroll to position [224, 0]
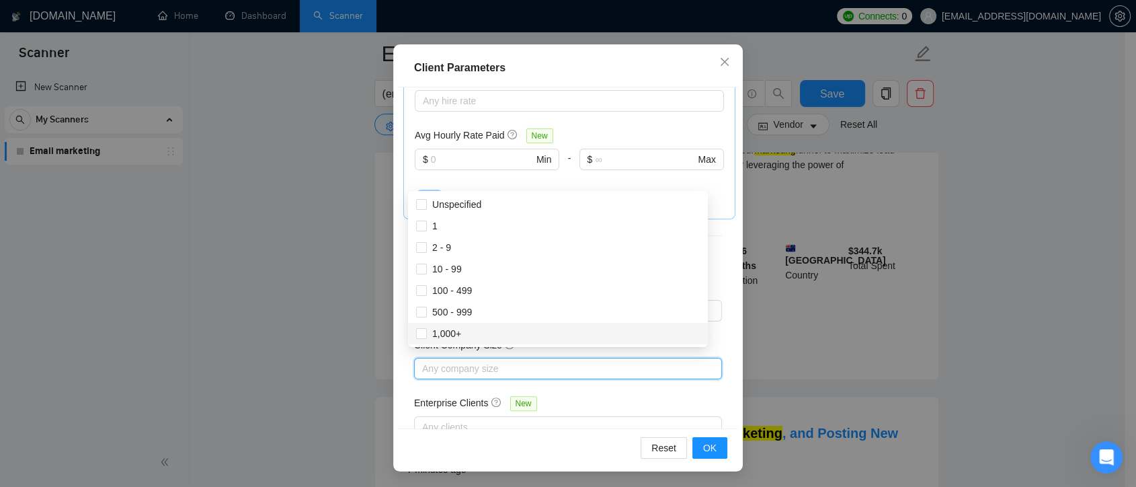
click at [695, 395] on div "Enterprise Clients New" at bounding box center [568, 405] width 308 height 21
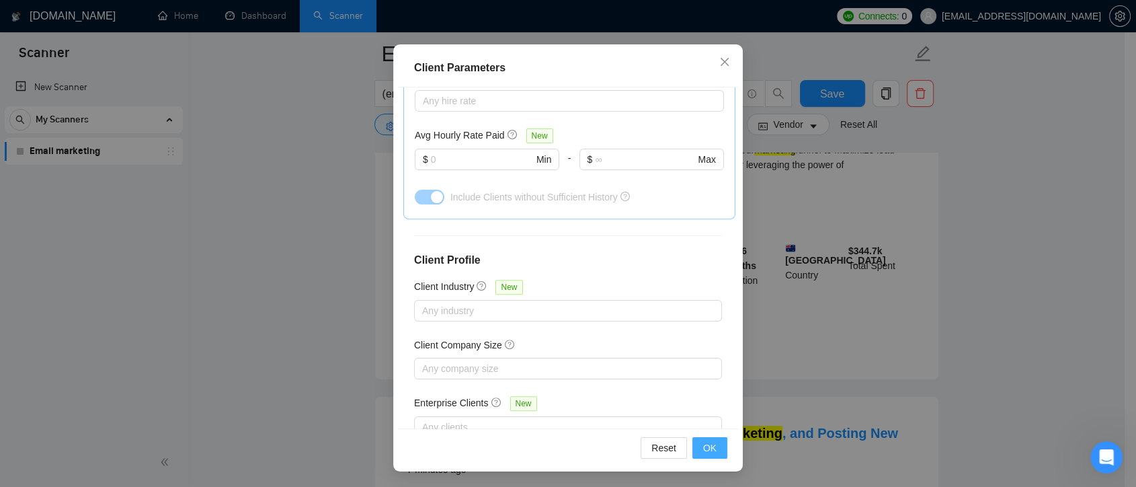
click at [706, 446] on span "OK" at bounding box center [709, 447] width 13 height 15
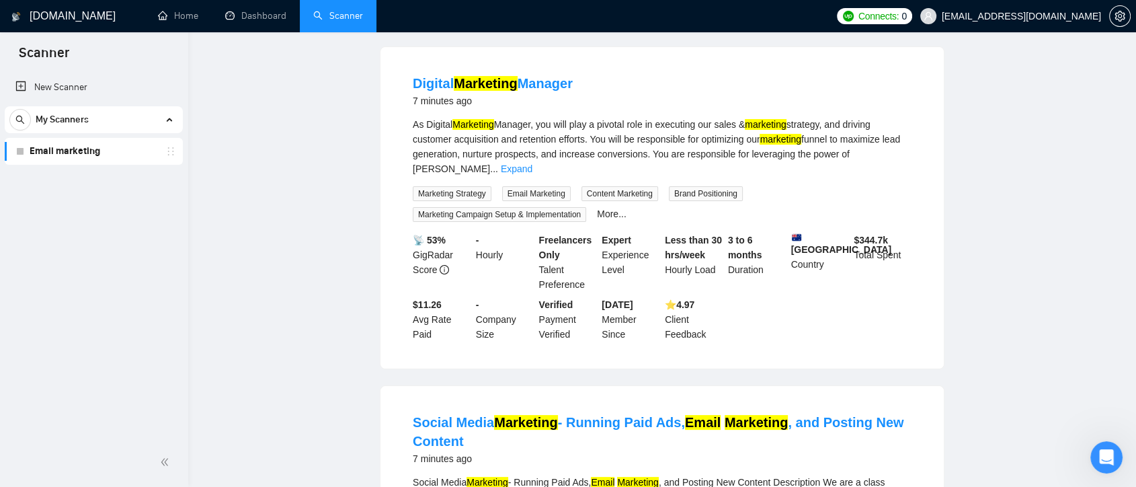
scroll to position [0, 0]
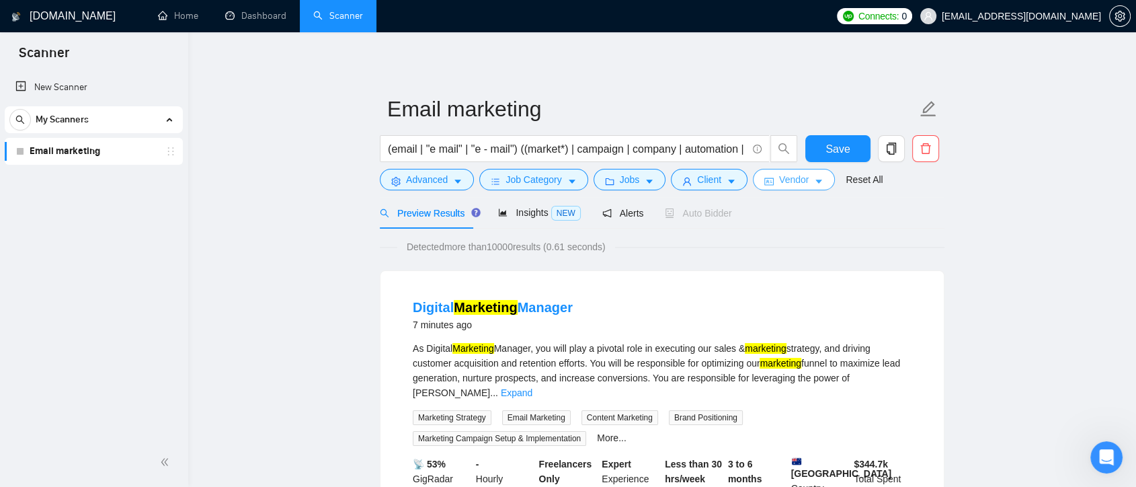
click at [785, 184] on span "Vendor" at bounding box center [794, 179] width 30 height 15
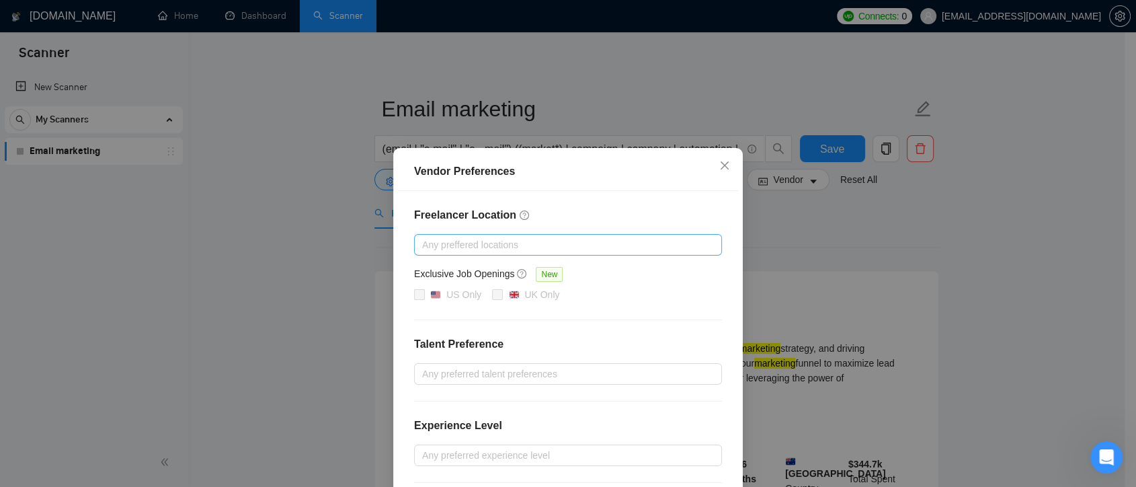
scroll to position [75, 0]
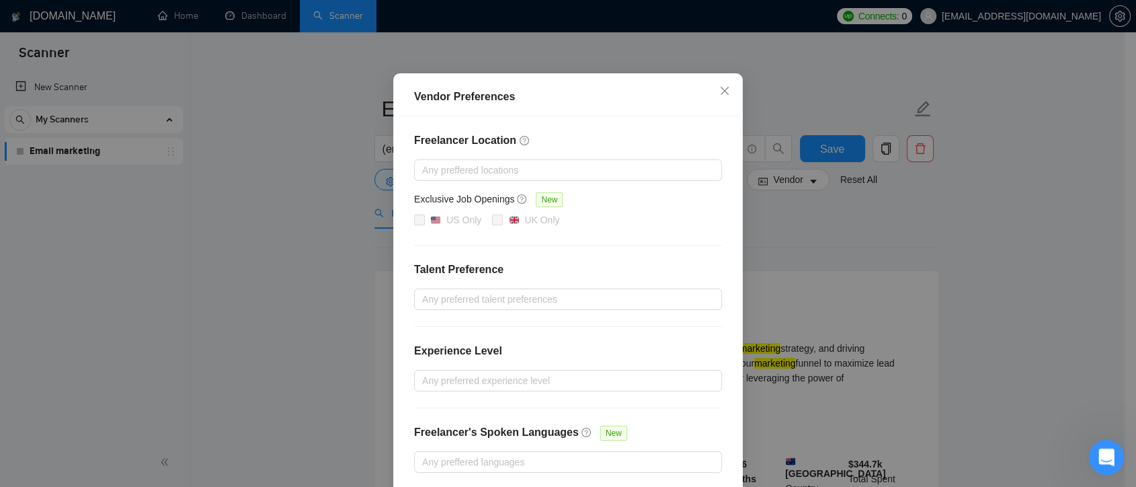
click at [1107, 453] on icon "Open Intercom Messenger" at bounding box center [1105, 455] width 22 height 22
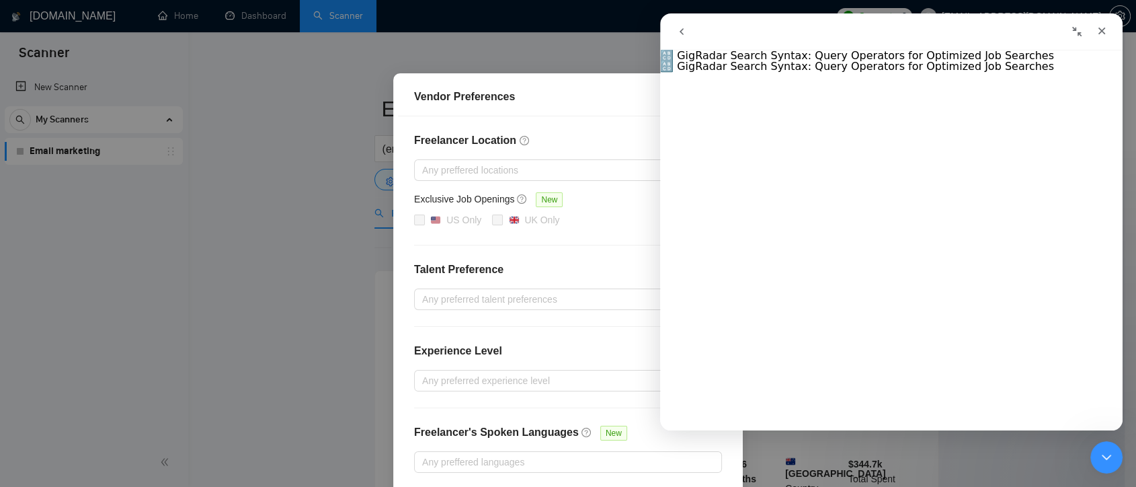
click at [682, 30] on icon "go back" at bounding box center [681, 31] width 11 height 11
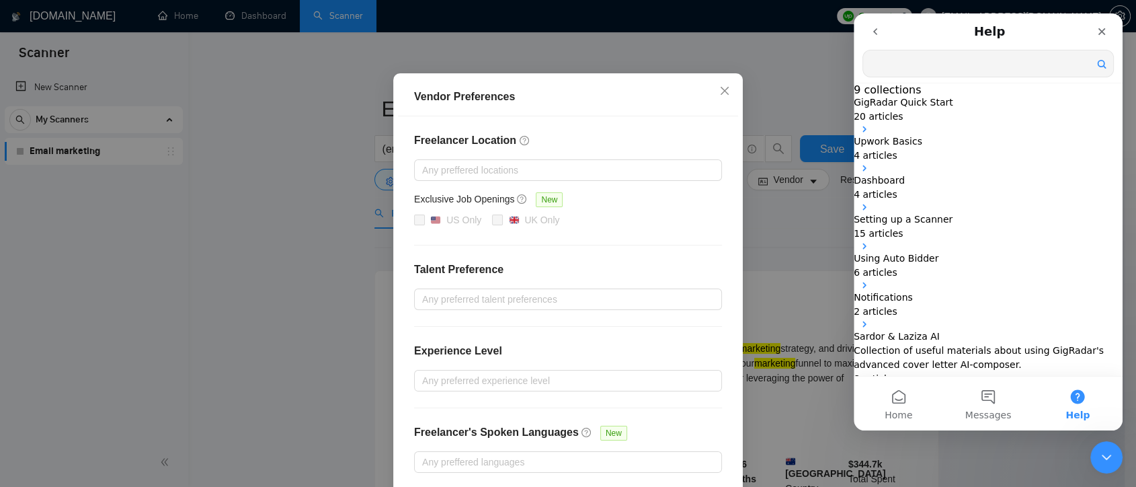
click at [867, 27] on button "go back" at bounding box center [876, 32] width 26 height 26
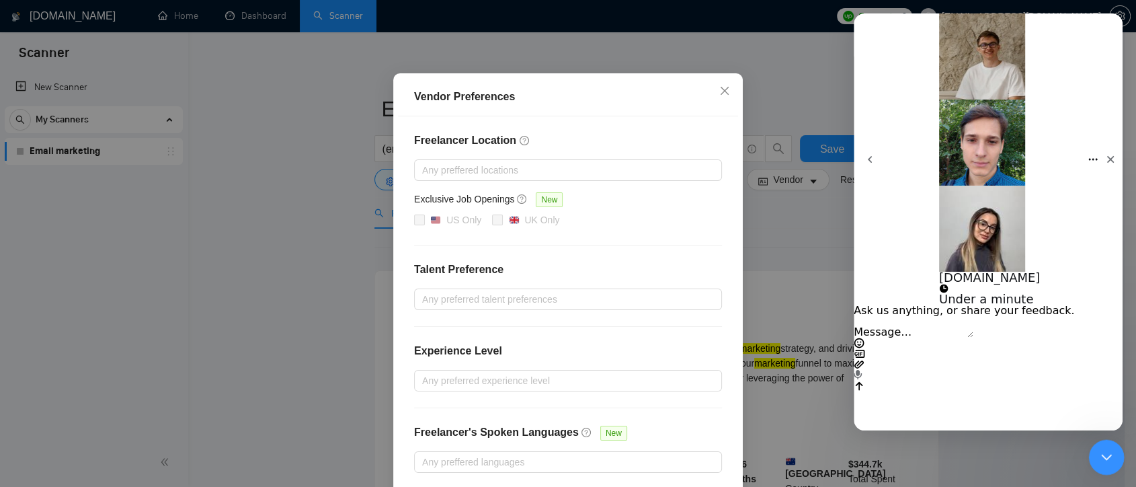
click at [1099, 447] on icon "Close Intercom Messenger" at bounding box center [1105, 455] width 16 height 16
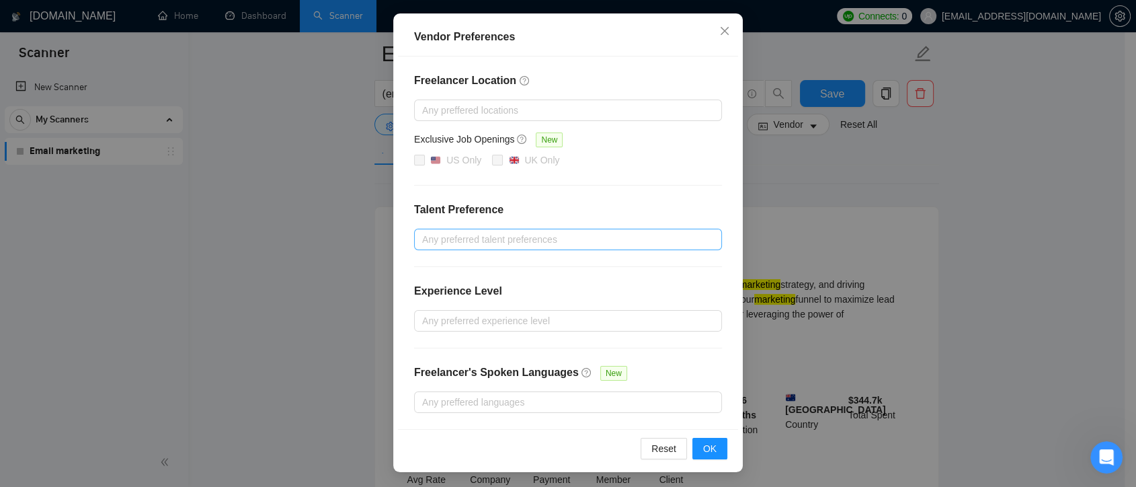
click at [549, 242] on div at bounding box center [562, 239] width 288 height 16
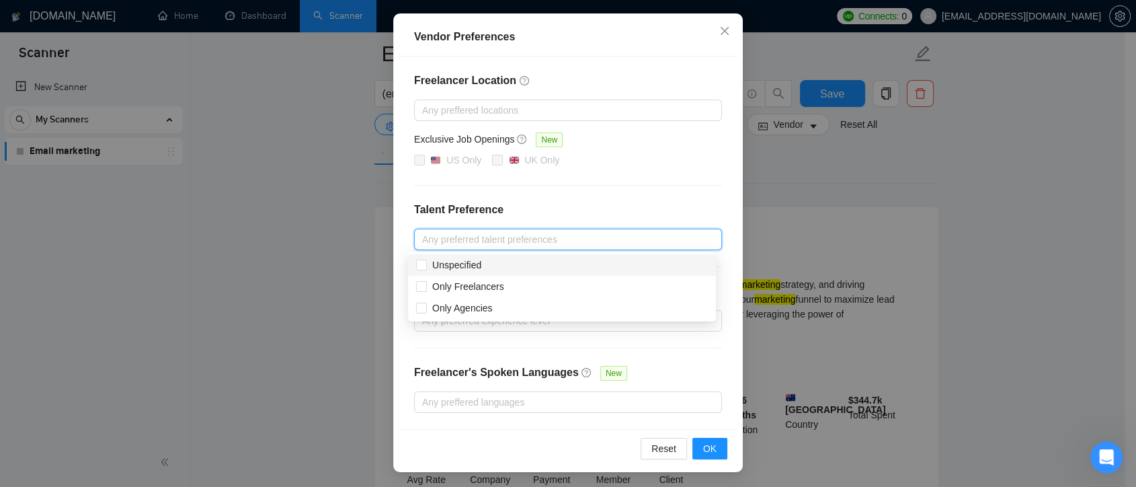
click at [622, 179] on div "Freelancer Location Any preffered locations Exclusive Job Openings New US Only …" at bounding box center [568, 242] width 340 height 372
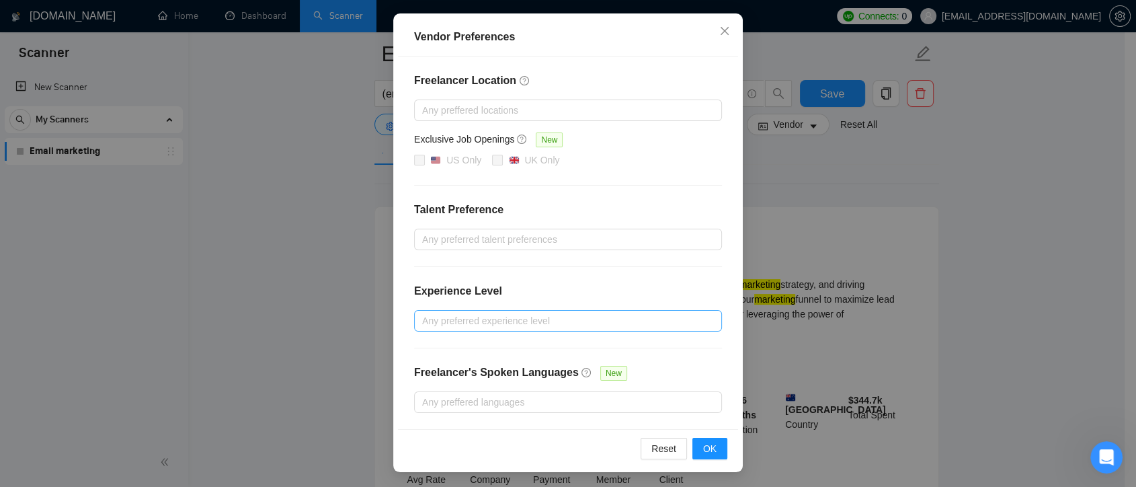
click at [517, 317] on div at bounding box center [562, 321] width 288 height 16
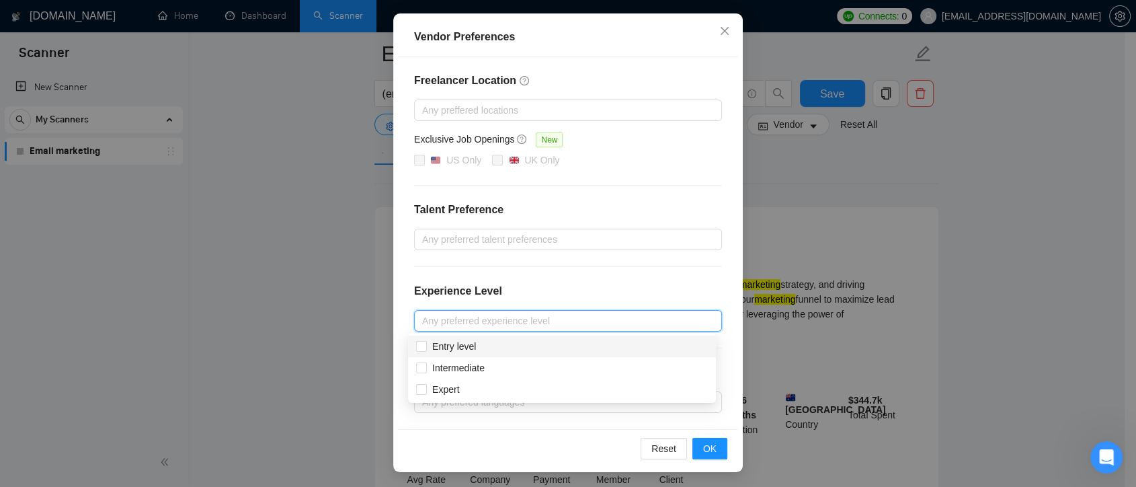
click at [580, 263] on div "Freelancer Location Any preffered locations Exclusive Job Openings New US Only …" at bounding box center [568, 242] width 340 height 372
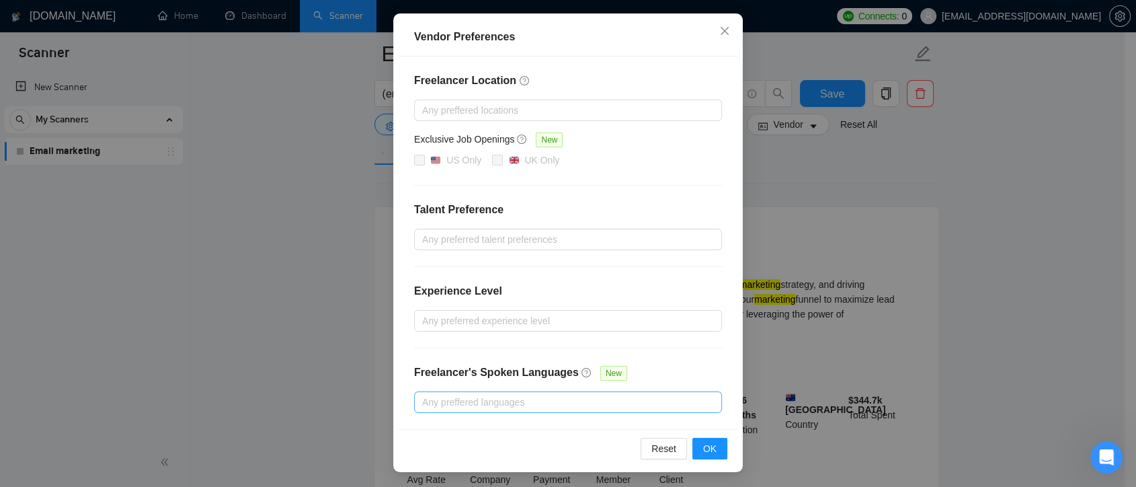
click at [539, 399] on div at bounding box center [562, 402] width 288 height 16
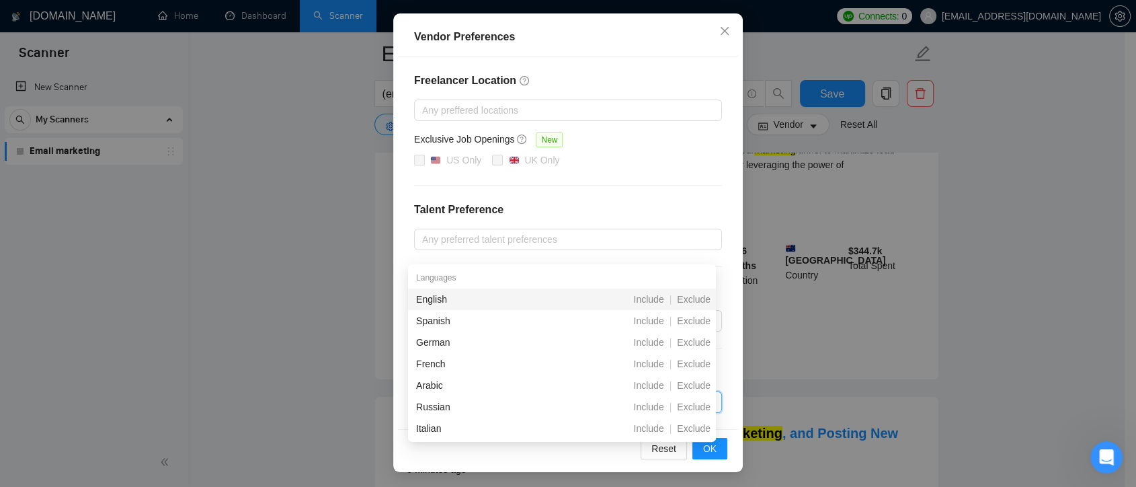
scroll to position [299, 0]
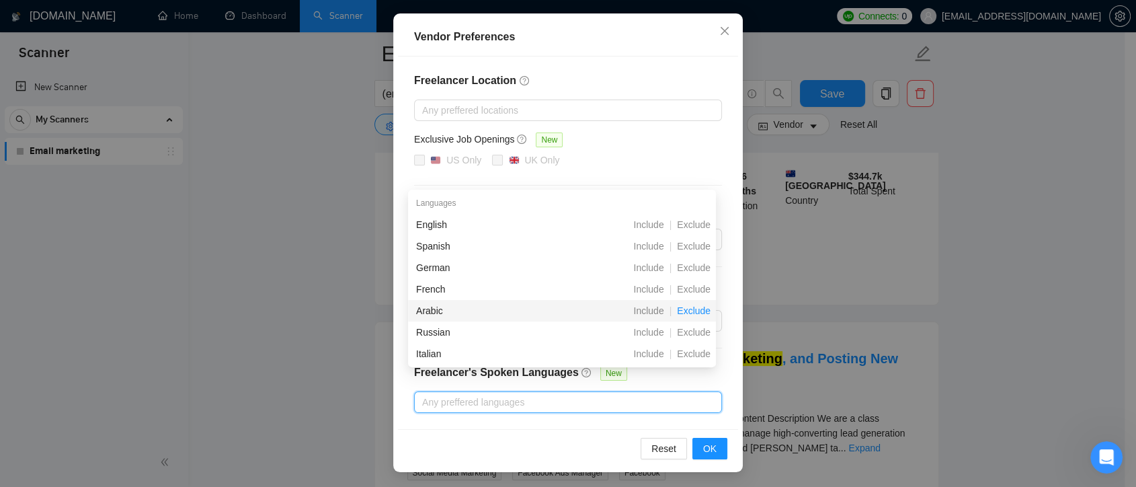
click at [692, 309] on span "Exclude" at bounding box center [694, 310] width 44 height 11
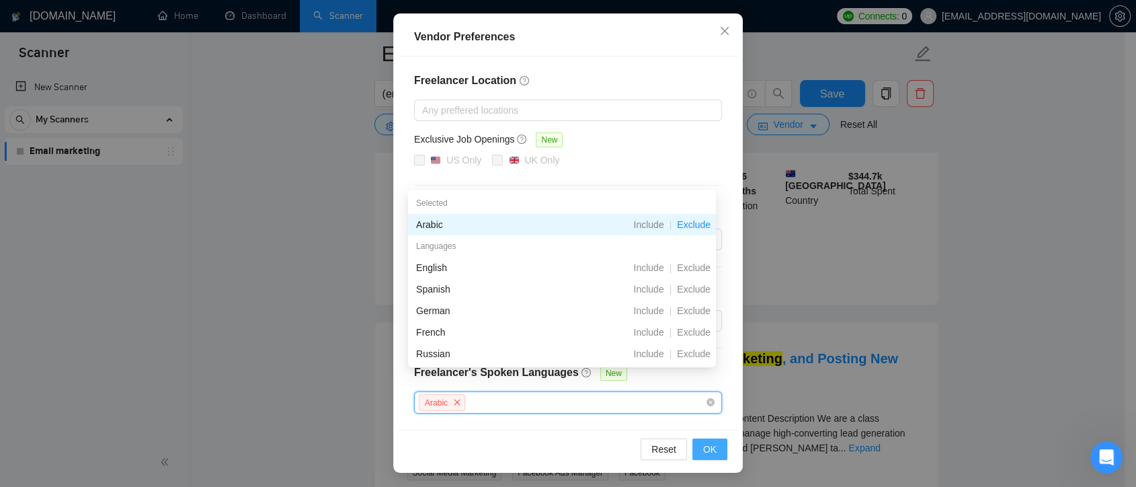
click at [696, 445] on button "OK" at bounding box center [710, 449] width 35 height 22
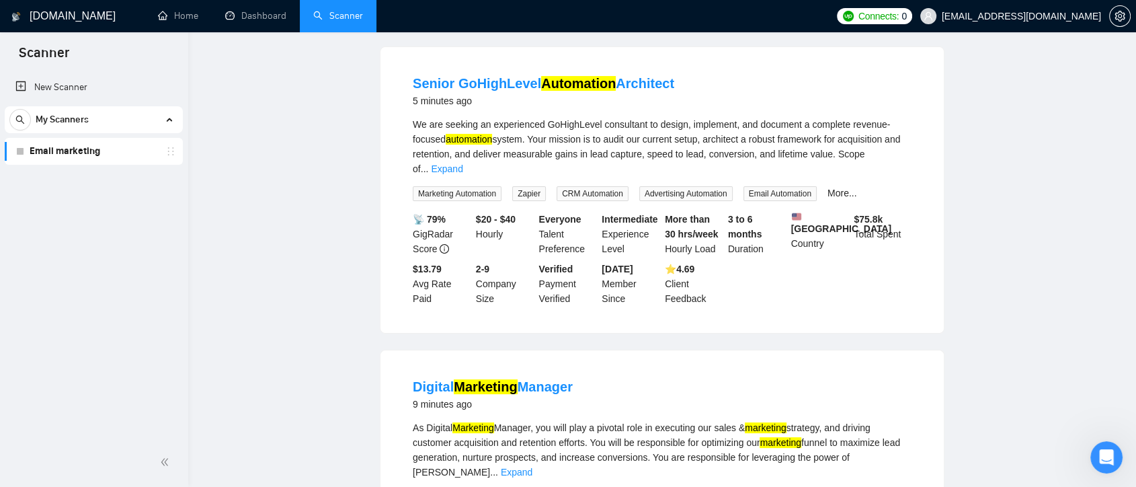
scroll to position [0, 0]
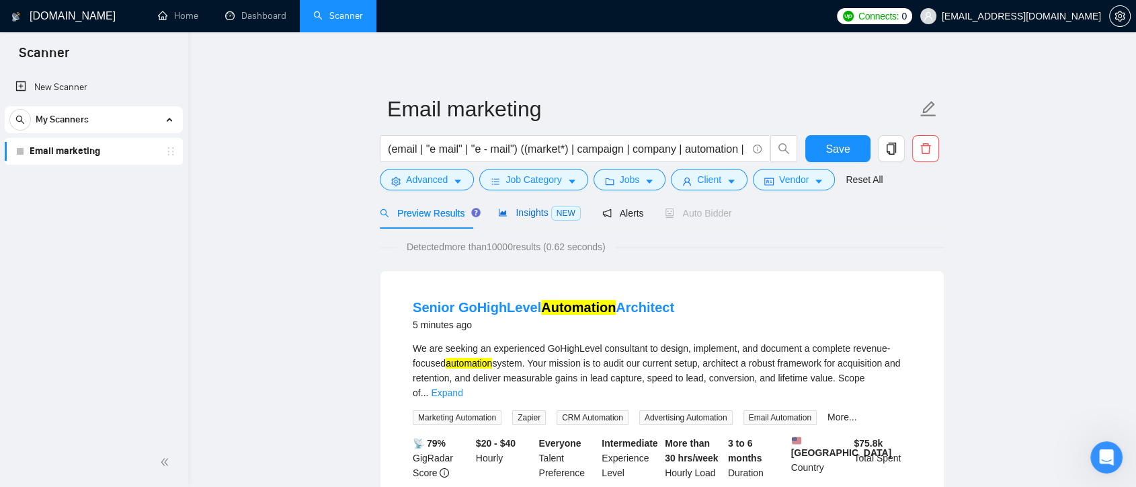
click at [517, 217] on span "Insights NEW" at bounding box center [539, 212] width 82 height 11
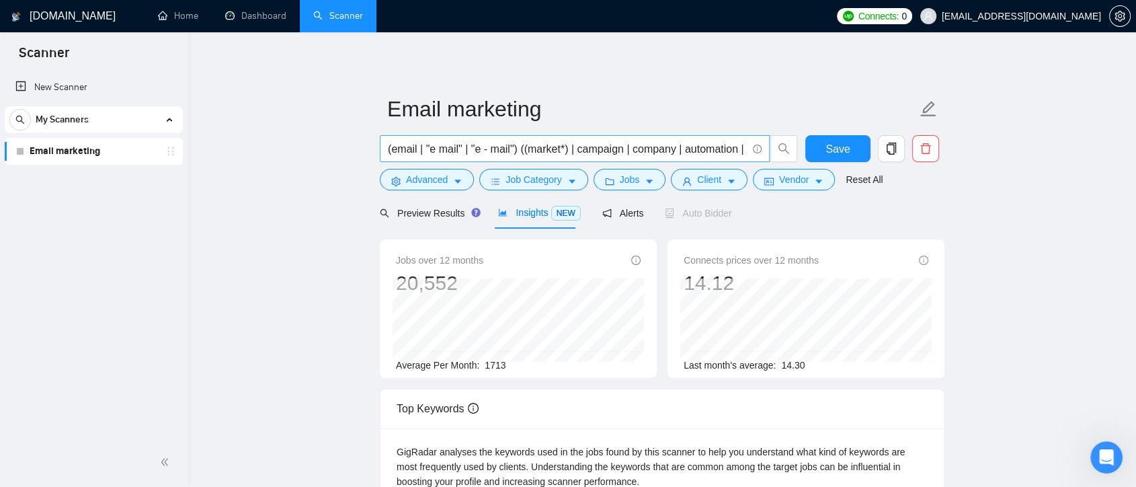
click at [388, 149] on input "(email | "e mail" | "e - mail") ((market*) | campaign | company | automation | …" at bounding box center [567, 149] width 359 height 17
type input "Klaviyo (email | "e mail" | "e - mail") ((market*) | campaign | company | autom…"
click at [420, 210] on span "Preview Results" at bounding box center [428, 213] width 97 height 11
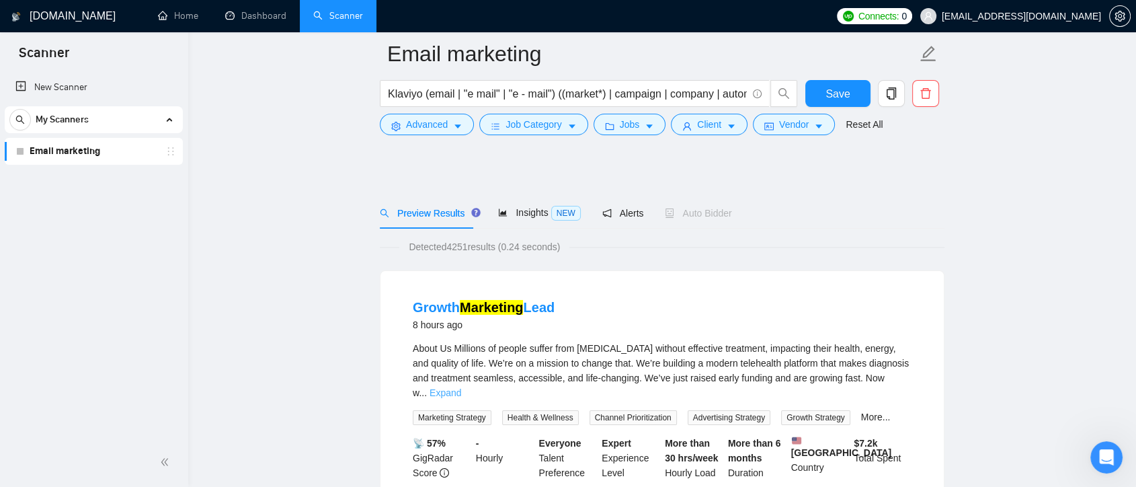
scroll to position [149, 0]
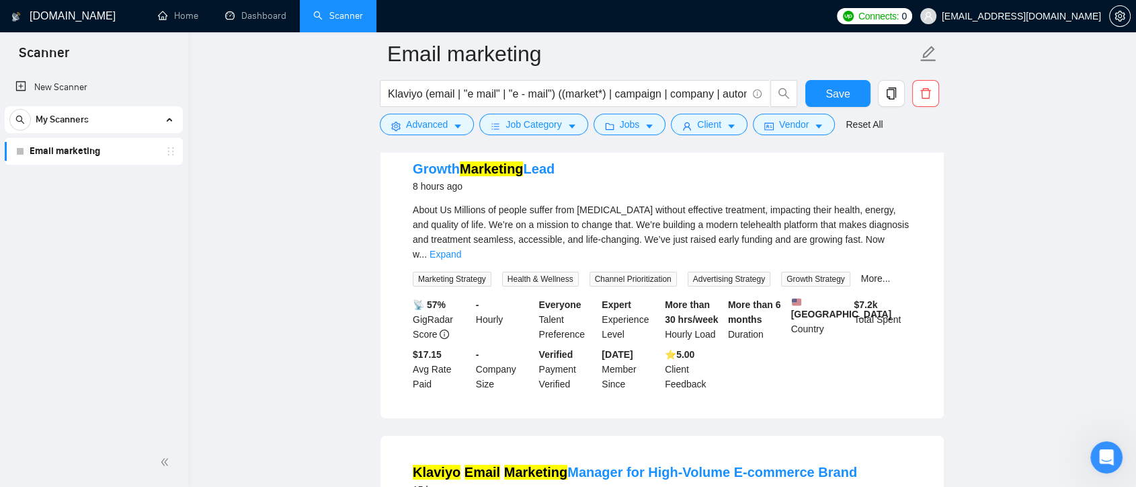
click at [893, 245] on div "About Us Millions of people suffer from [MEDICAL_DATA] without effective treatm…" at bounding box center [662, 231] width 499 height 59
click at [461, 249] on link "Expand" at bounding box center [446, 254] width 32 height 11
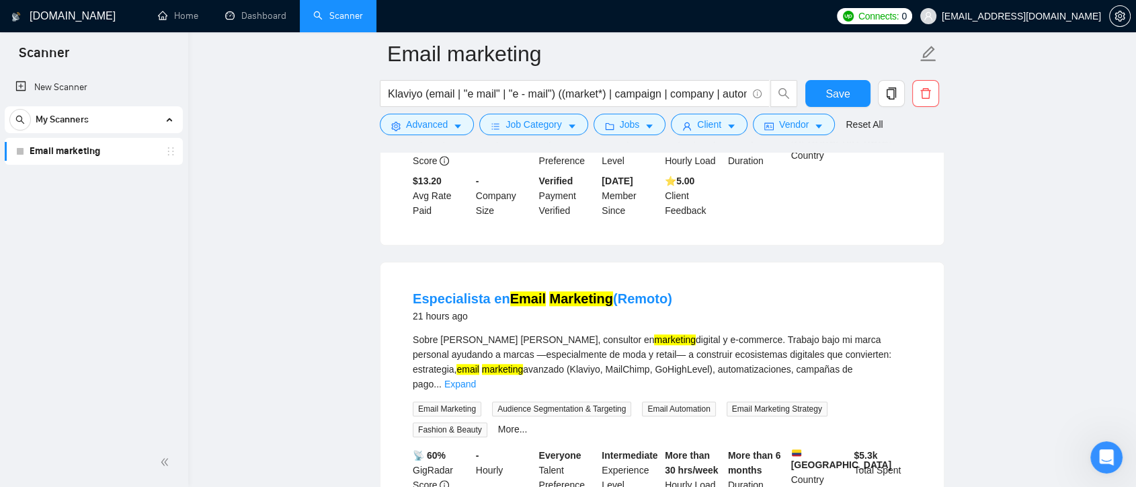
scroll to position [1345, 0]
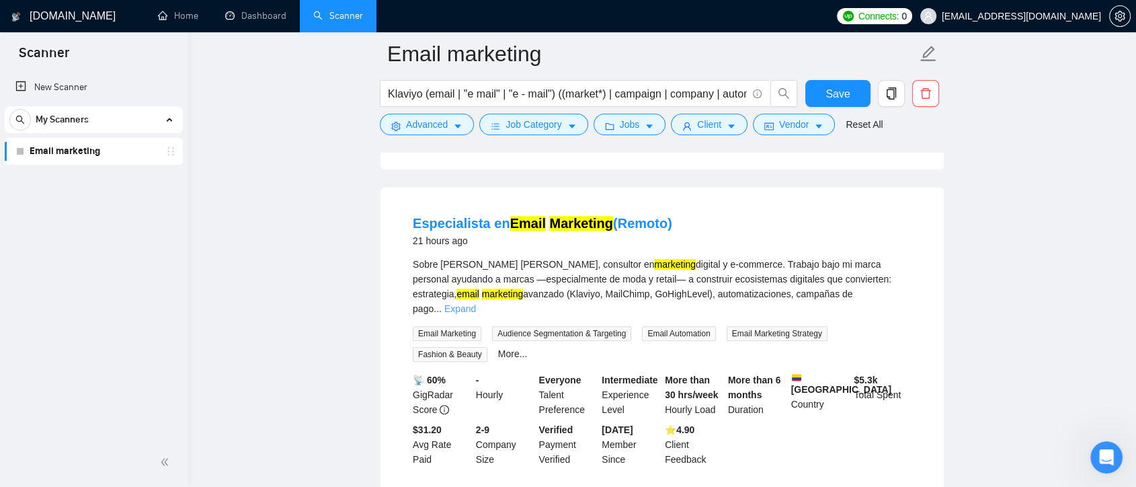
click at [476, 303] on link "Expand" at bounding box center [460, 308] width 32 height 11
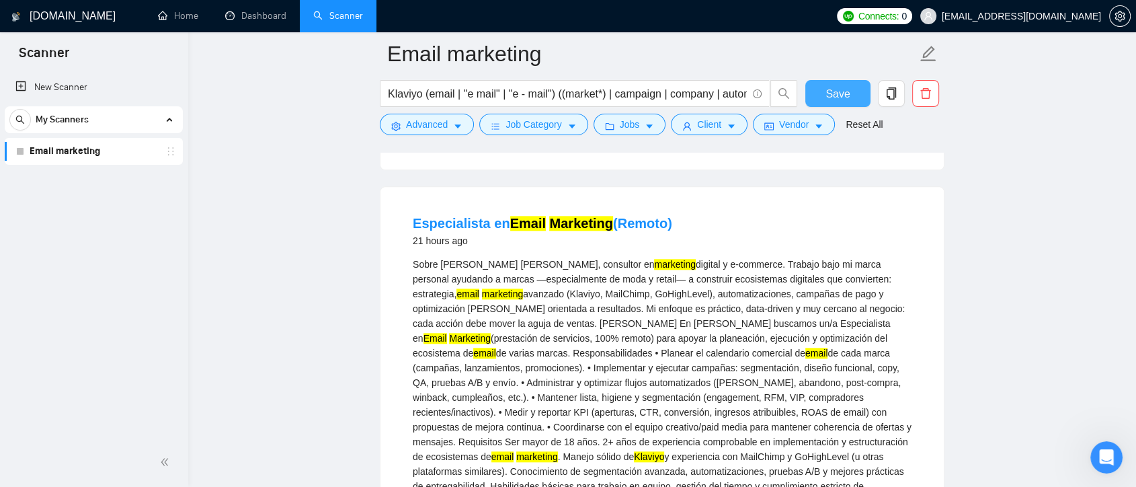
click at [849, 92] on button "Save" at bounding box center [838, 93] width 65 height 27
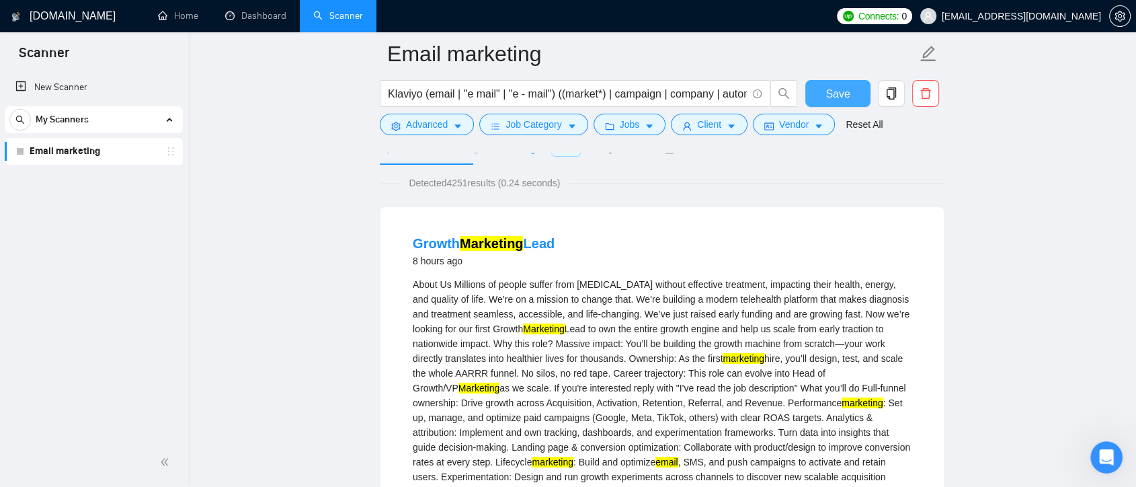
scroll to position [0, 0]
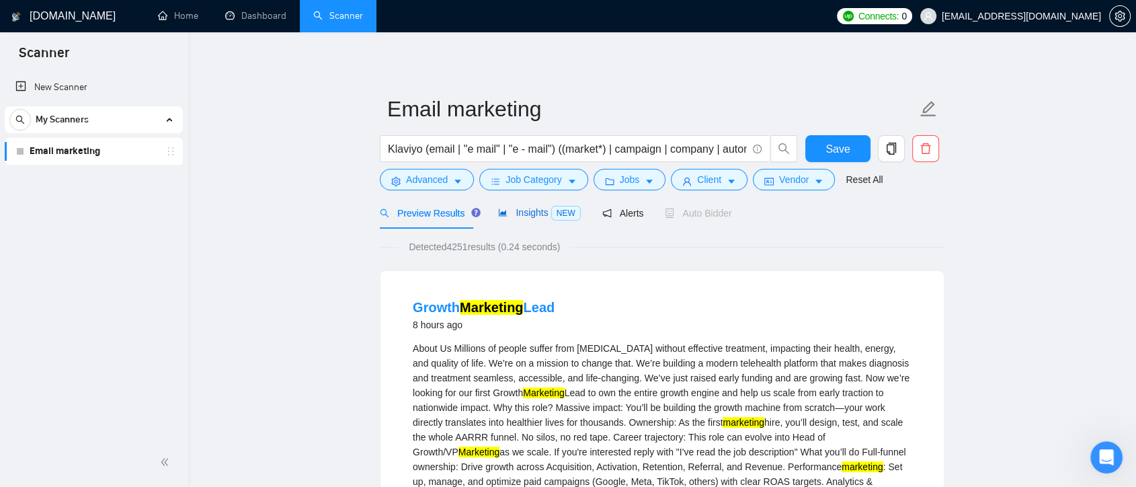
click at [531, 212] on span "Insights NEW" at bounding box center [539, 212] width 82 height 11
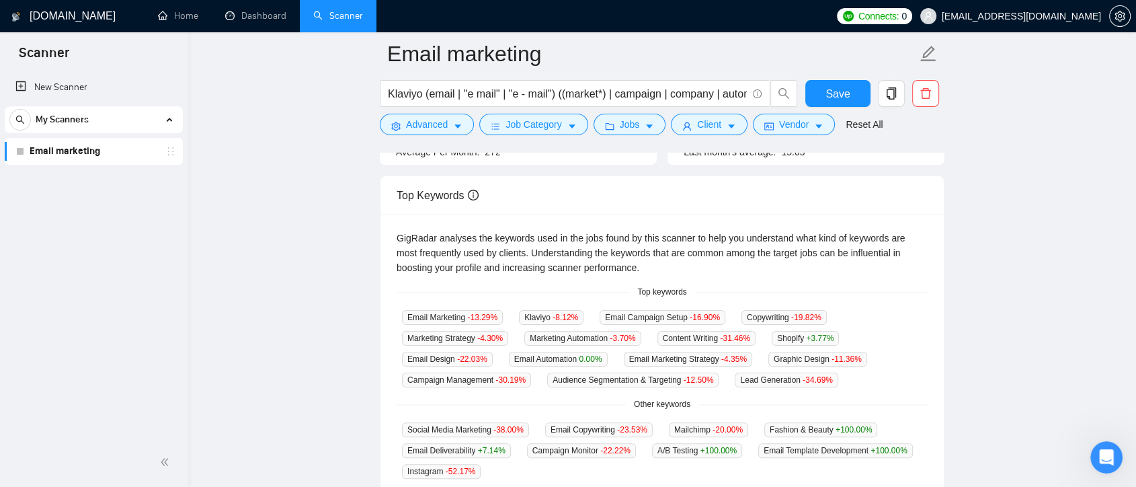
scroll to position [299, 0]
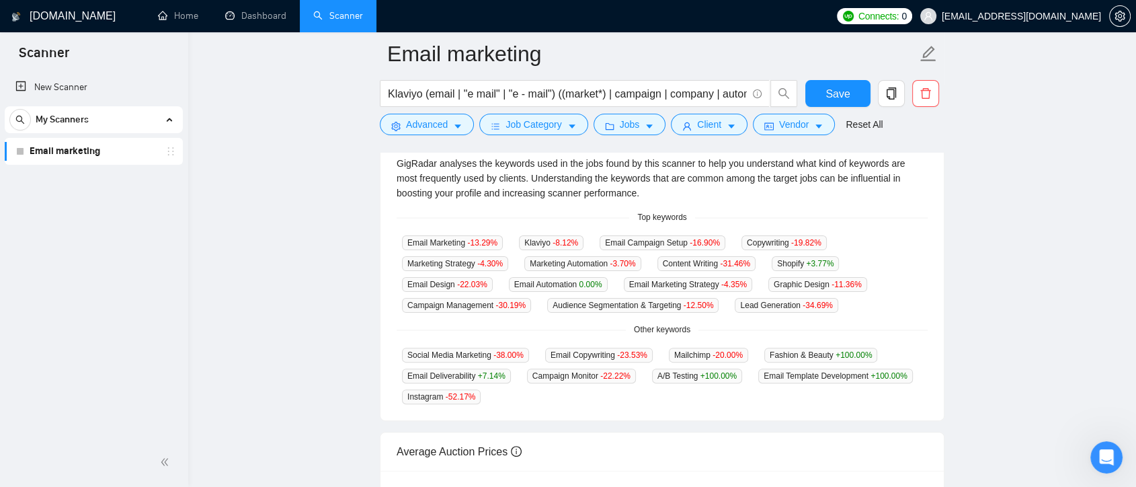
drag, startPoint x: 909, startPoint y: 375, endPoint x: 383, endPoint y: 241, distance: 543.2
click at [381, 241] on div "GigRadar analyses the keywords used in the jobs found by this scanner to help y…" at bounding box center [662, 280] width 563 height 280
click at [589, 214] on div "Top keywords" at bounding box center [662, 217] width 531 height 13
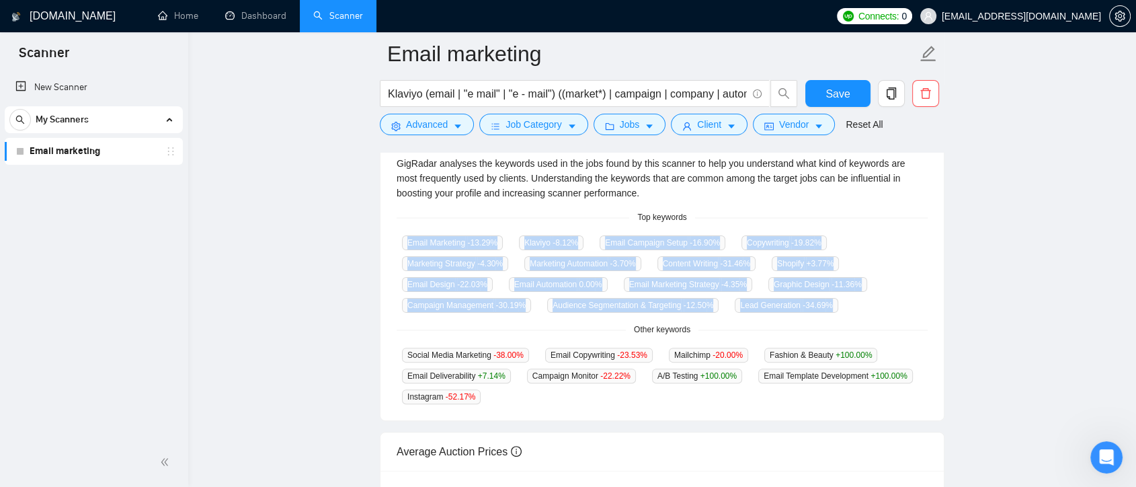
drag, startPoint x: 409, startPoint y: 238, endPoint x: 510, endPoint y: 315, distance: 126.7
click at [510, 315] on div "GigRadar analyses the keywords used in the jobs found by this scanner to help y…" at bounding box center [662, 280] width 563 height 280
click at [893, 273] on div "Email Marketing -13.29 % Klaviyo -8.12 % Email Campaign Setup -16.90 % Copywrit…" at bounding box center [662, 274] width 531 height 78
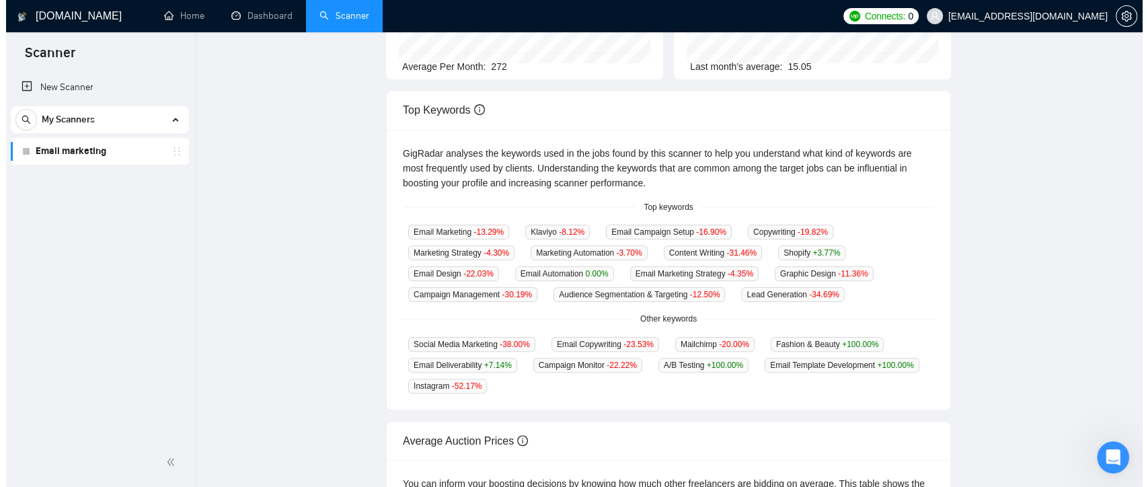
scroll to position [0, 0]
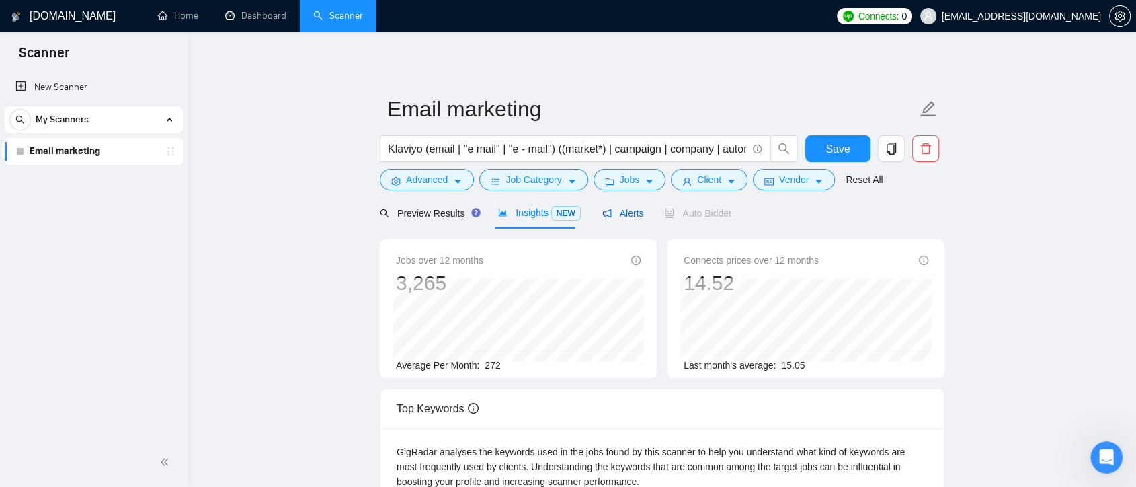
click at [625, 216] on span "Alerts" at bounding box center [623, 213] width 42 height 11
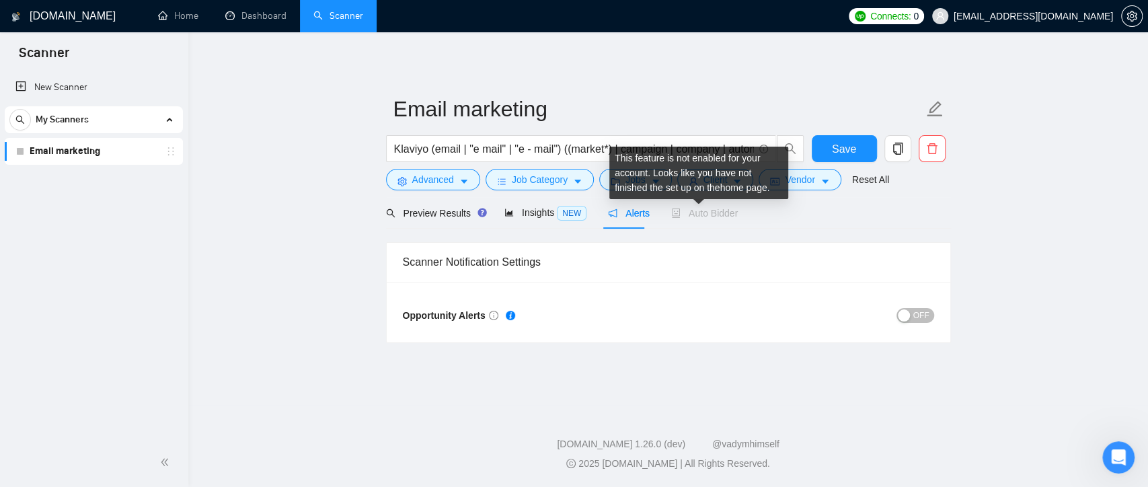
click at [714, 213] on span "Auto Bidder" at bounding box center [704, 213] width 67 height 11
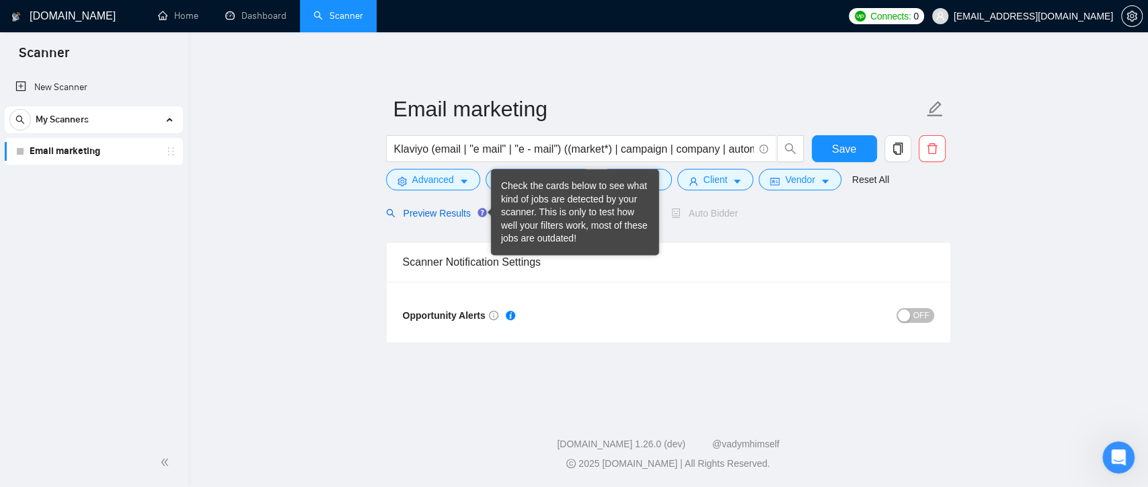
click at [428, 212] on span "Preview Results" at bounding box center [434, 213] width 97 height 11
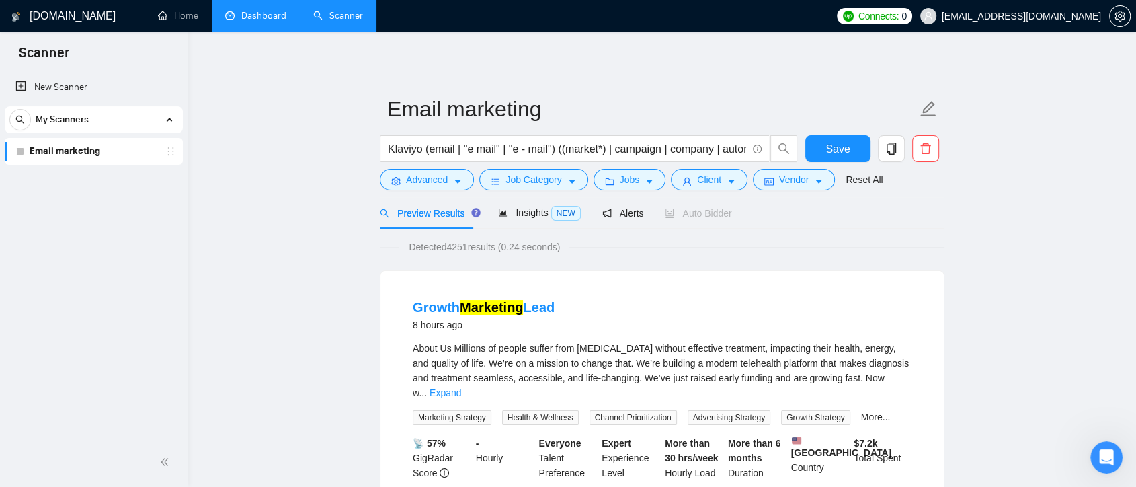
click at [272, 14] on link "Dashboard" at bounding box center [255, 15] width 61 height 11
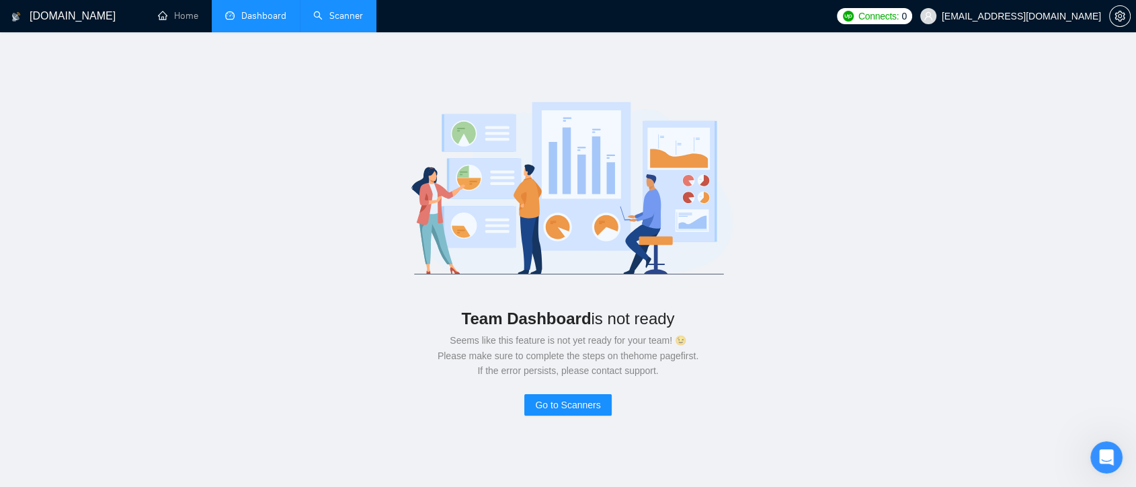
click at [324, 16] on link "Scanner" at bounding box center [338, 15] width 50 height 11
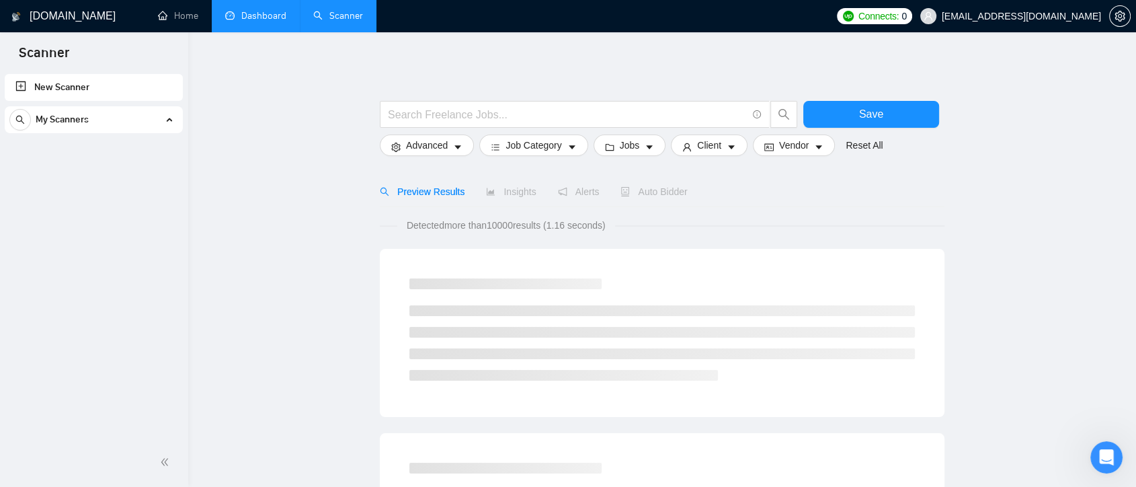
click at [270, 21] on link "Dashboard" at bounding box center [255, 15] width 61 height 11
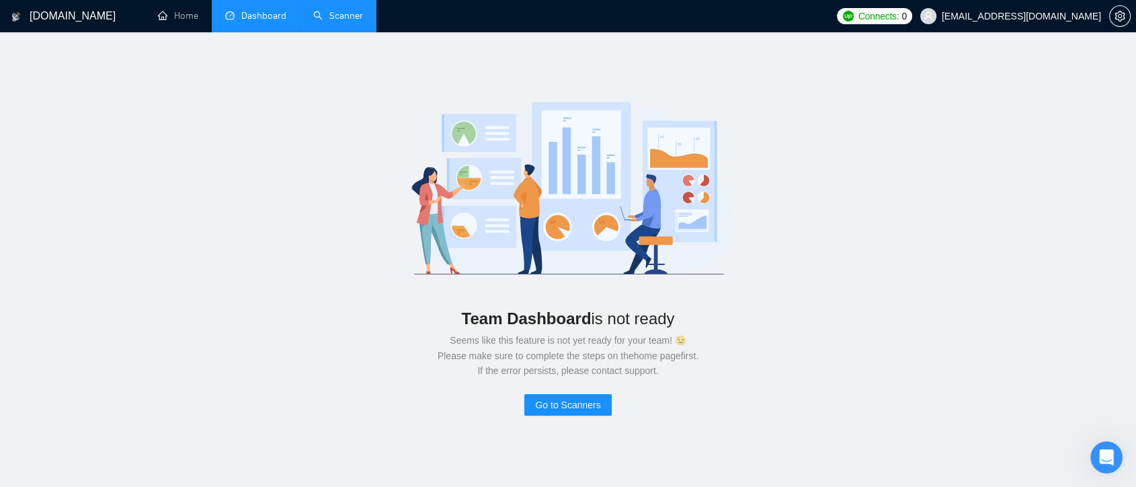
click at [357, 19] on link "Scanner" at bounding box center [338, 15] width 50 height 11
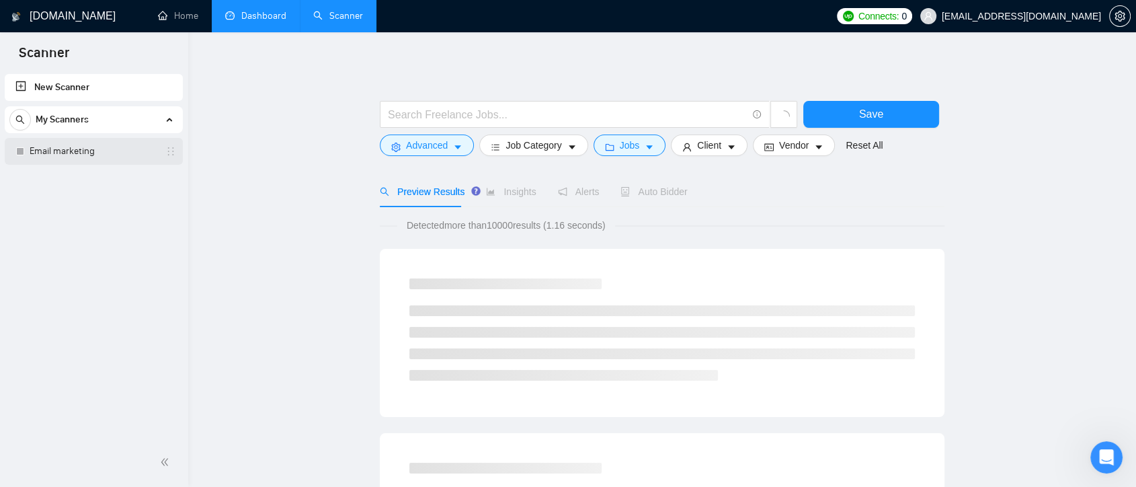
click at [97, 144] on link "Email marketing" at bounding box center [94, 151] width 128 height 27
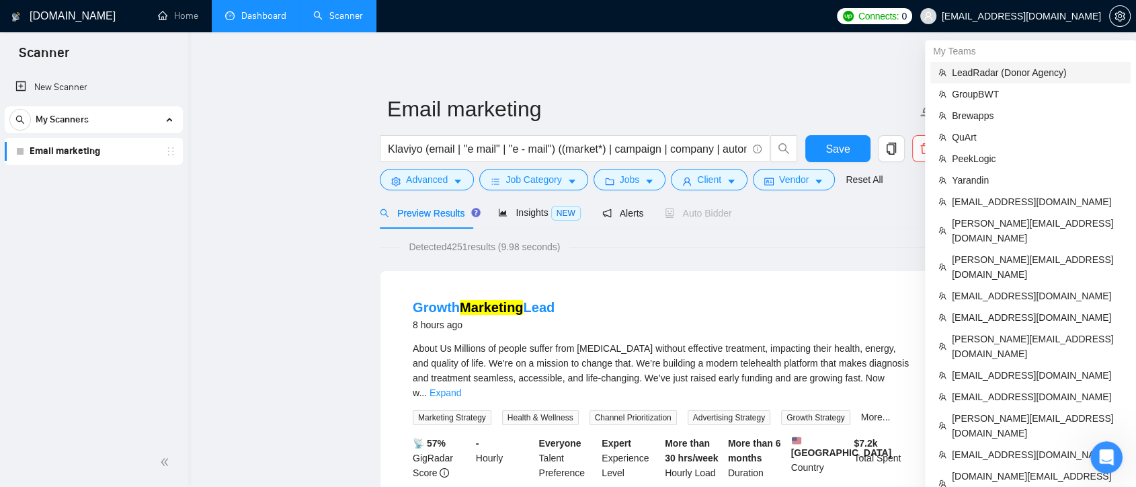
click at [1048, 73] on span "LeadRadar (Donor Agency)" at bounding box center [1037, 72] width 171 height 15
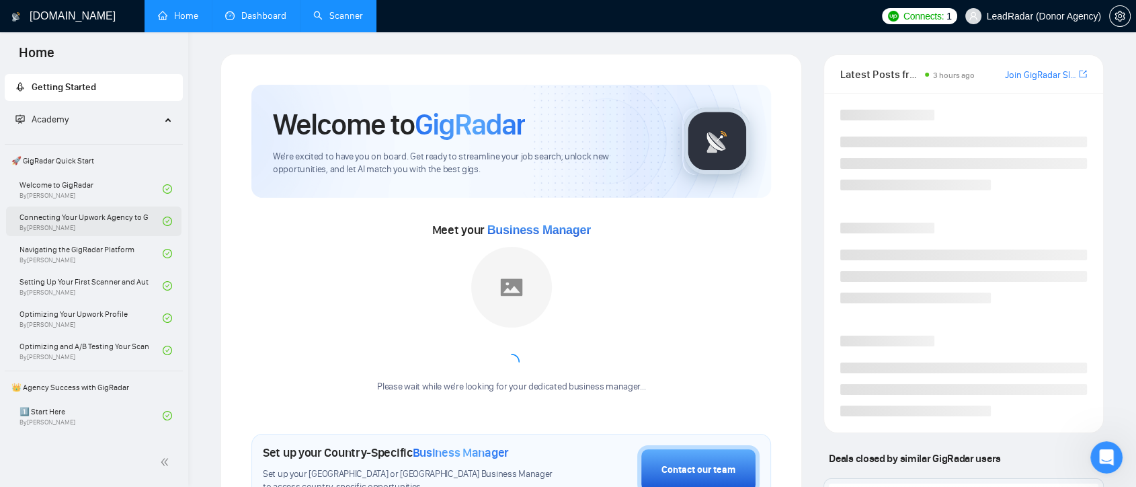
click at [325, 17] on link "Scanner" at bounding box center [338, 15] width 50 height 11
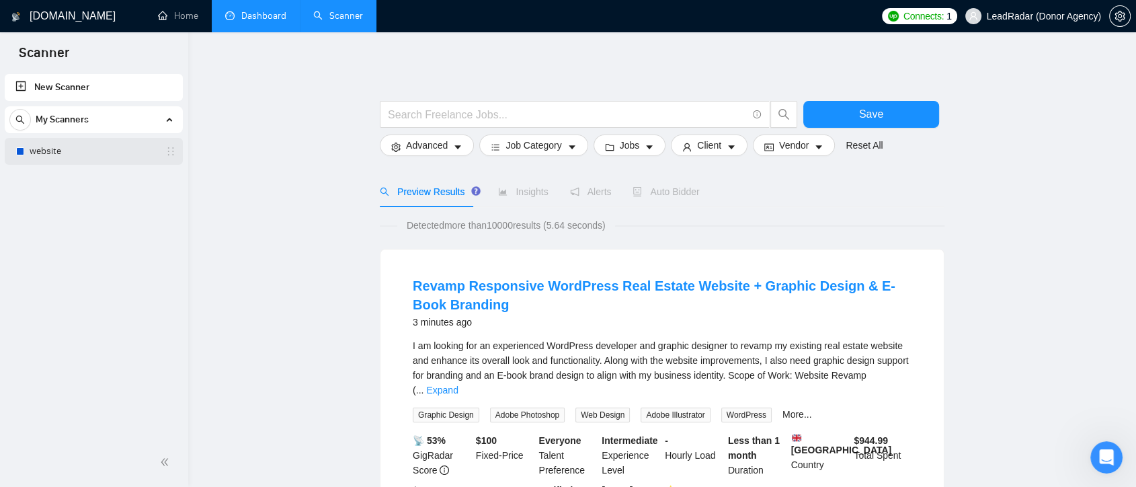
click at [83, 149] on link "website" at bounding box center [94, 151] width 128 height 27
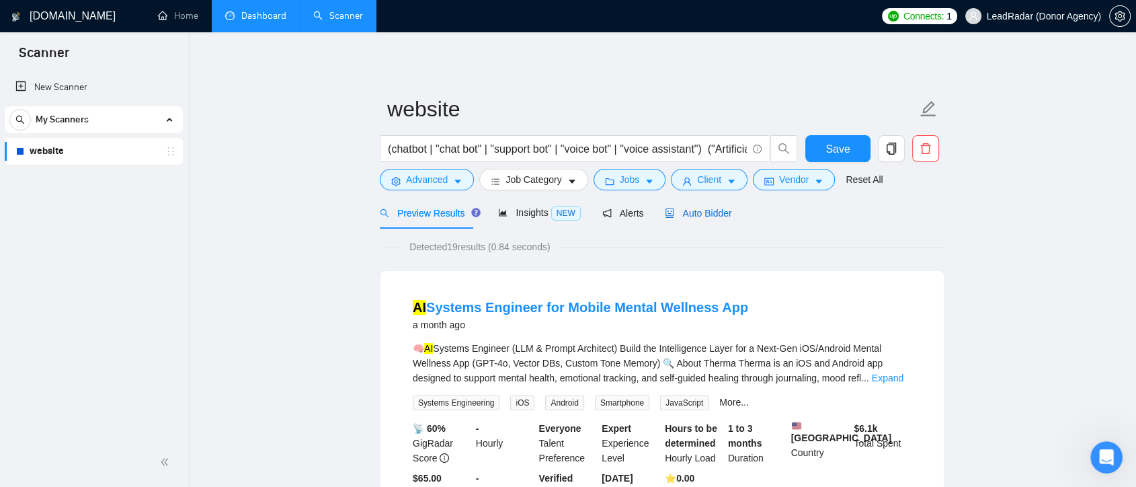
click at [697, 212] on span "Auto Bidder" at bounding box center [698, 213] width 67 height 11
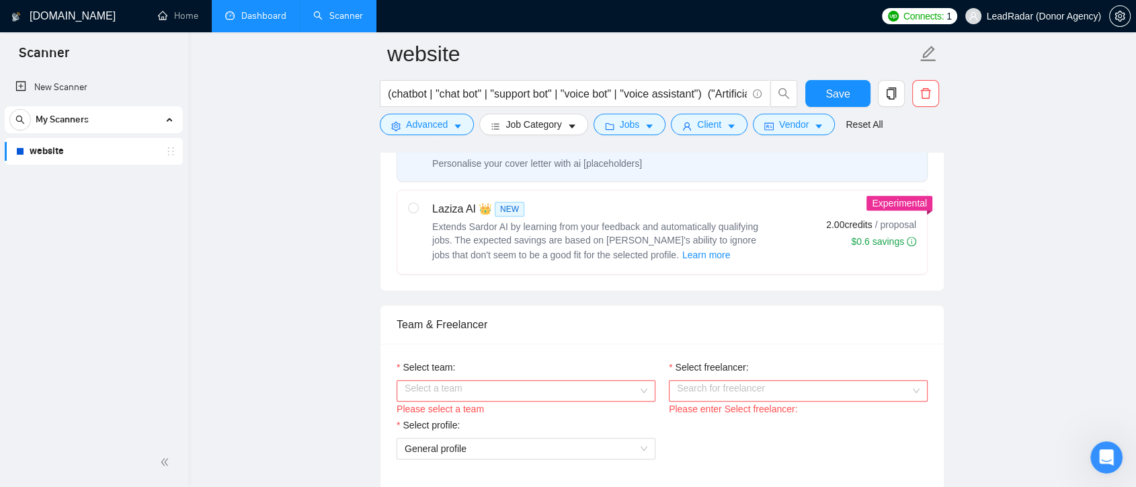
scroll to position [597, 0]
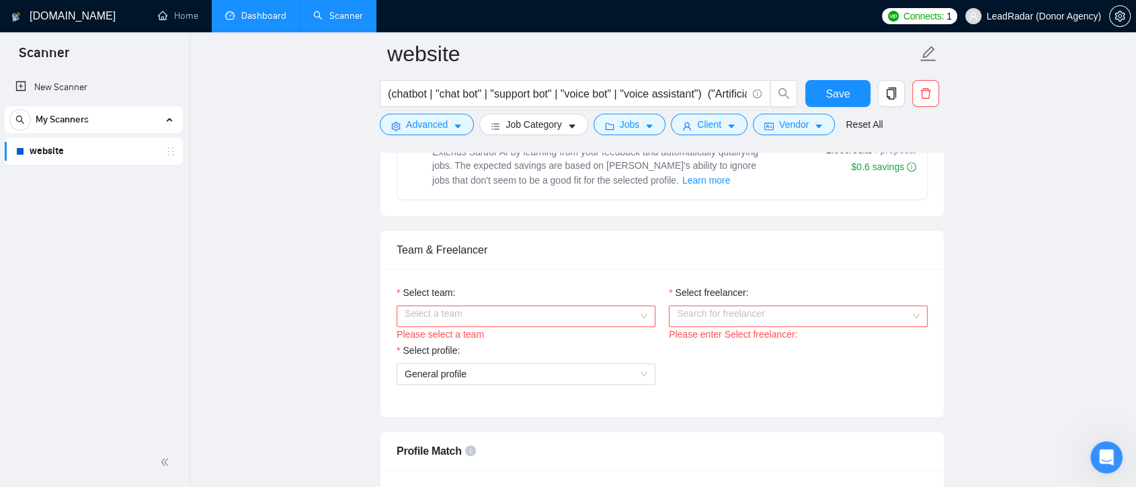
click at [640, 316] on div "Select a team" at bounding box center [526, 316] width 259 height 22
click at [575, 342] on div "Heart Agency 💔" at bounding box center [525, 340] width 243 height 15
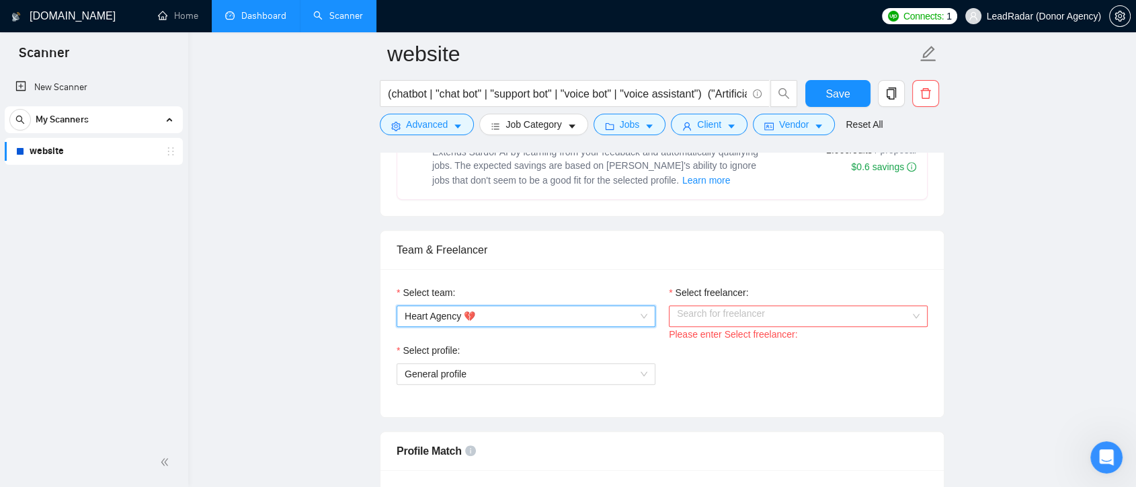
click at [912, 315] on div "Search for freelancer" at bounding box center [798, 316] width 259 height 22
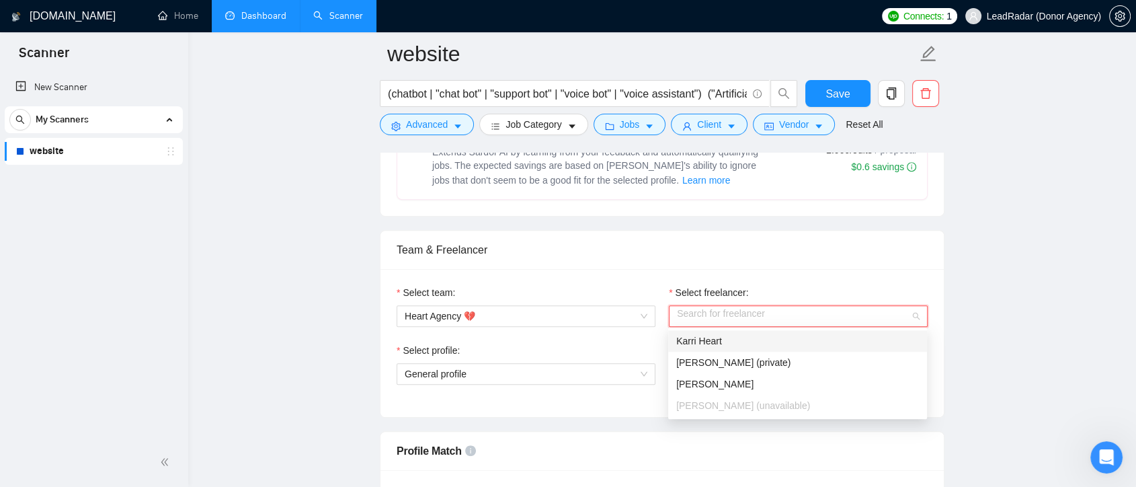
click at [815, 344] on div "Karri Heart" at bounding box center [797, 340] width 243 height 15
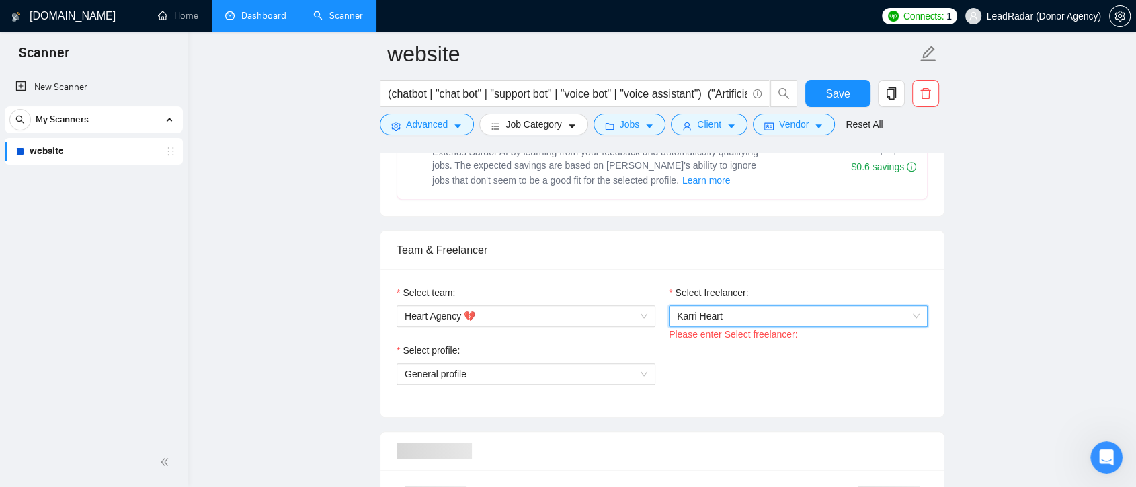
click at [635, 372] on span "General profile" at bounding box center [526, 374] width 243 height 20
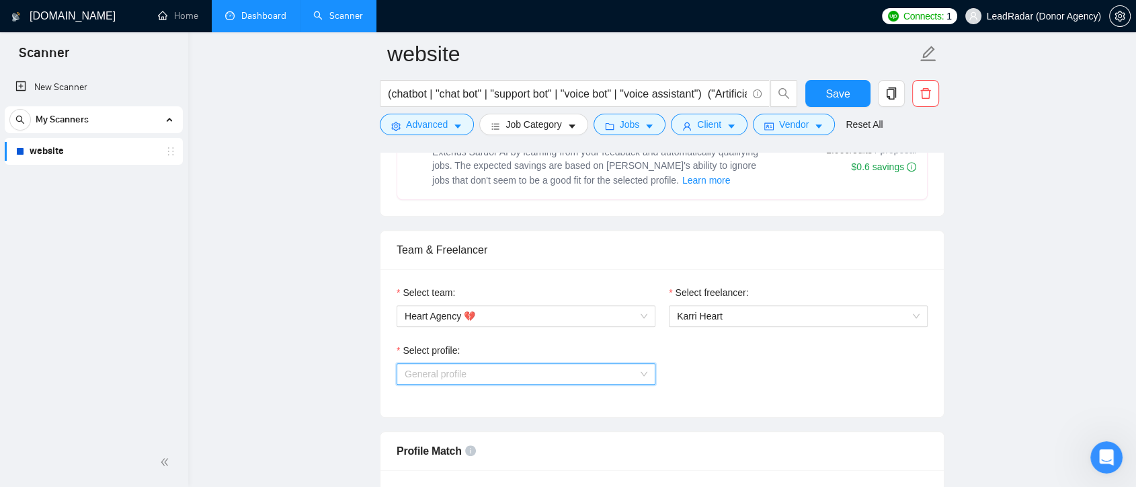
scroll to position [672, 0]
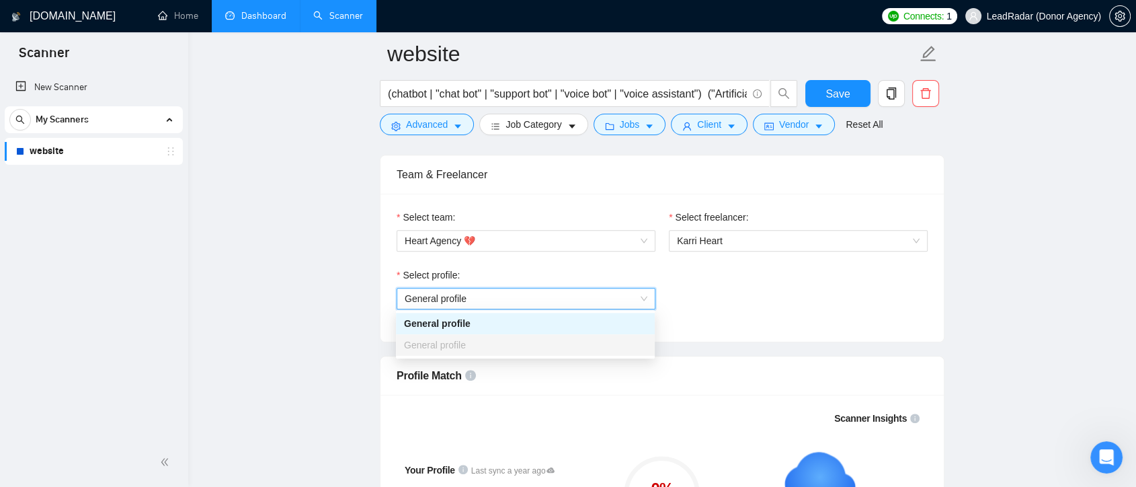
click at [641, 300] on span "General profile" at bounding box center [526, 298] width 243 height 20
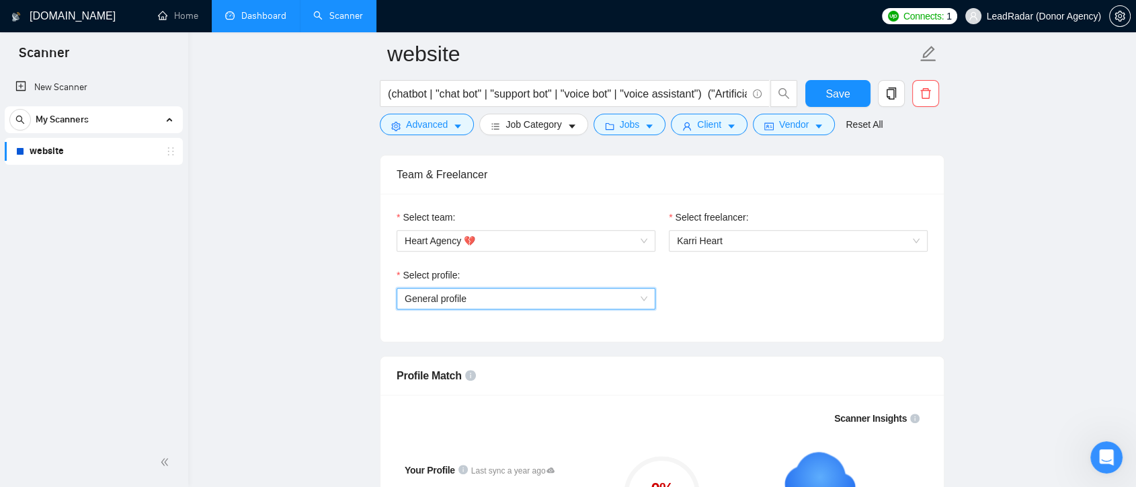
click at [640, 296] on span "General profile" at bounding box center [526, 298] width 243 height 20
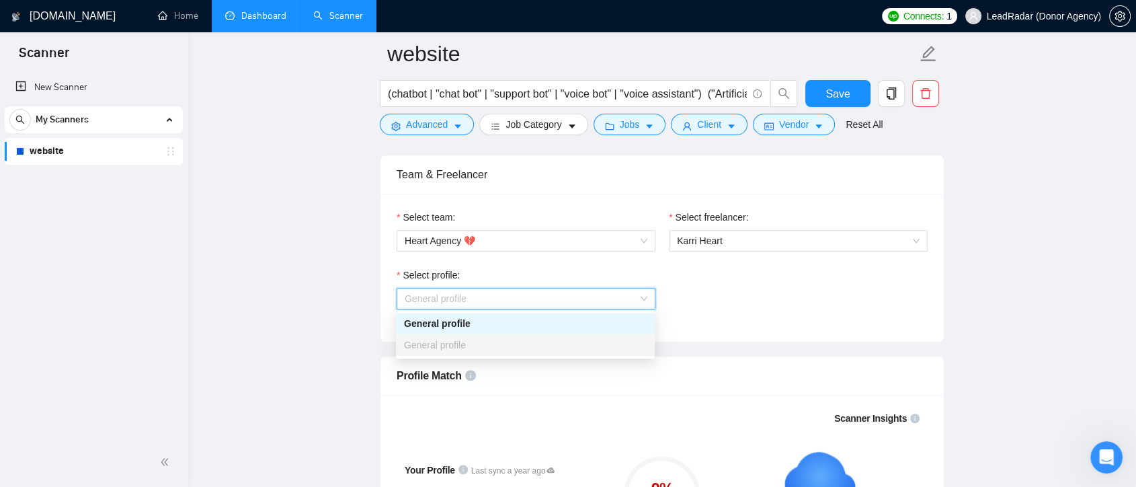
click at [682, 322] on div "Select profile: General profile" at bounding box center [662, 297] width 545 height 58
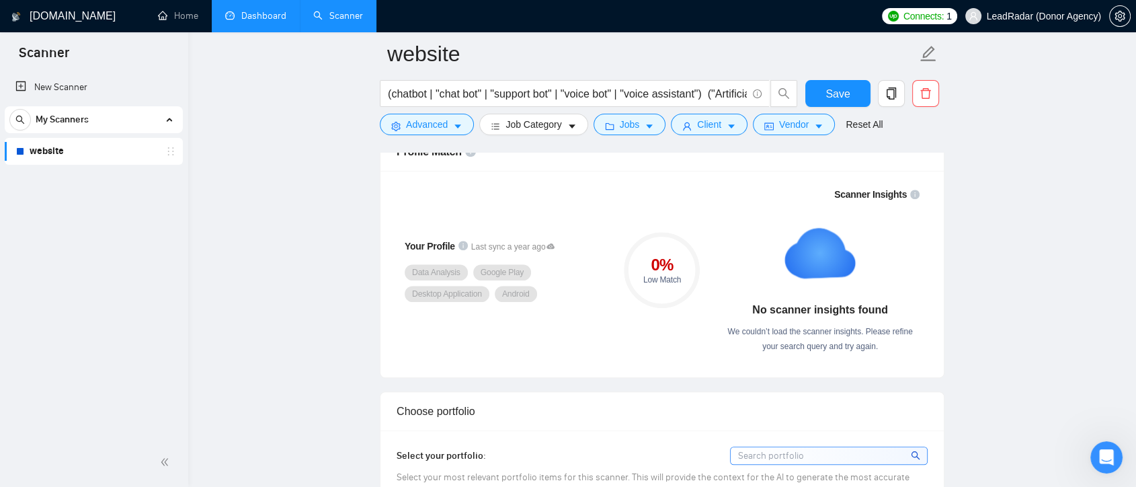
scroll to position [822, 0]
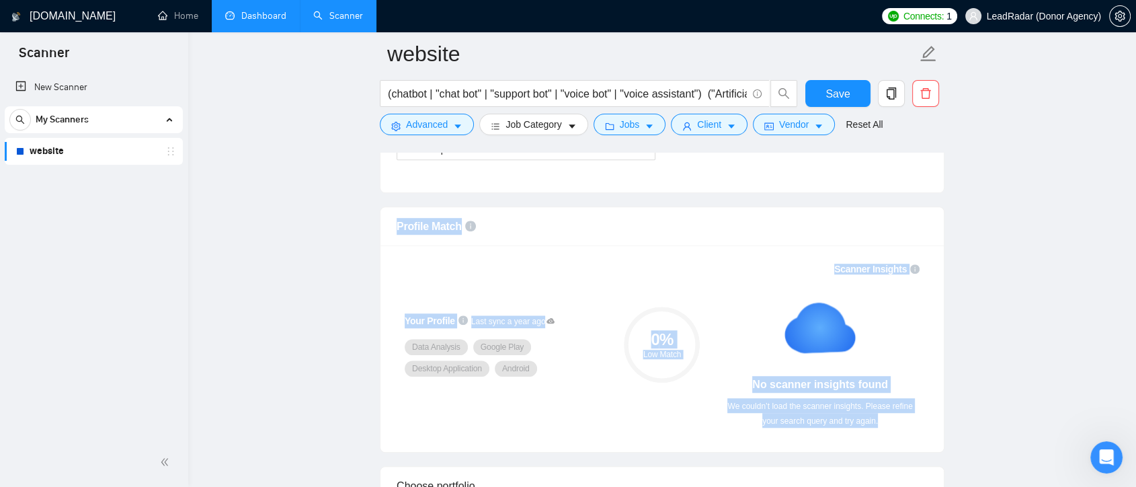
drag, startPoint x: 397, startPoint y: 242, endPoint x: 916, endPoint y: 416, distance: 547.3
click at [916, 416] on div "Profile Match Your Profile Last sync a year ago Data Analysis Google Play Deskt…" at bounding box center [662, 329] width 565 height 246
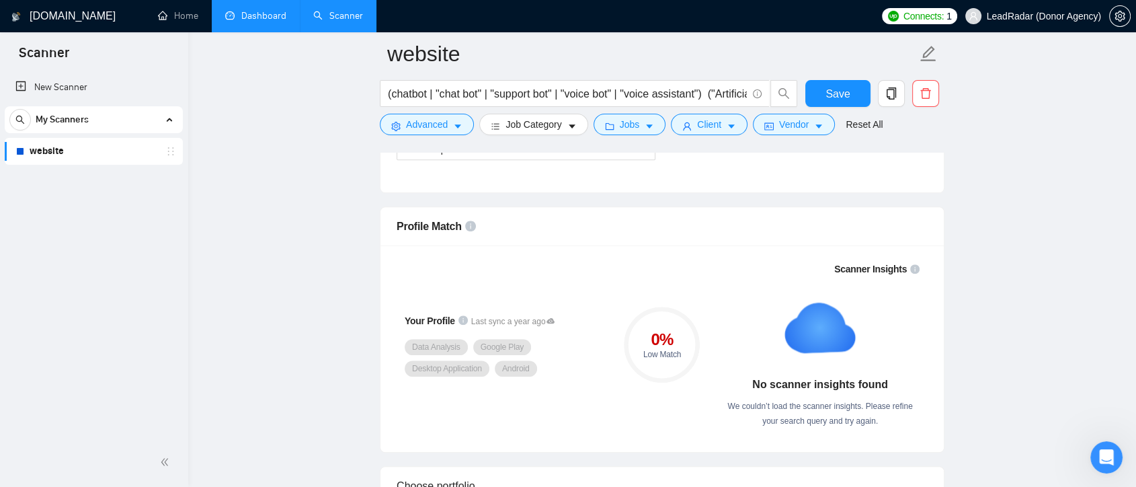
click at [1076, 16] on span "LeadRadar (Donor Agency)" at bounding box center [1044, 16] width 114 height 0
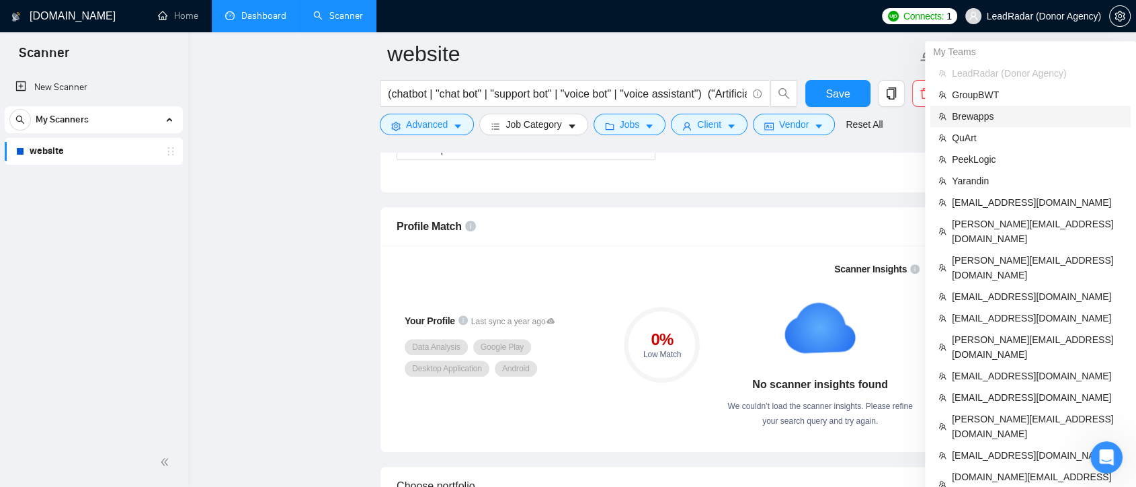
click at [1038, 120] on span "Brewapps" at bounding box center [1037, 116] width 171 height 15
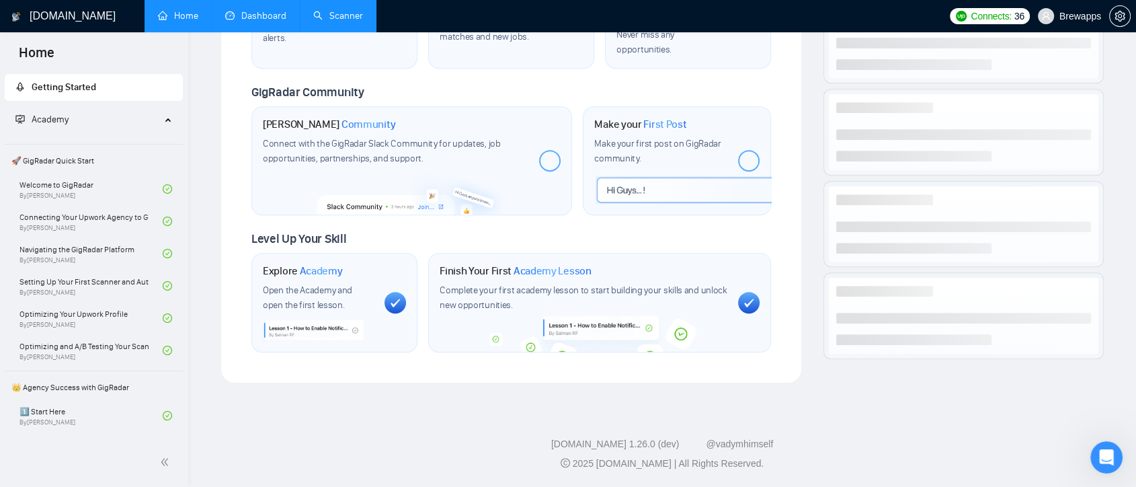
click at [335, 22] on link "Scanner" at bounding box center [338, 15] width 50 height 11
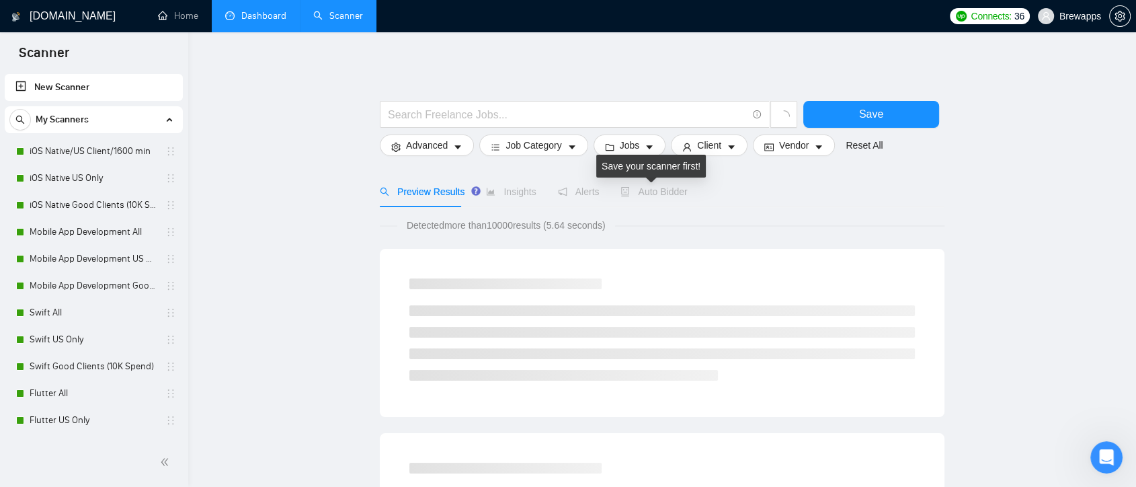
click at [672, 192] on span "Auto Bidder" at bounding box center [654, 191] width 67 height 11
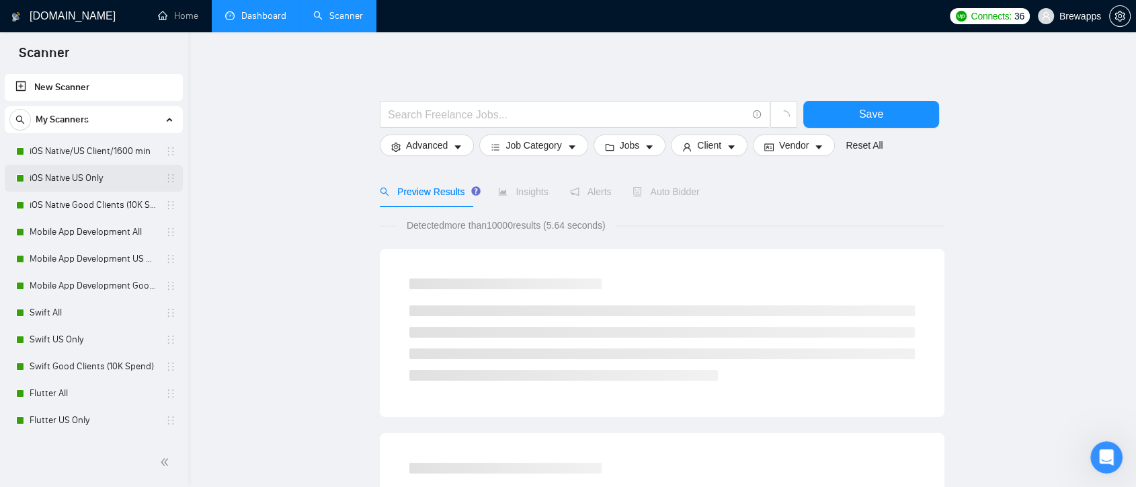
click at [123, 177] on link "iOS Native US Only" at bounding box center [94, 178] width 128 height 27
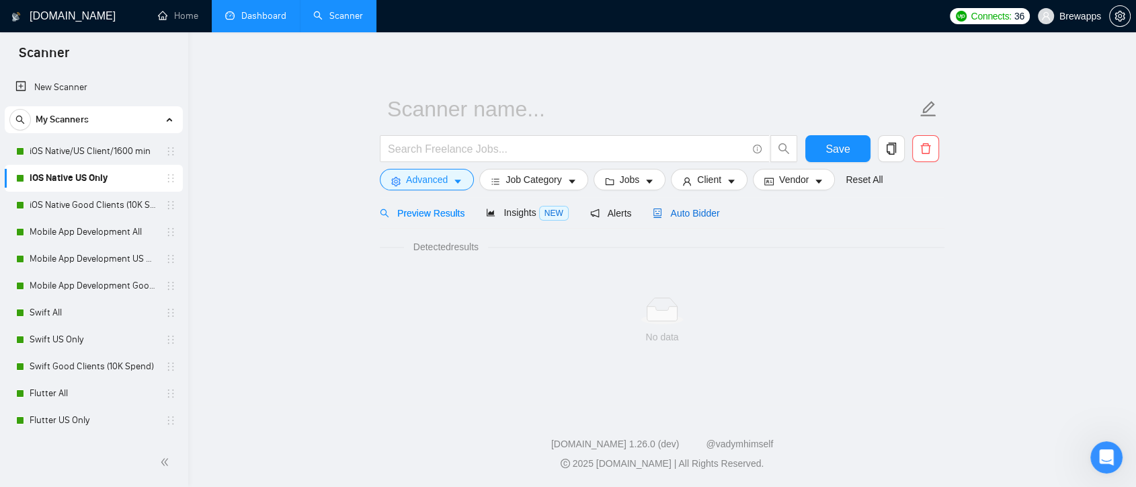
click at [684, 208] on span "Auto Bidder" at bounding box center [686, 213] width 67 height 11
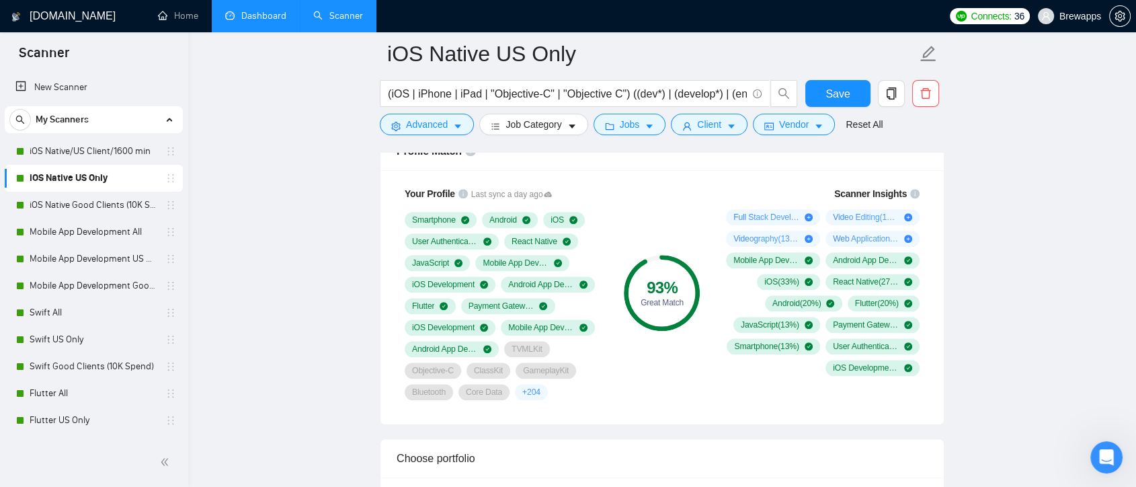
scroll to position [748, 0]
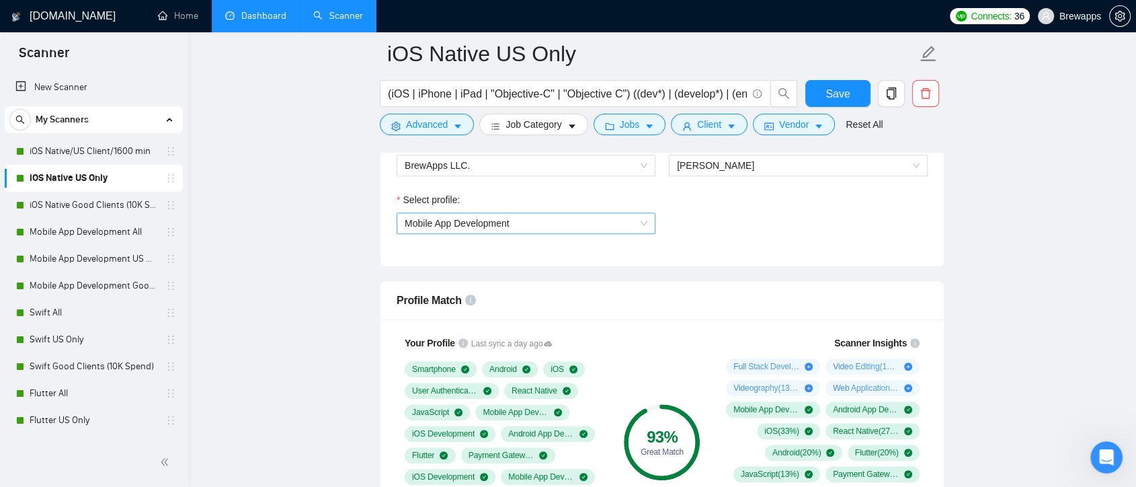
click at [642, 226] on span "Mobile App Development" at bounding box center [526, 223] width 243 height 20
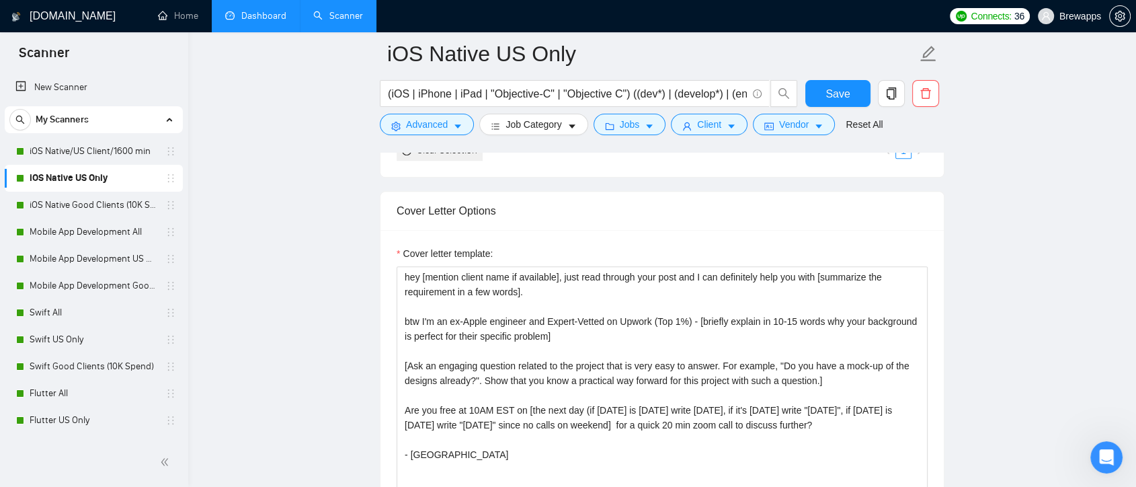
scroll to position [1569, 0]
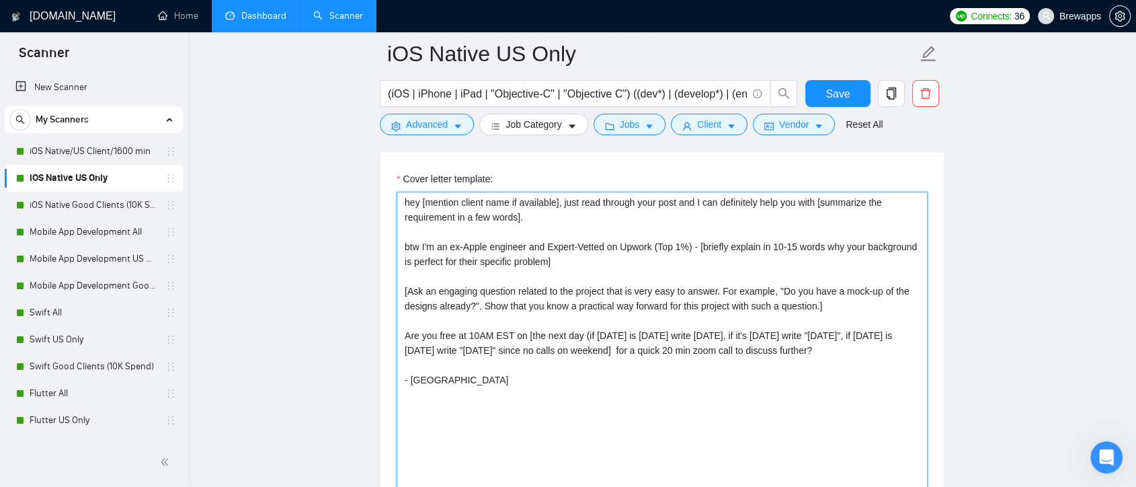
click at [413, 204] on textarea "hey [mention client name if available], just read through your post and I can d…" at bounding box center [662, 343] width 531 height 303
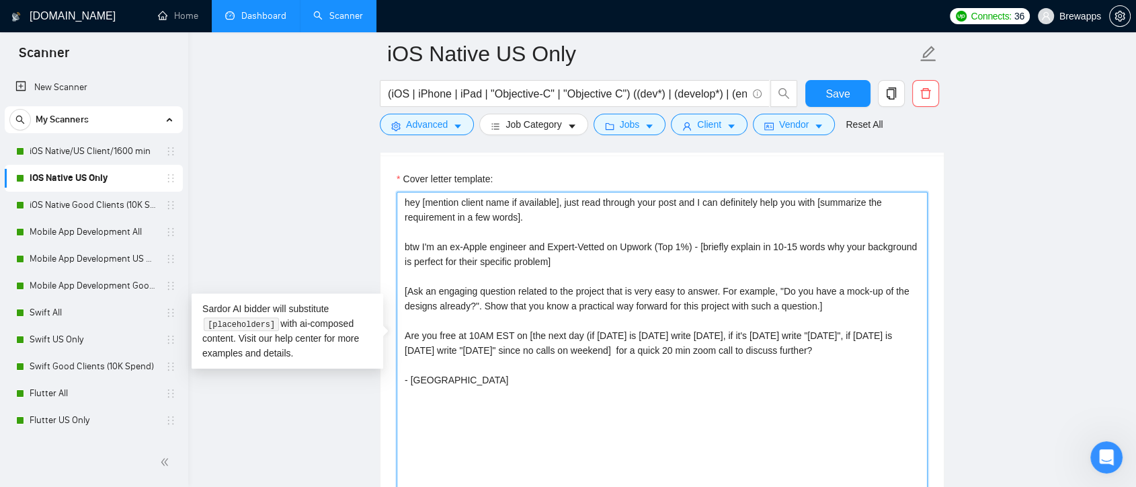
drag, startPoint x: 423, startPoint y: 203, endPoint x: 558, endPoint y: 202, distance: 135.2
click at [558, 202] on textarea "hey [mention client name if available], just read through your post and I can d…" at bounding box center [662, 343] width 531 height 303
click at [584, 225] on textarea "hey [mention client name if available], just read through your post and I can d…" at bounding box center [662, 343] width 531 height 303
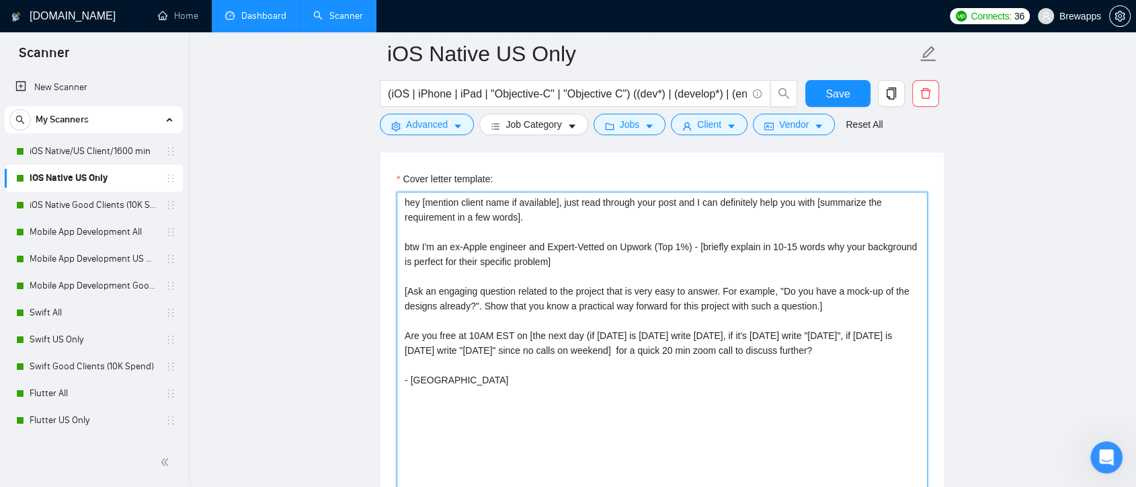
drag, startPoint x: 576, startPoint y: 265, endPoint x: 398, endPoint y: 194, distance: 191.3
click at [398, 194] on textarea "hey [mention client name if available], just read through your post and I can d…" at bounding box center [662, 343] width 531 height 303
click at [602, 266] on textarea "hey [mention client name if available], just read through your post and I can d…" at bounding box center [662, 343] width 531 height 303
drag, startPoint x: 555, startPoint y: 264, endPoint x: 394, endPoint y: 202, distance: 172.4
click at [394, 202] on div "Cover letter template: hey [mention client name if available], just read throug…" at bounding box center [662, 340] width 563 height 371
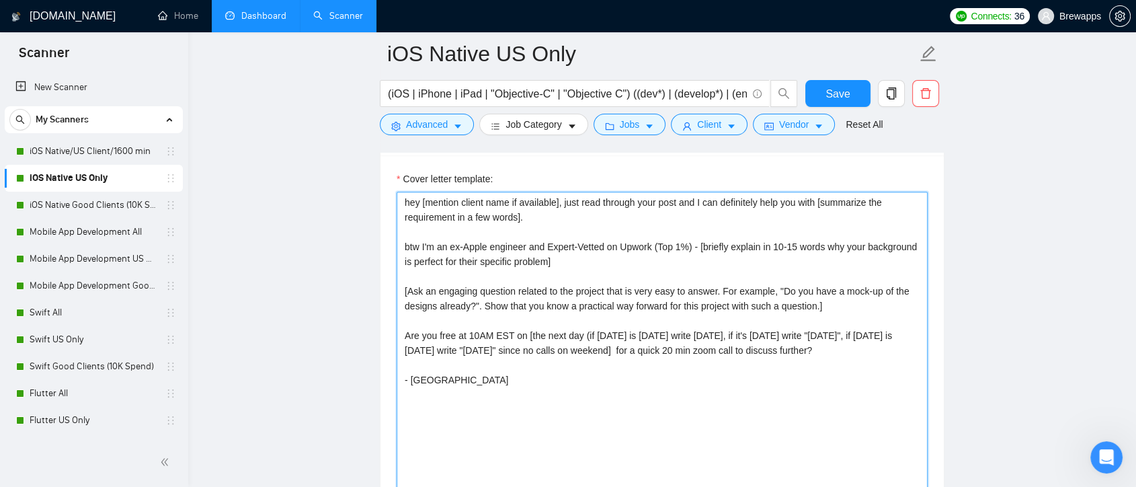
click at [557, 225] on textarea "hey [mention client name if available], just read through your post and I can d…" at bounding box center [662, 343] width 531 height 303
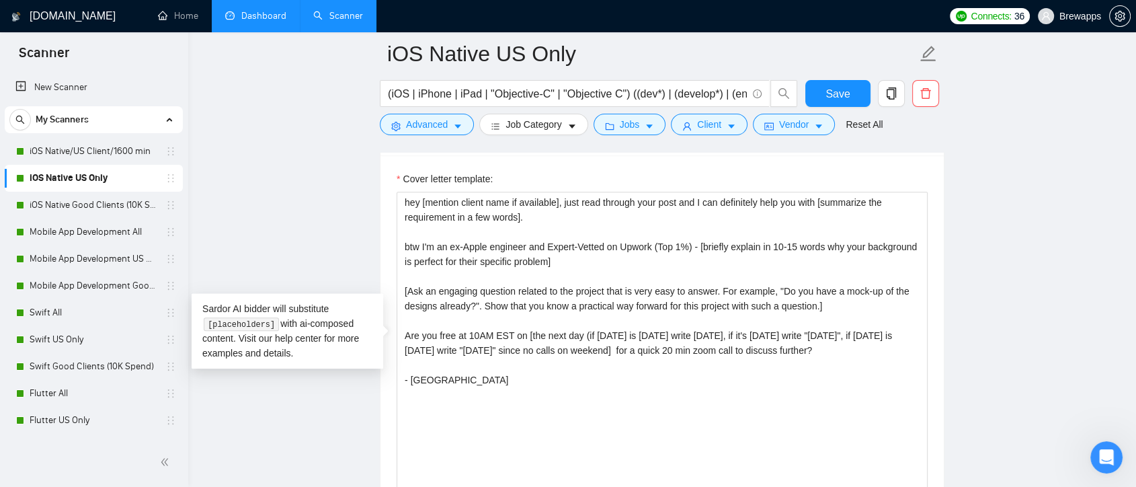
click at [988, 288] on main "iOS Native US Only (iOS | iPhone | iPad | "Objective-C" | "Objective C") ((dev*…" at bounding box center [662, 443] width 905 height 3919
drag, startPoint x: 489, startPoint y: 222, endPoint x: 436, endPoint y: 212, distance: 54.7
click at [397, 196] on textarea "hey [mention client name if available], just read through your post and I can d…" at bounding box center [662, 343] width 531 height 303
click at [580, 268] on textarea "hey [mention client name if available], just read through your post and I can d…" at bounding box center [662, 343] width 531 height 303
drag, startPoint x: 564, startPoint y: 267, endPoint x: 399, endPoint y: 198, distance: 178.4
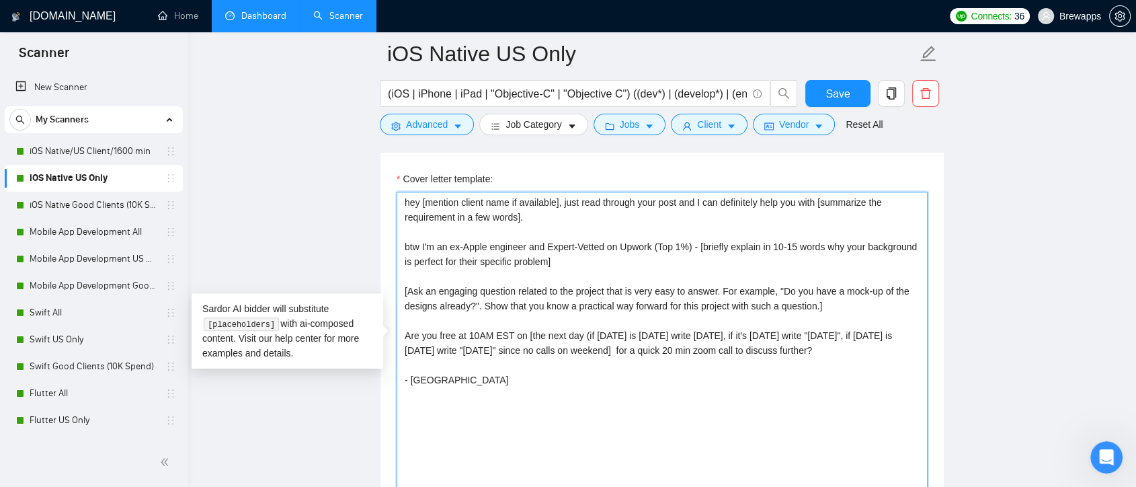
click at [399, 198] on textarea "hey [mention client name if available], just read through your post and I can d…" at bounding box center [662, 343] width 531 height 303
click at [572, 274] on textarea "hey [mention client name if available], just read through your post and I can d…" at bounding box center [662, 343] width 531 height 303
drag, startPoint x: 586, startPoint y: 264, endPoint x: 386, endPoint y: 188, distance: 214.3
click at [386, 188] on div "Cover letter template: hey [mention client name if available], just read throug…" at bounding box center [662, 340] width 563 height 371
click at [576, 271] on textarea "hey [mention client name if available], just read through your post and I can d…" at bounding box center [662, 343] width 531 height 303
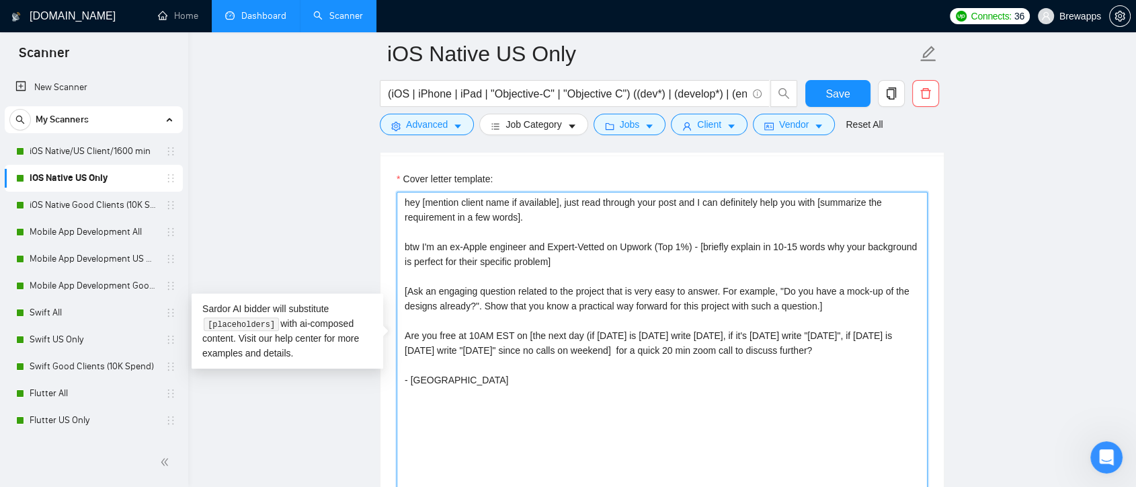
drag, startPoint x: 563, startPoint y: 262, endPoint x: 389, endPoint y: 194, distance: 187.2
click at [389, 194] on div "Cover letter template: hey [mention client name if available], just read throug…" at bounding box center [662, 340] width 563 height 371
click at [837, 372] on textarea "hey [mention client name if available], just read through your post and I can d…" at bounding box center [662, 343] width 531 height 303
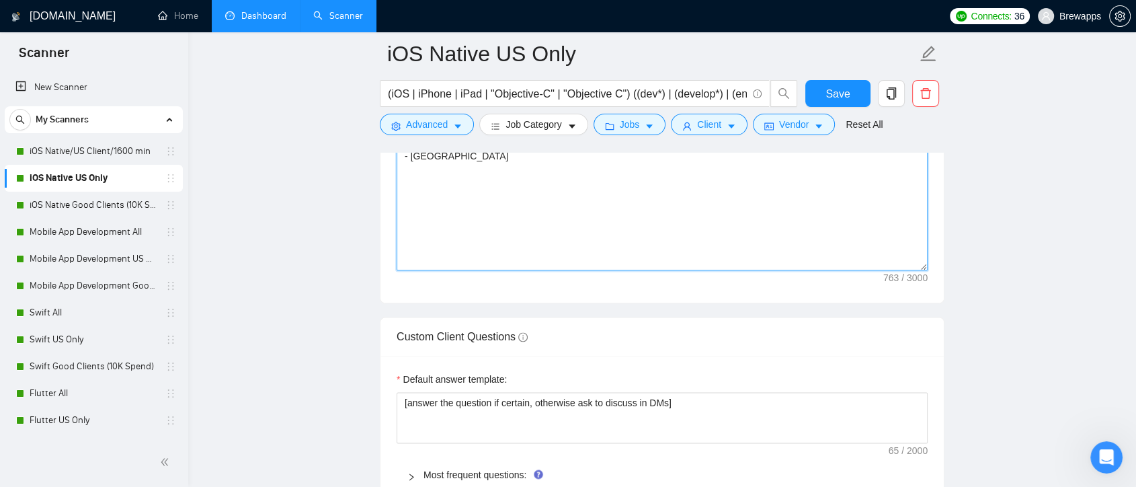
scroll to position [1868, 0]
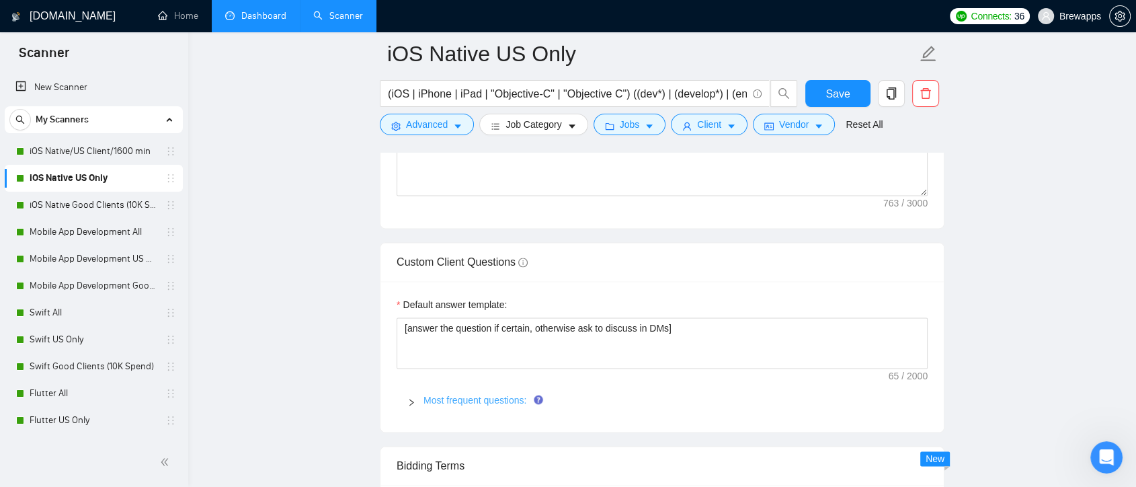
click at [494, 397] on link "Most frequent questions:" at bounding box center [475, 400] width 103 height 11
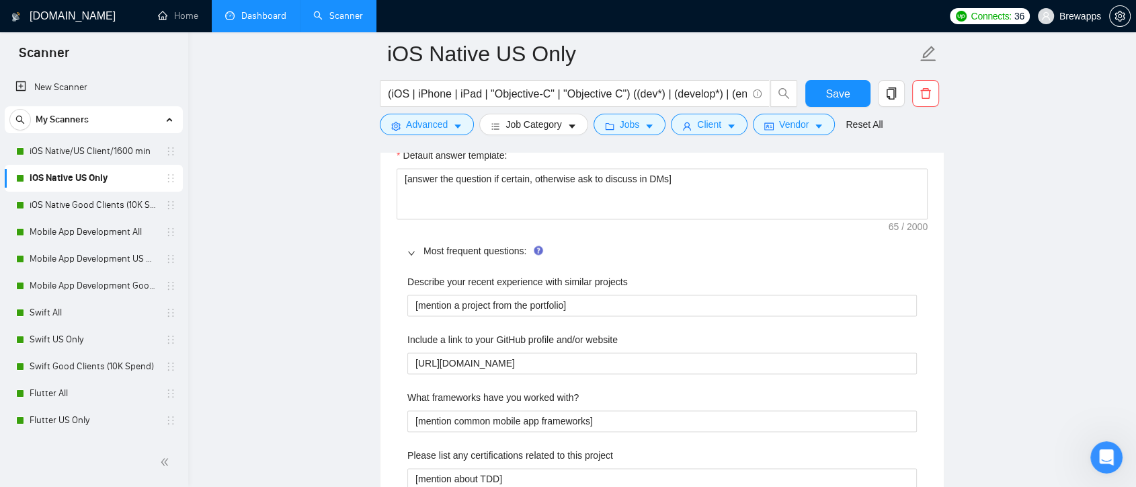
scroll to position [1942, 0]
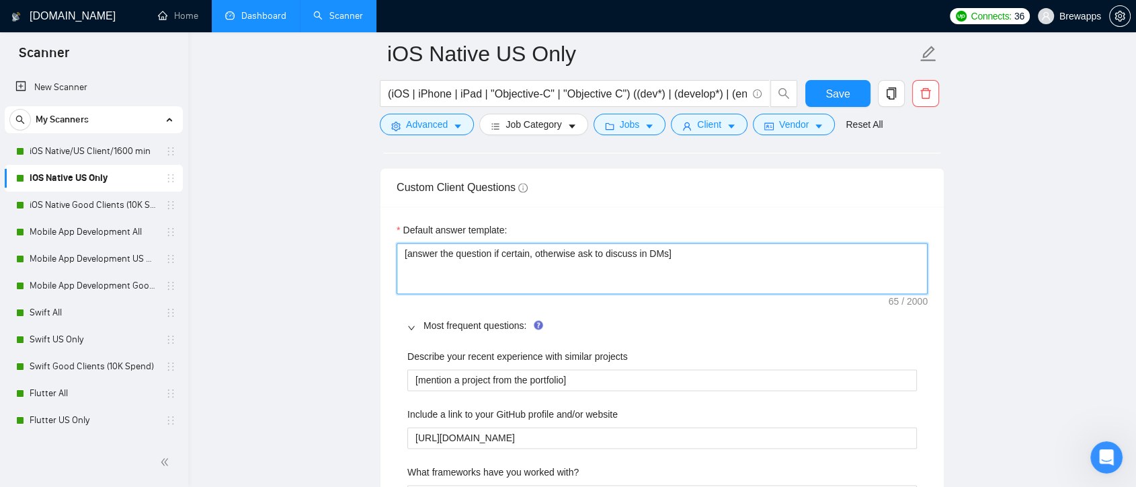
click at [700, 257] on textarea "[answer the question if certain, otherwise ask to discuss in DMs]" at bounding box center [662, 268] width 531 height 51
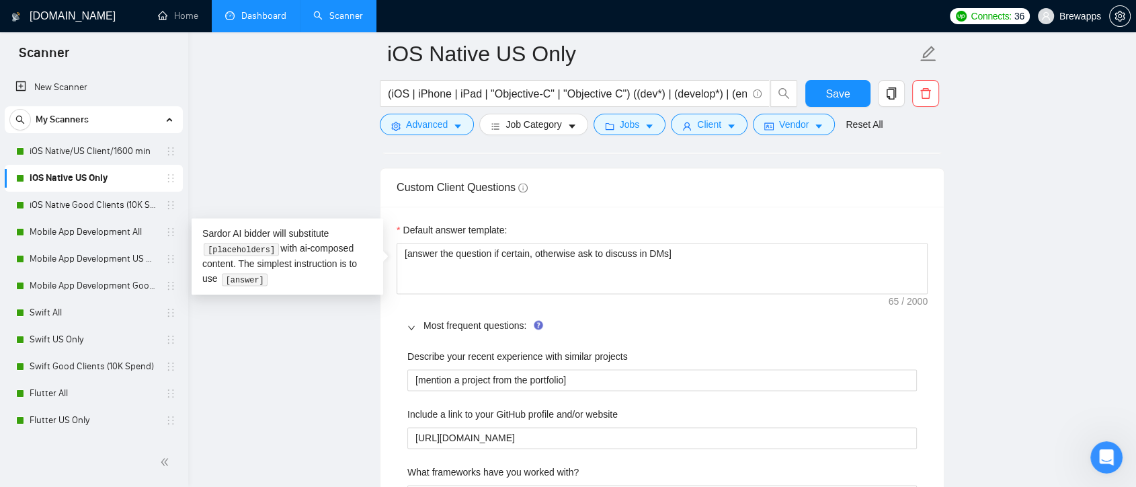
click at [1006, 291] on main "iOS Native US Only (iOS | iPhone | iPad | "Objective-C" | "Objective C") ((dev*…" at bounding box center [662, 368] width 905 height 4514
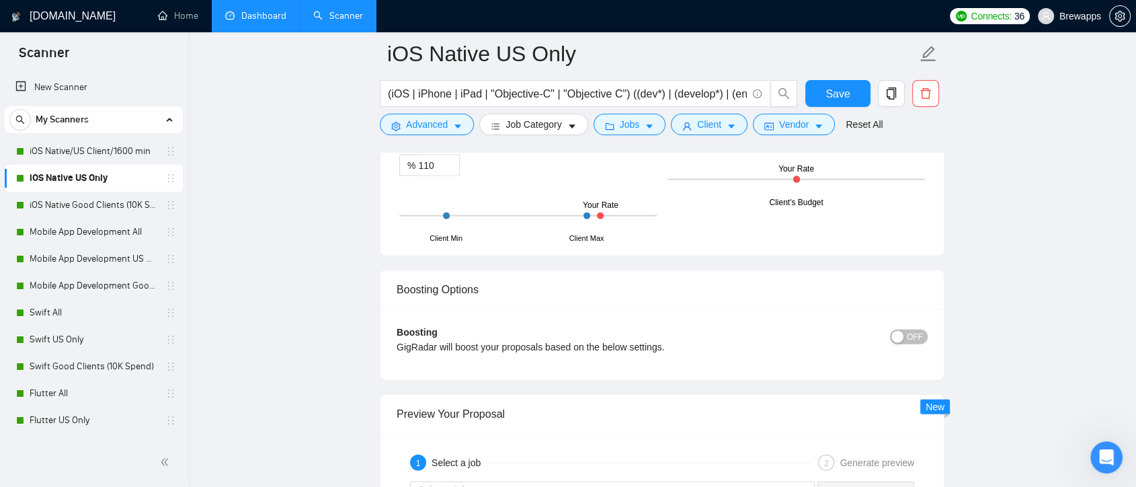
scroll to position [3063, 0]
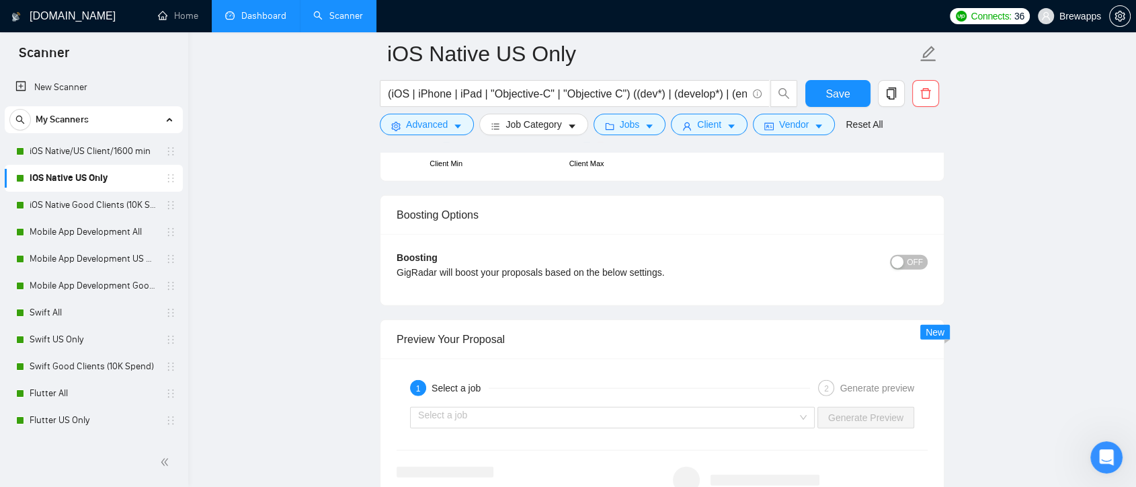
click at [919, 262] on span "OFF" at bounding box center [915, 262] width 16 height 15
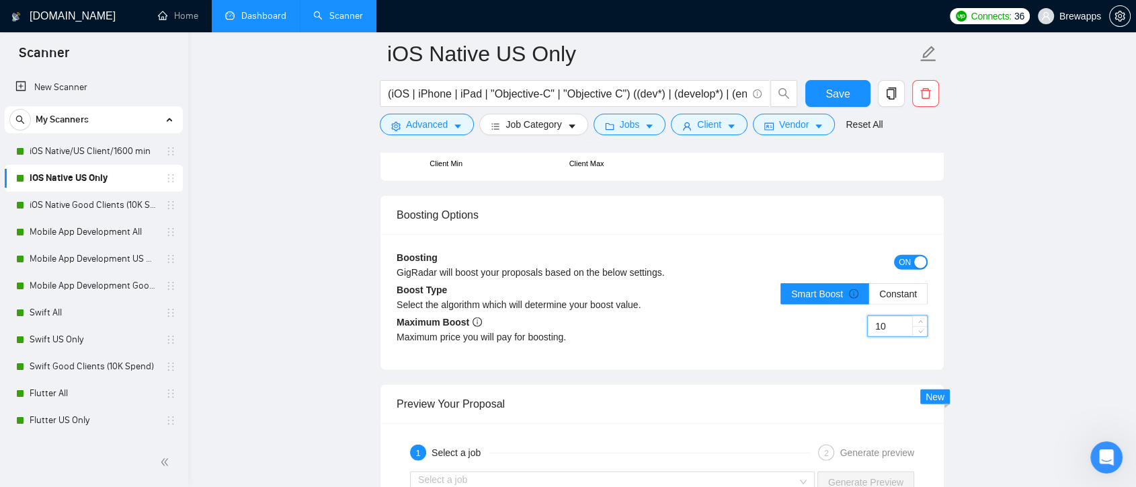
drag, startPoint x: 885, startPoint y: 325, endPoint x: 875, endPoint y: 321, distance: 10.0
click at [875, 321] on input "10" at bounding box center [897, 326] width 59 height 20
click at [894, 319] on input "10" at bounding box center [897, 326] width 59 height 20
drag, startPoint x: 895, startPoint y: 324, endPoint x: 873, endPoint y: 321, distance: 22.4
click at [873, 321] on input "10" at bounding box center [897, 326] width 59 height 20
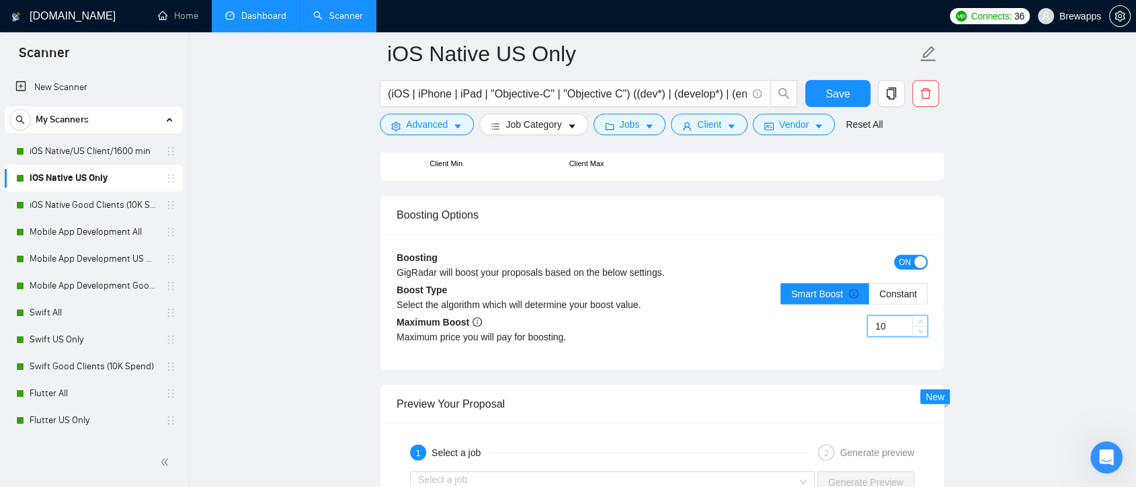
click at [906, 261] on span "ON" at bounding box center [905, 262] width 12 height 15
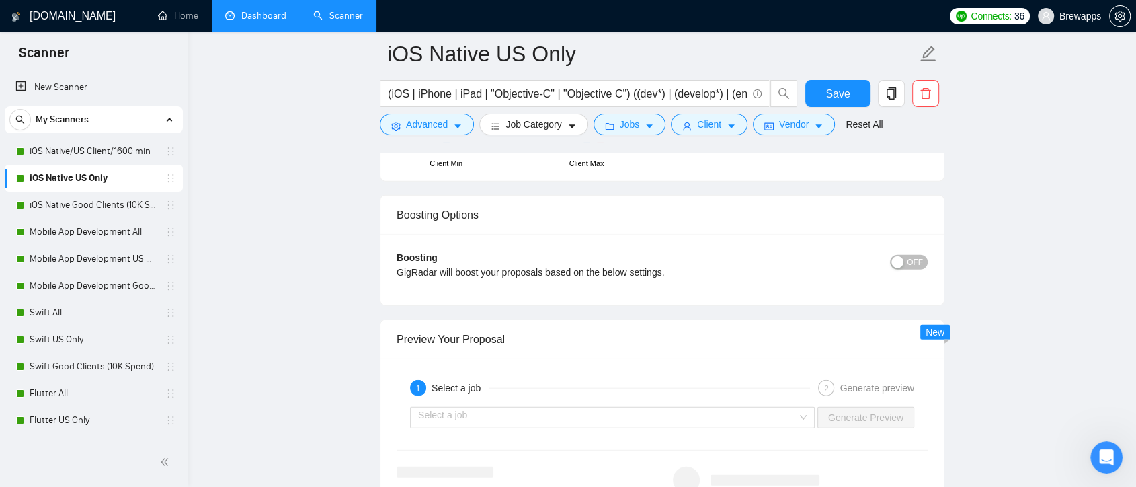
click at [913, 260] on span "OFF" at bounding box center [915, 262] width 16 height 15
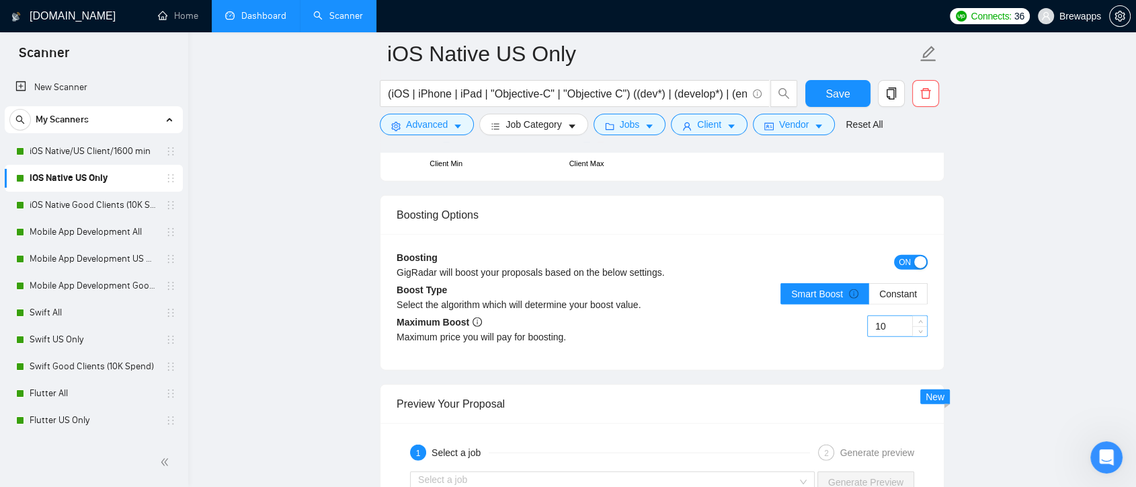
click at [888, 324] on input "10" at bounding box center [897, 326] width 59 height 20
drag, startPoint x: 888, startPoint y: 325, endPoint x: 871, endPoint y: 318, distance: 18.7
click at [871, 318] on input "10" at bounding box center [897, 326] width 59 height 20
drag, startPoint x: 892, startPoint y: 325, endPoint x: 869, endPoint y: 321, distance: 23.1
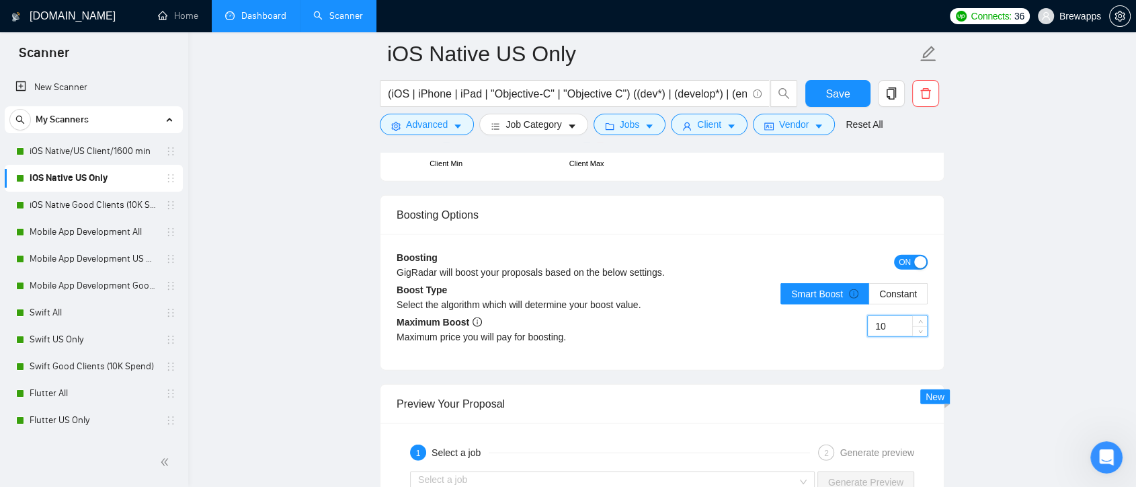
click at [869, 321] on input "10" at bounding box center [897, 326] width 59 height 20
click at [908, 259] on span "ON" at bounding box center [905, 262] width 12 height 15
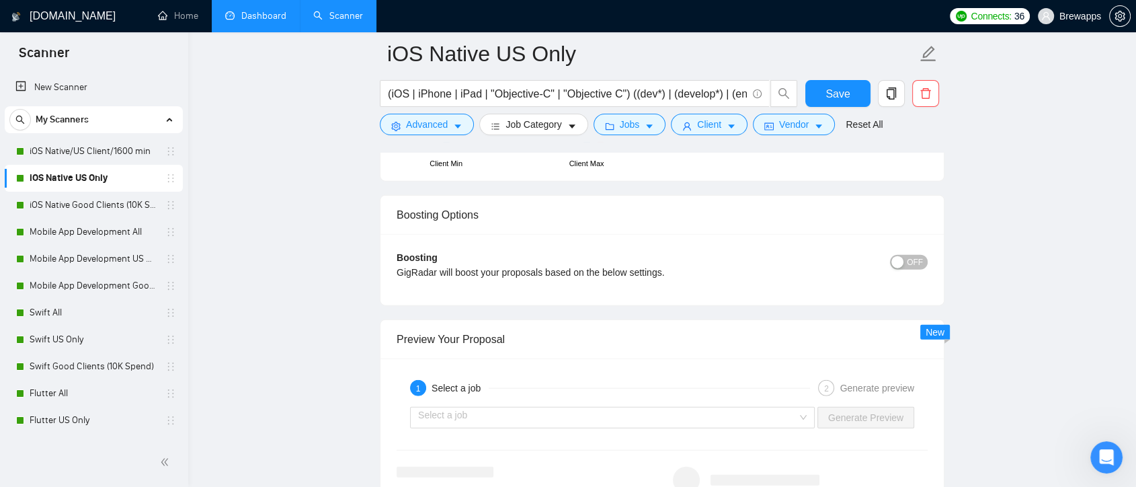
click at [924, 262] on button "OFF" at bounding box center [909, 262] width 38 height 15
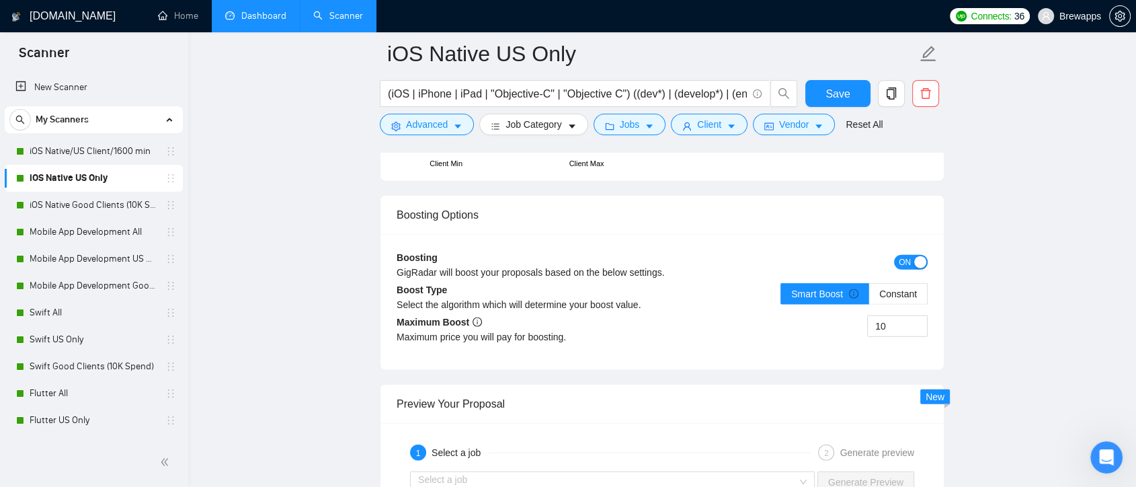
click at [911, 257] on button "ON" at bounding box center [911, 262] width 34 height 15
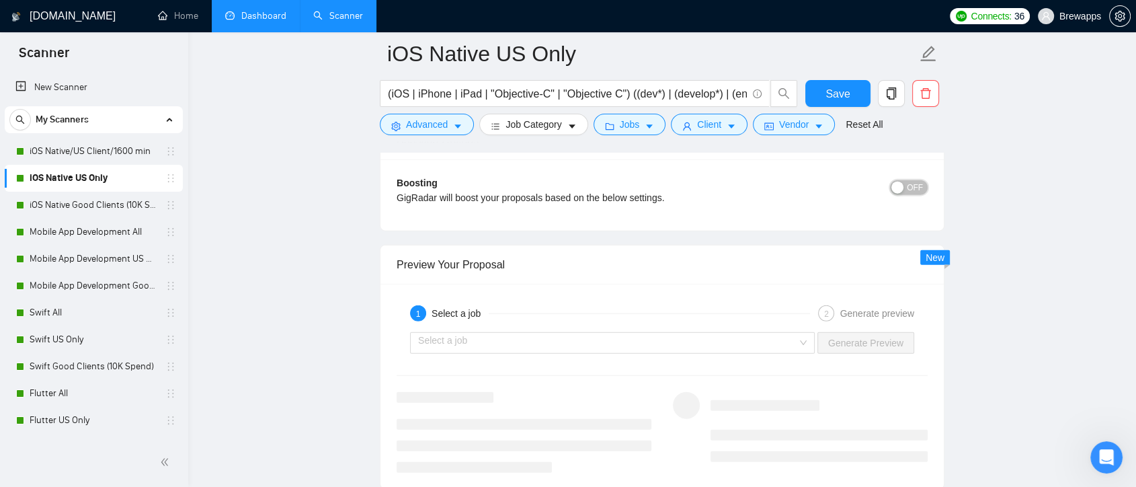
scroll to position [3213, 0]
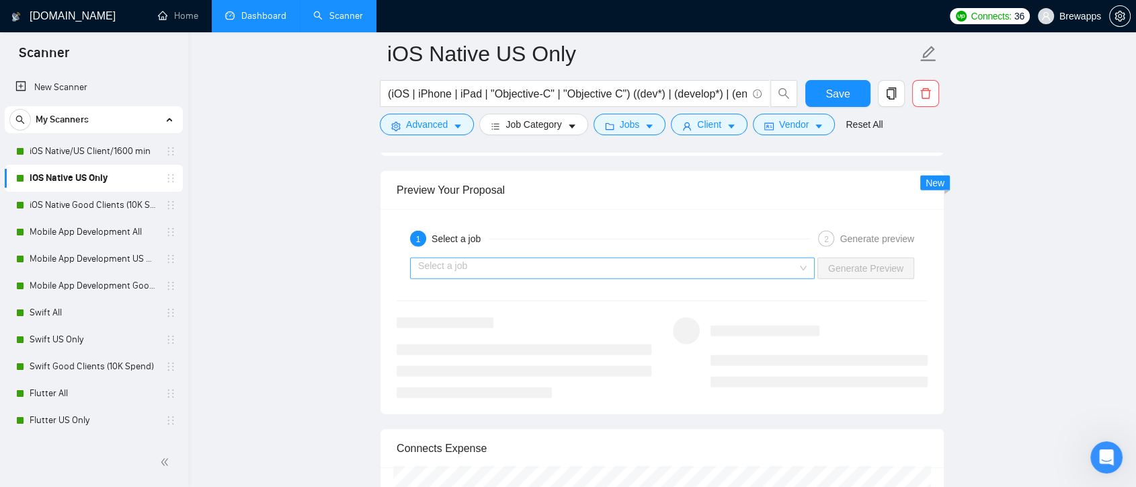
click at [802, 270] on div "Select a job" at bounding box center [612, 269] width 405 height 22
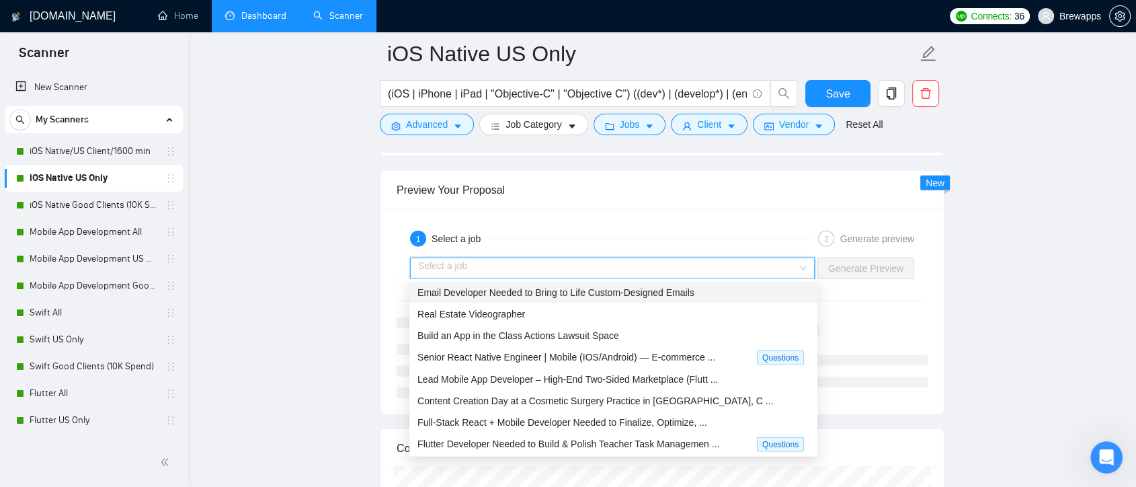
scroll to position [3138, 0]
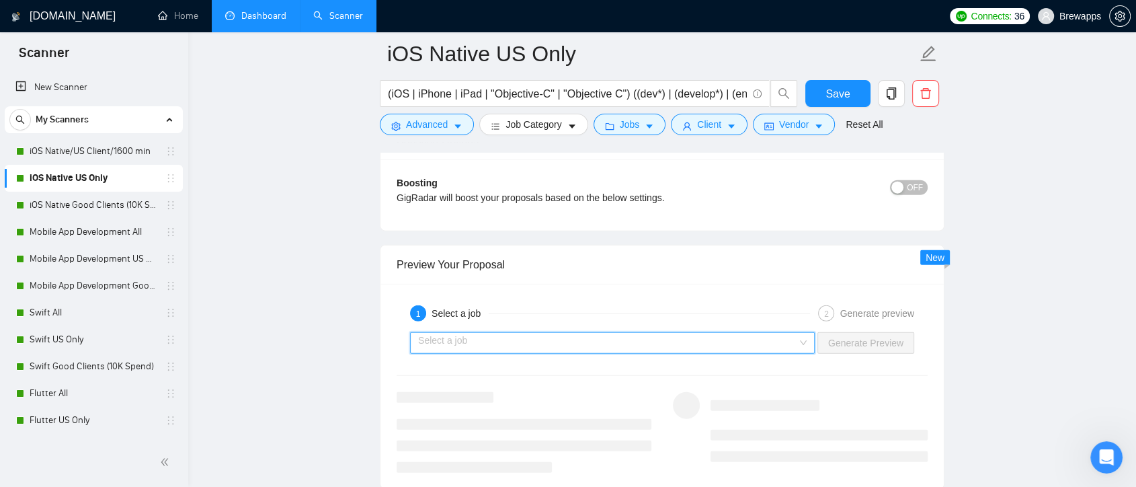
click at [801, 341] on div "Select a job" at bounding box center [612, 343] width 405 height 22
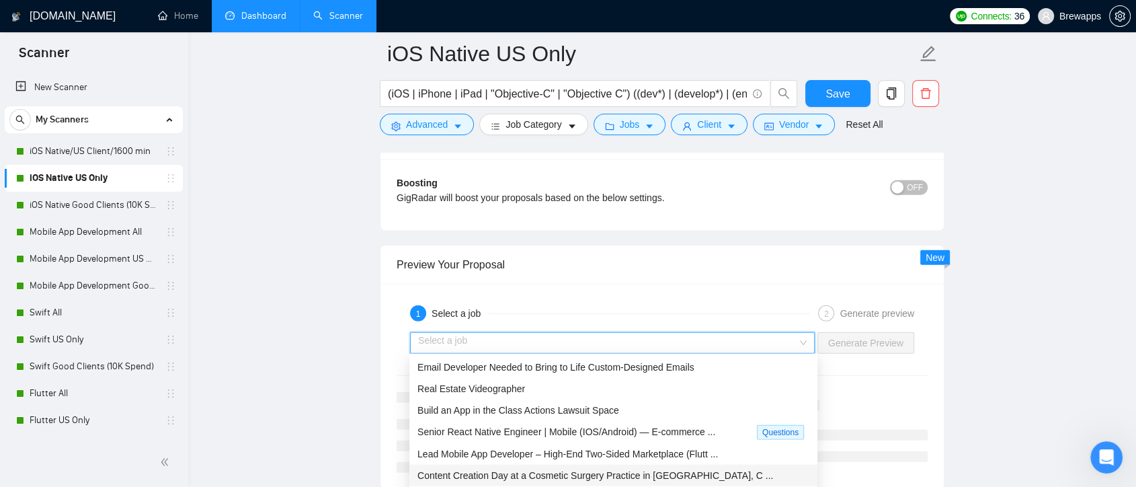
scroll to position [3213, 0]
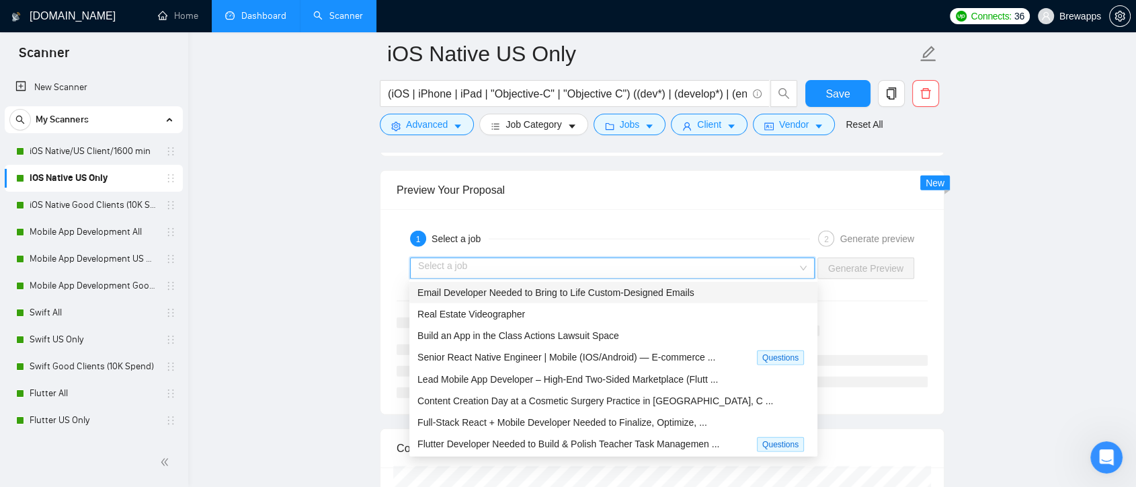
click at [892, 300] on div "1 Select a job 2 Generate preview Select a job Generate Preview" at bounding box center [662, 311] width 563 height 205
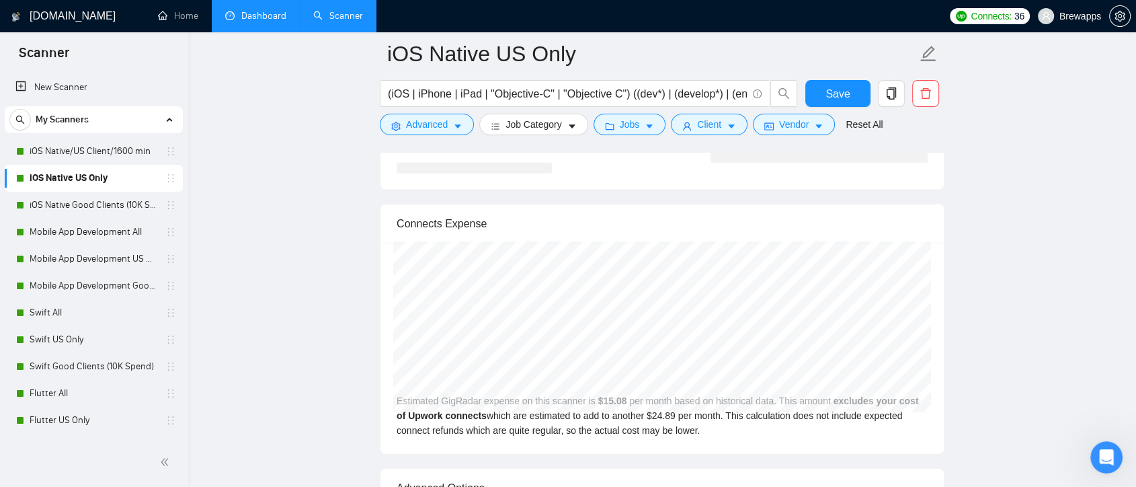
scroll to position [3736, 0]
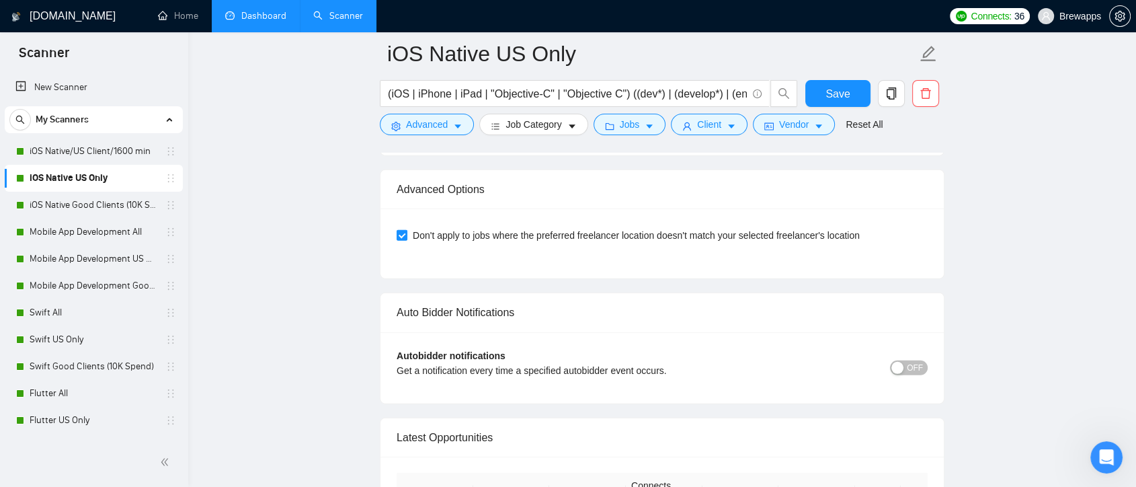
click at [922, 364] on span "OFF" at bounding box center [915, 367] width 16 height 15
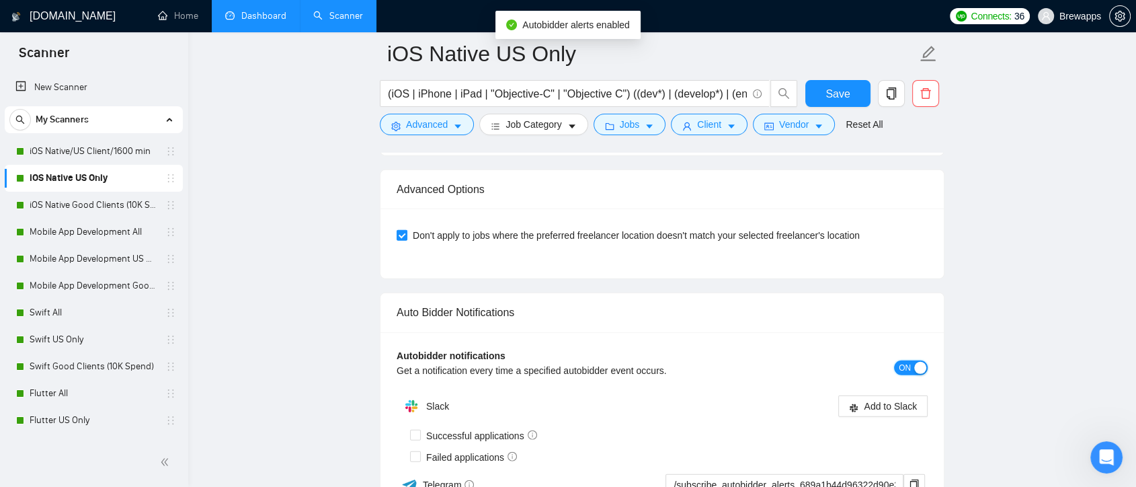
scroll to position [3810, 0]
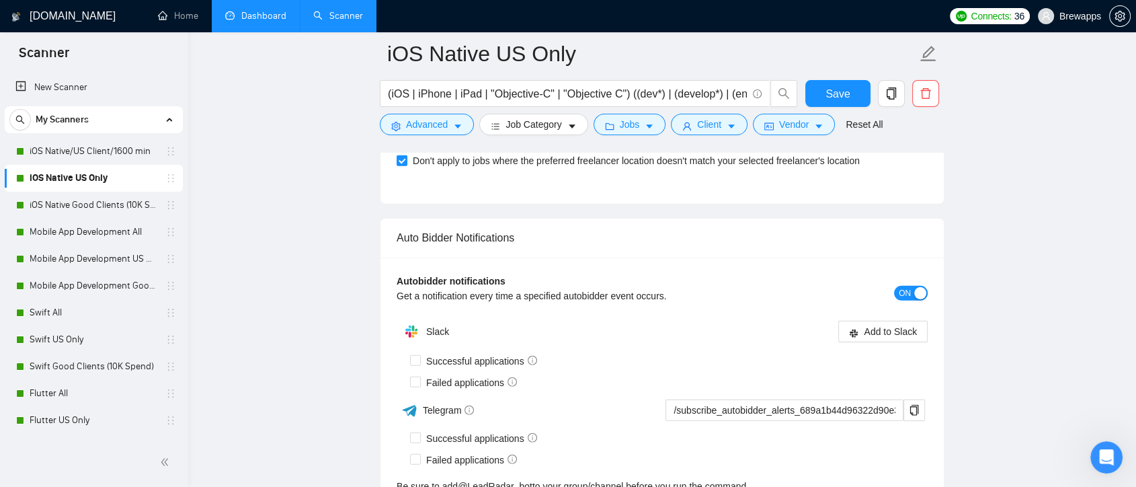
click at [904, 292] on span "ON" at bounding box center [905, 293] width 12 height 15
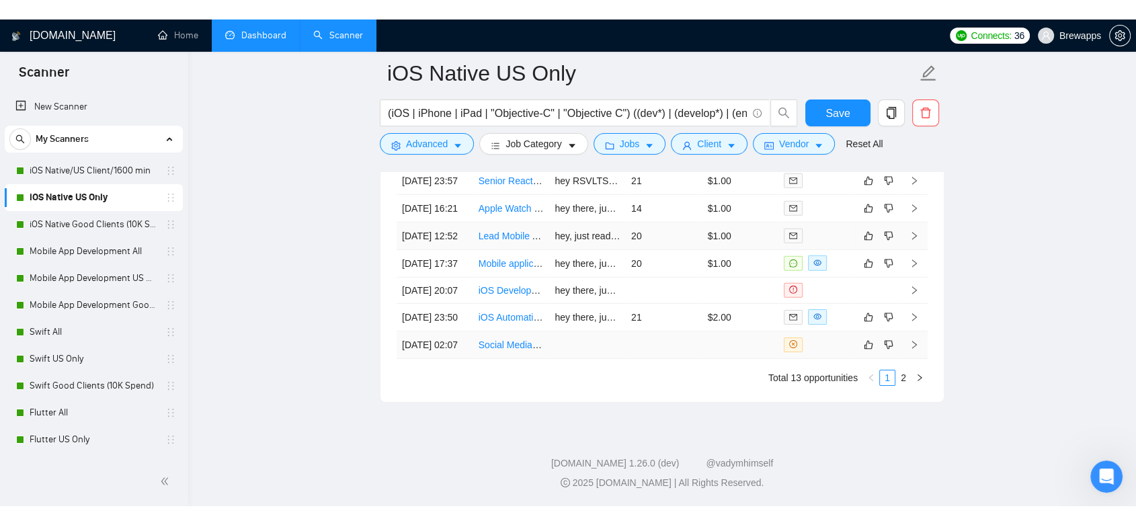
scroll to position [4166, 0]
